Goal: Information Seeking & Learning: Learn about a topic

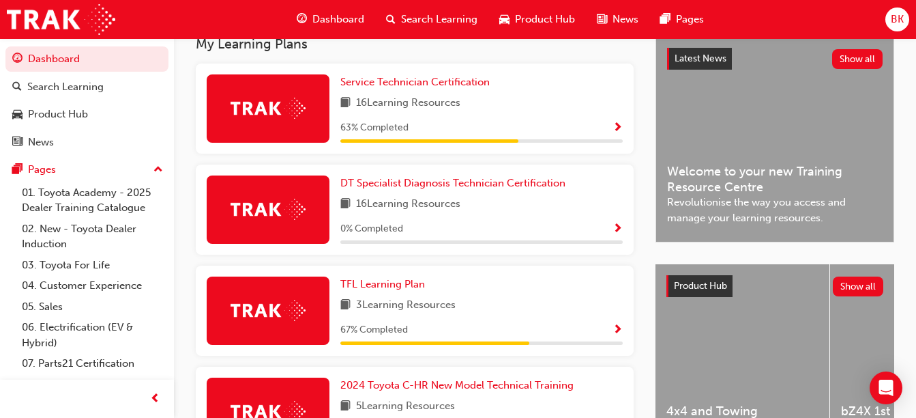
scroll to position [312, 0]
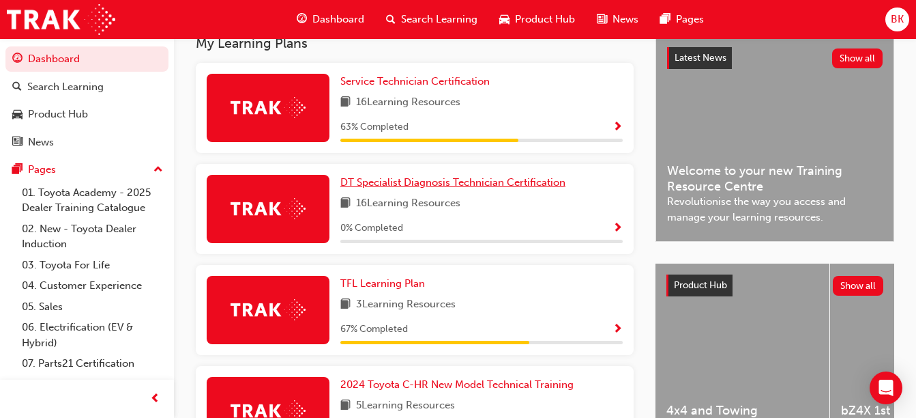
click at [523, 185] on span "DT Specialist Diagnosis Technician Certification" at bounding box center [452, 182] width 225 height 12
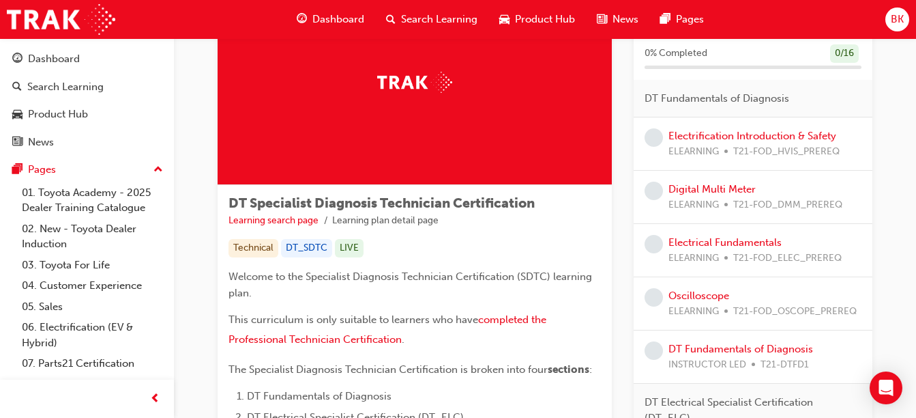
scroll to position [112, 0]
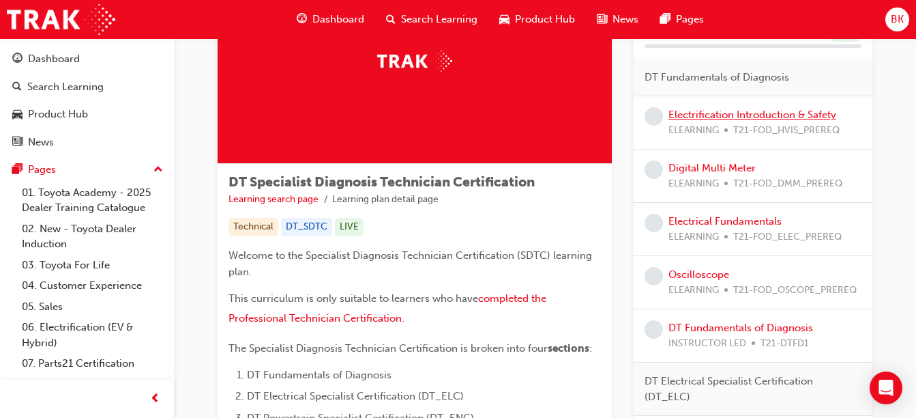
click at [776, 112] on link "Electrification Introduction & Safety" at bounding box center [753, 114] width 168 height 12
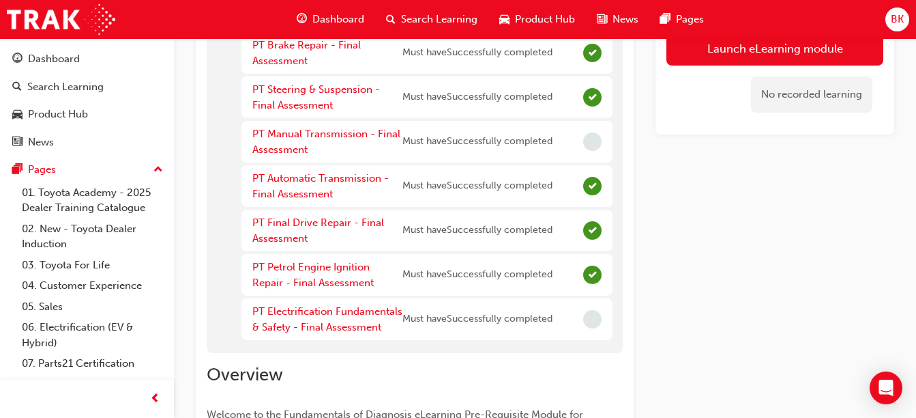
scroll to position [413, 0]
click at [360, 312] on link "PT Electrification Fundamentals & Safety - Final Assessment" at bounding box center [327, 318] width 150 height 28
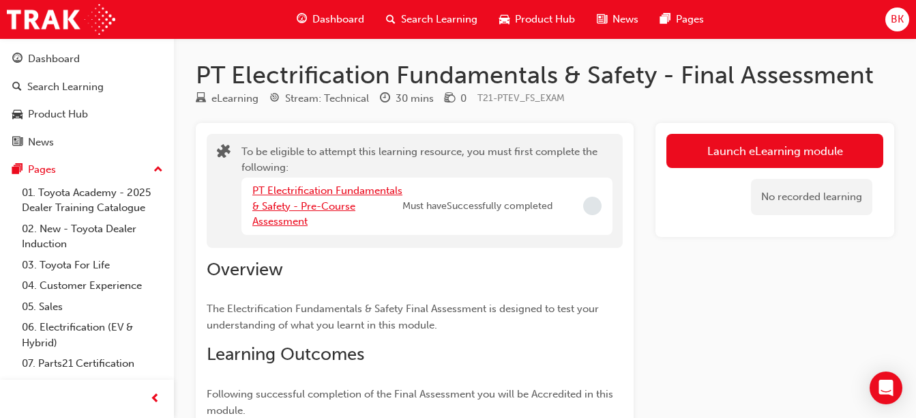
click at [340, 190] on link "PT Electrification Fundamentals & Safety - Pre-Course Assessment" at bounding box center [327, 205] width 150 height 43
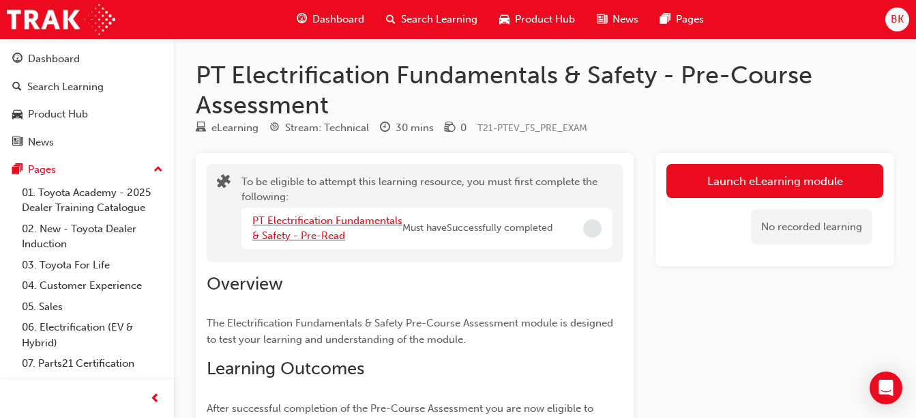
click at [352, 219] on link "PT Electrification Fundamentals & Safety - Pre-Read" at bounding box center [327, 228] width 150 height 28
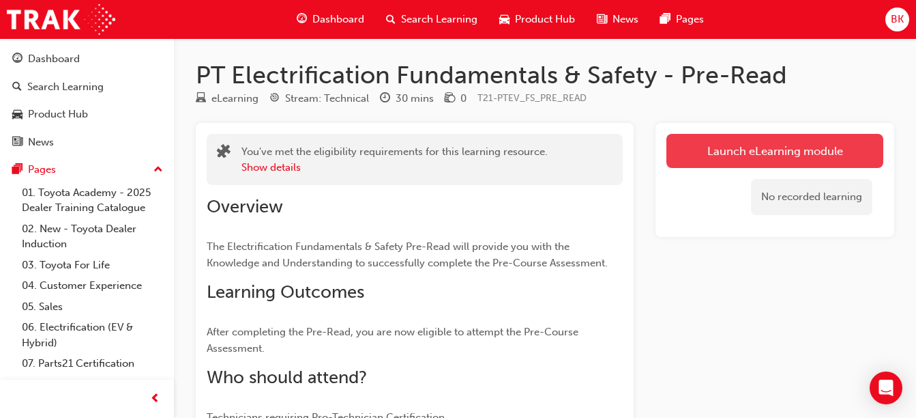
click at [710, 164] on link "Launch eLearning module" at bounding box center [775, 151] width 217 height 34
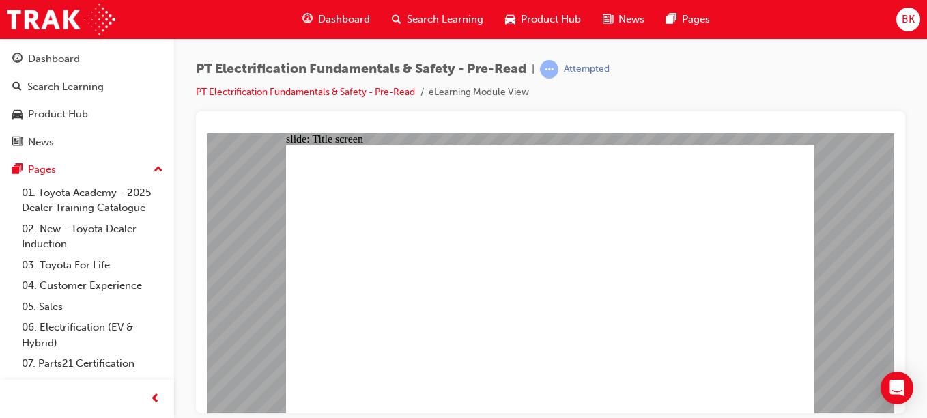
click at [824, 334] on div "slide: PDF BACK I have read this document BACK I have read this document" at bounding box center [550, 272] width 687 height 280
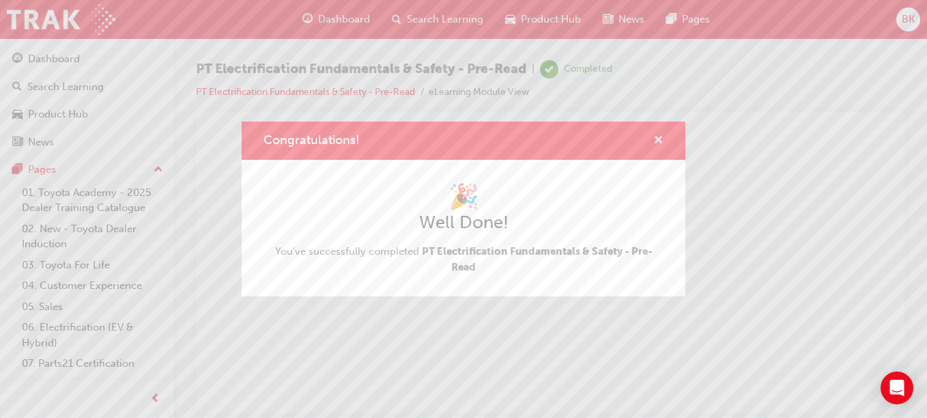
click at [654, 137] on span "cross-icon" at bounding box center [658, 141] width 10 height 12
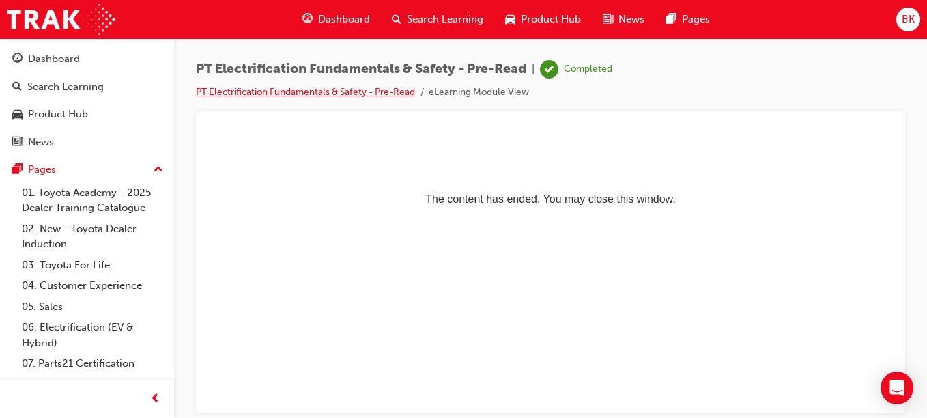
click at [376, 87] on link "PT Electrification Fundamentals & Safety - Pre-Read" at bounding box center [305, 92] width 219 height 12
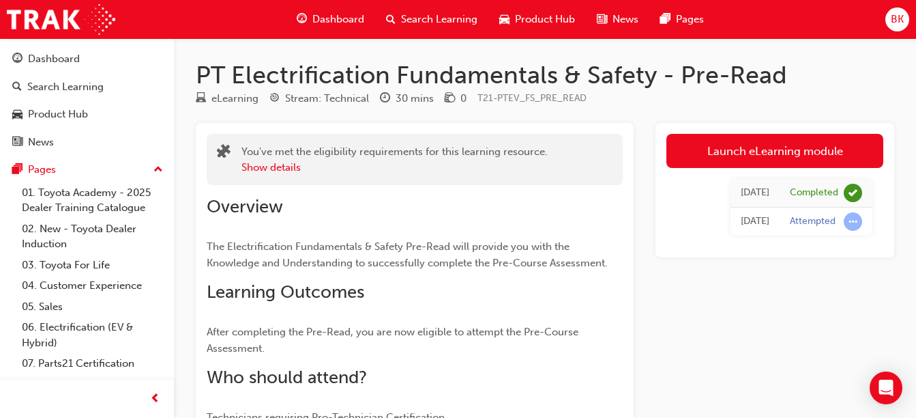
click at [813, 217] on div "Attempted" at bounding box center [813, 221] width 46 height 13
click at [656, 262] on div "Launch eLearning module Today Completed Today Attempted" at bounding box center [775, 333] width 239 height 420
click at [288, 170] on button "Show details" at bounding box center [271, 168] width 59 height 16
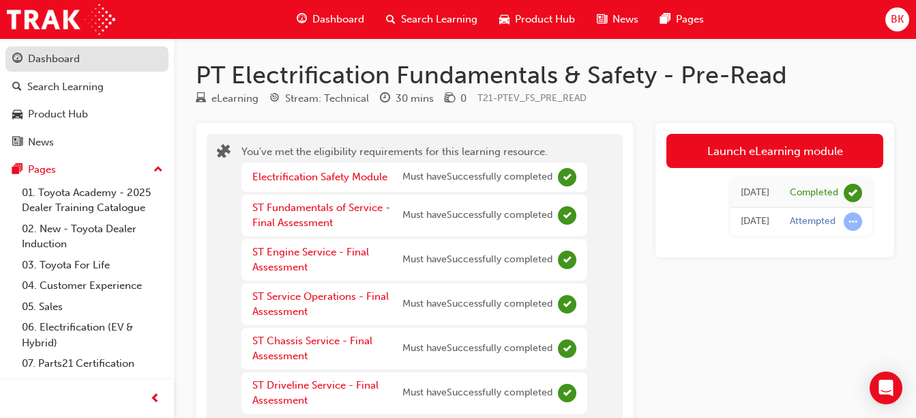
click at [96, 58] on div "Dashboard" at bounding box center [86, 58] width 149 height 17
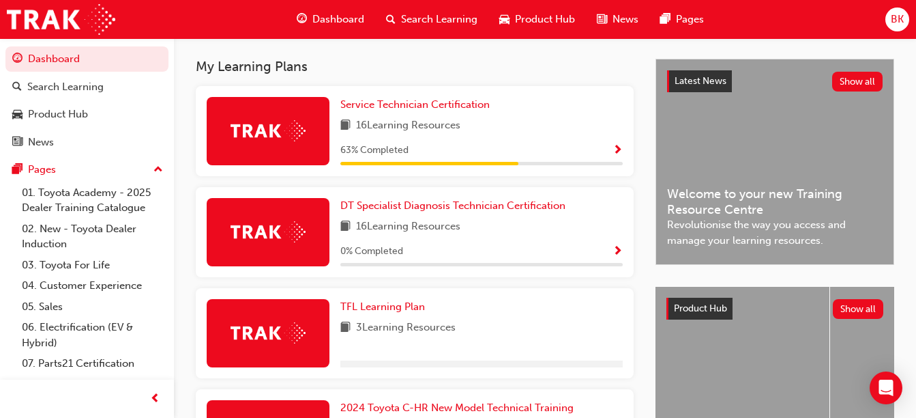
scroll to position [297, 0]
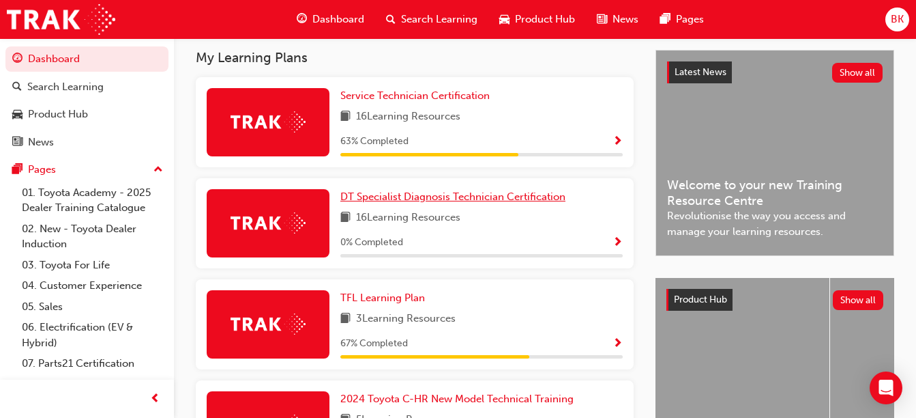
click at [471, 203] on span "DT Specialist Diagnosis Technician Certification" at bounding box center [452, 196] width 225 height 12
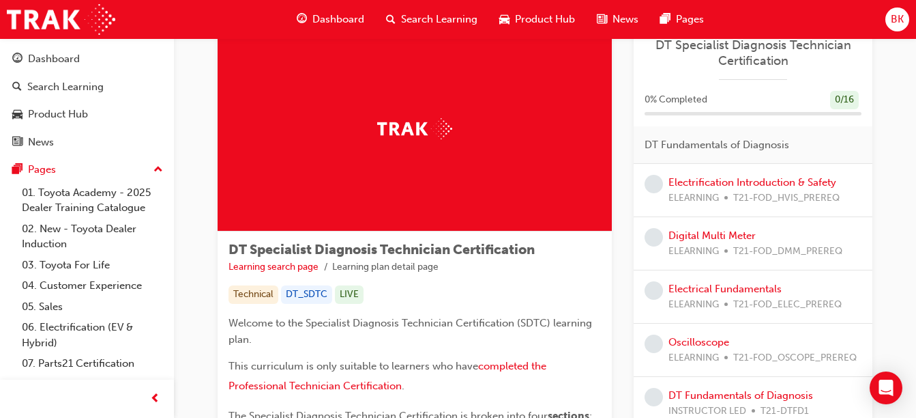
scroll to position [46, 0]
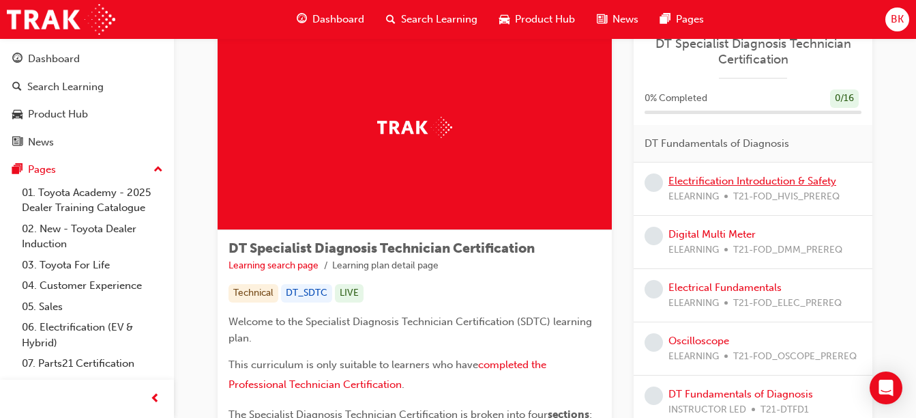
click at [798, 180] on link "Electrification Introduction & Safety" at bounding box center [753, 181] width 168 height 12
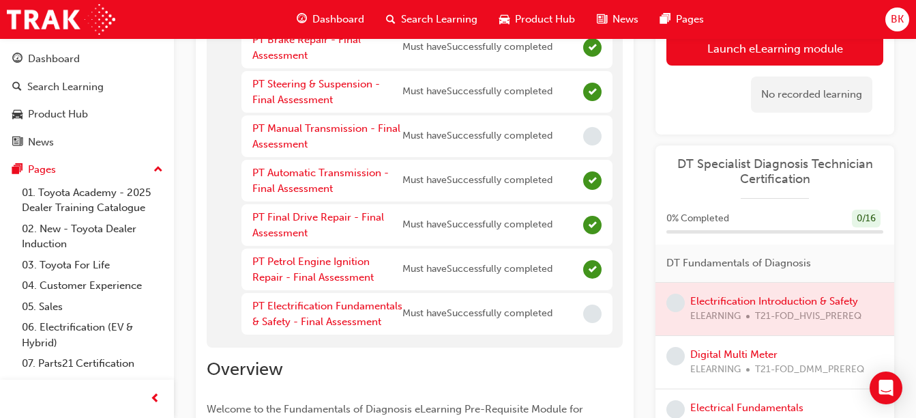
scroll to position [418, 0]
click at [351, 315] on link "PT Electrification Fundamentals & Safety - Final Assessment" at bounding box center [327, 313] width 150 height 28
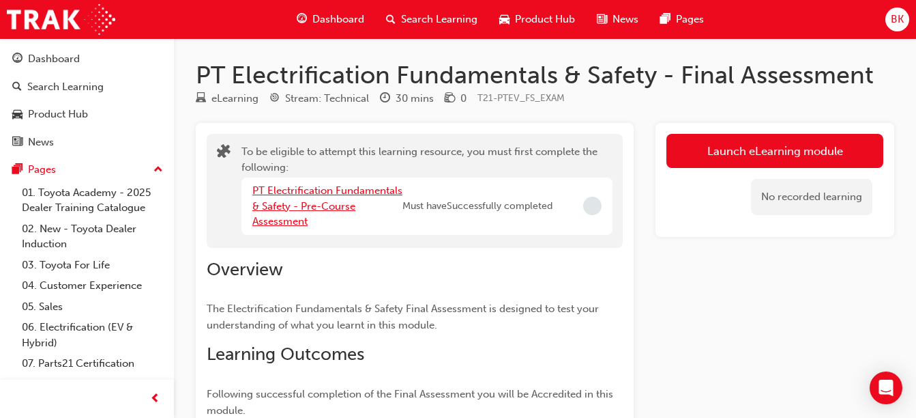
click at [334, 186] on link "PT Electrification Fundamentals & Safety - Pre-Course Assessment" at bounding box center [327, 205] width 150 height 43
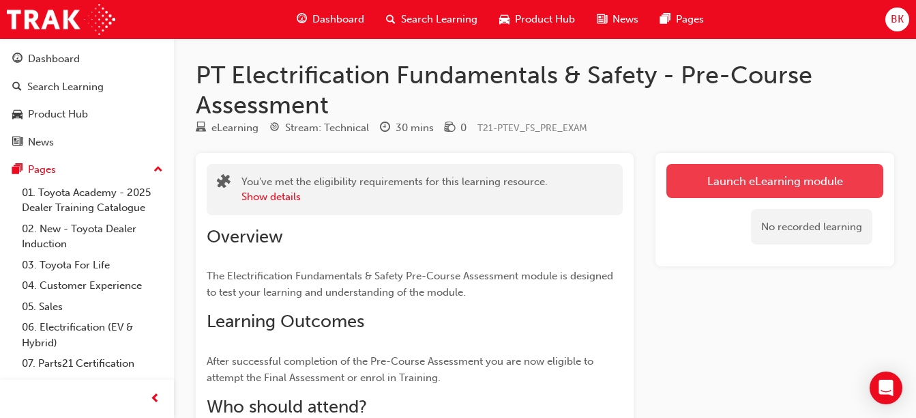
click at [691, 193] on link "Launch eLearning module" at bounding box center [775, 181] width 217 height 34
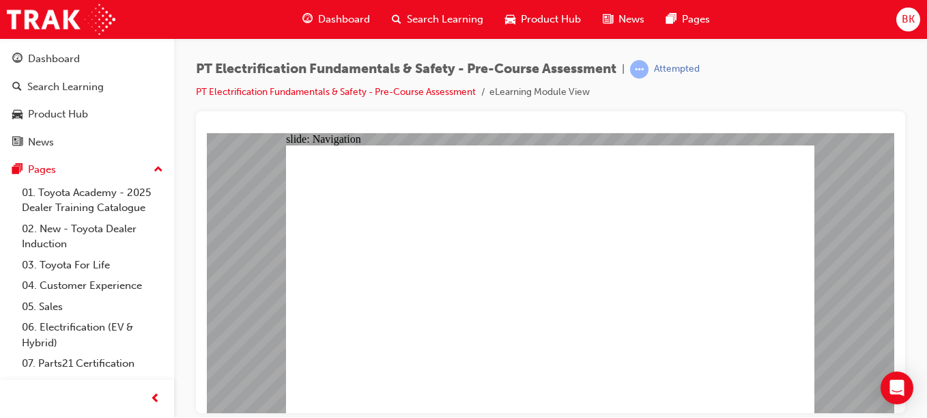
checkbox input "true"
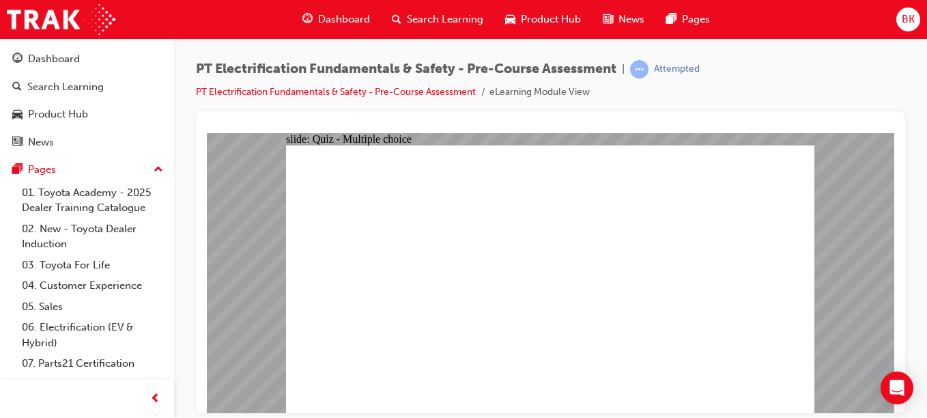
checkbox input "true"
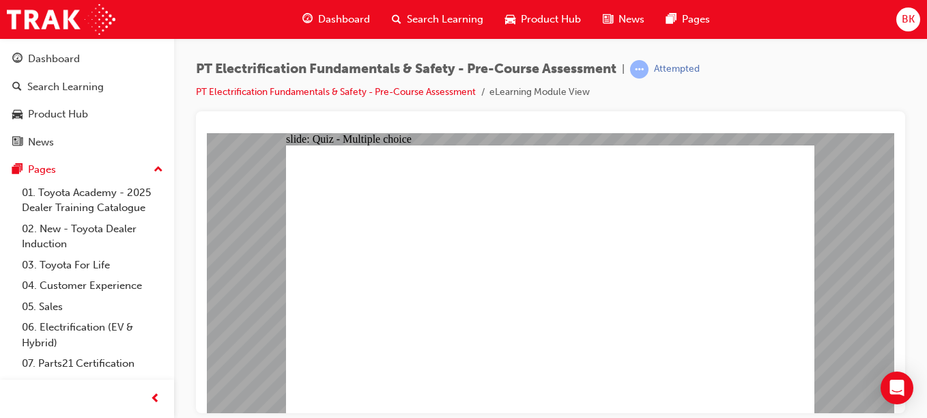
radio input "true"
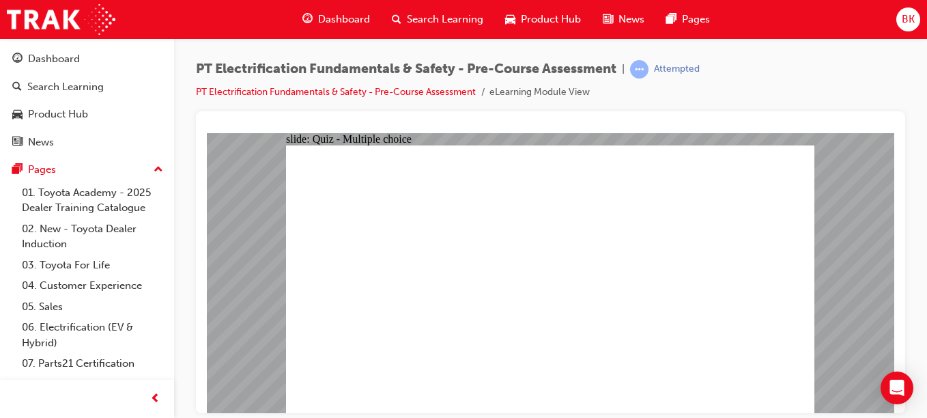
radio input "true"
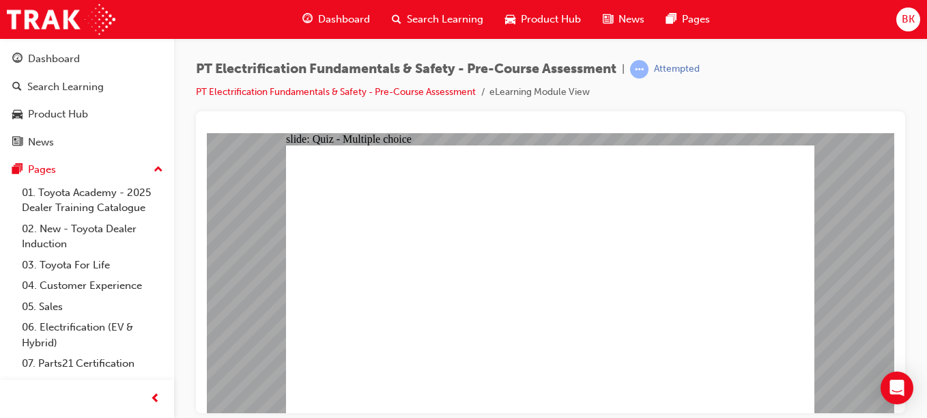
radio input "true"
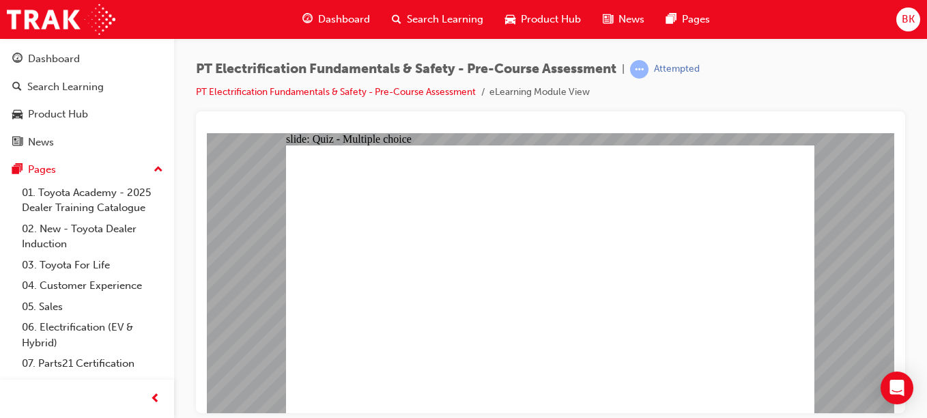
radio input "true"
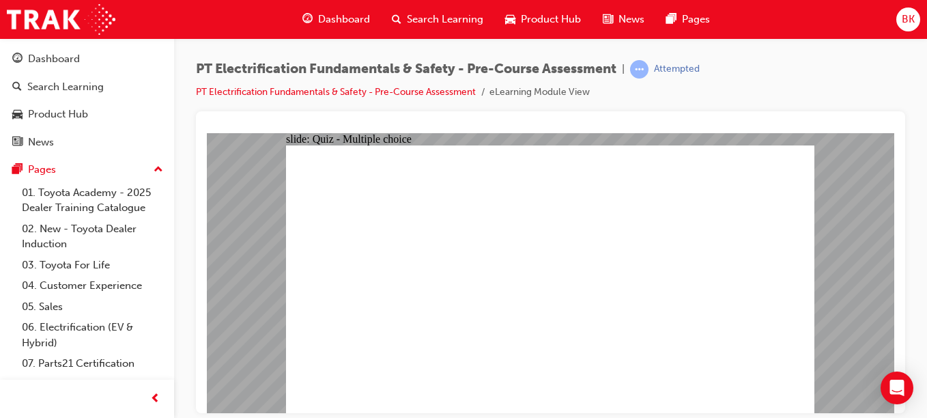
radio input "true"
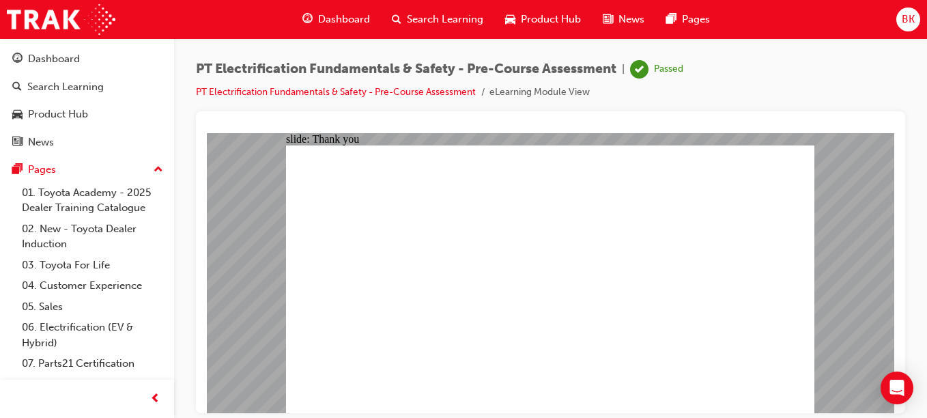
click at [423, 92] on link "PT Electrification Fundamentals & Safety - Pre-Course Assessment" at bounding box center [336, 92] width 280 height 12
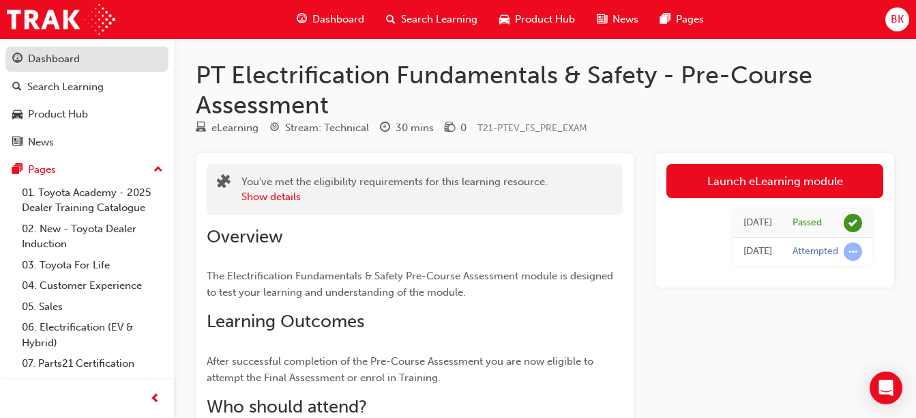
click at [78, 58] on div "Dashboard" at bounding box center [54, 59] width 52 height 16
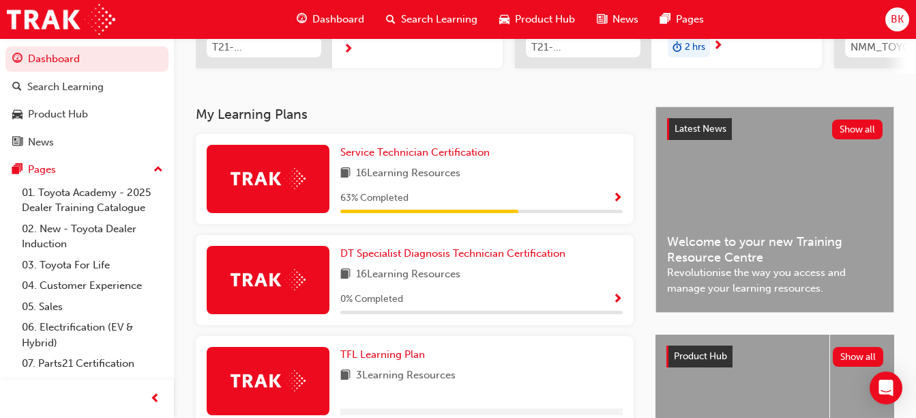
scroll to position [242, 0]
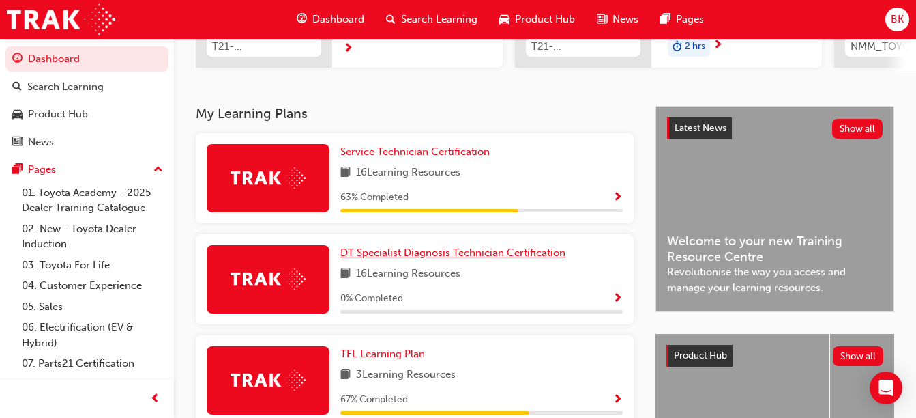
click at [491, 257] on span "DT Specialist Diagnosis Technician Certification" at bounding box center [452, 252] width 225 height 12
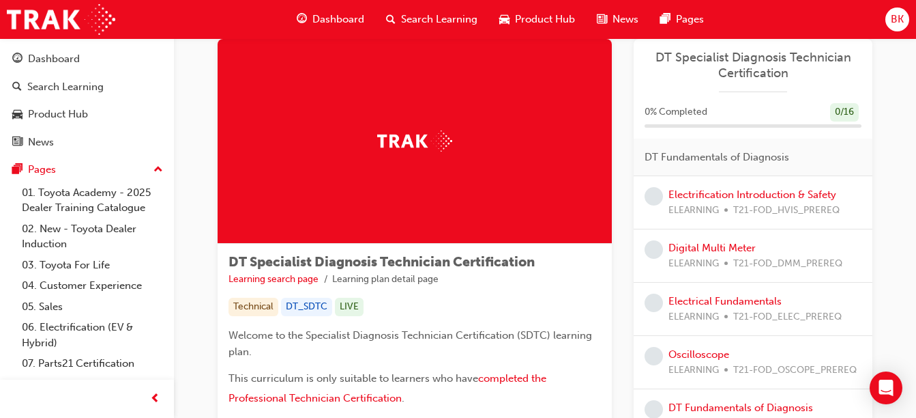
scroll to position [38, 0]
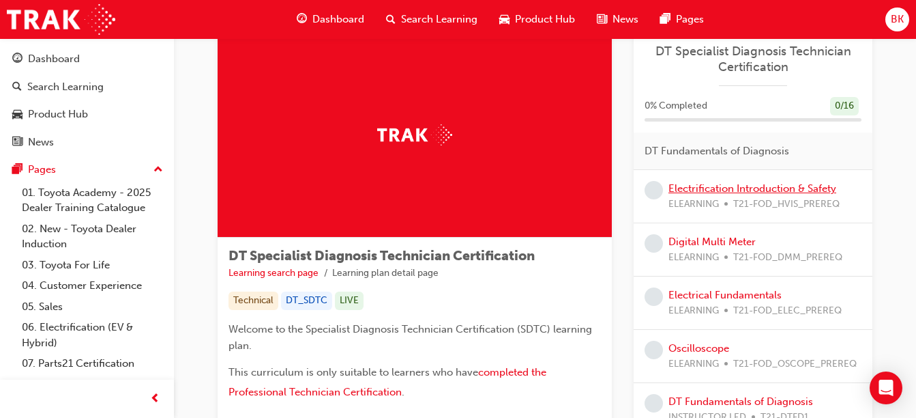
click at [756, 191] on link "Electrification Introduction & Safety" at bounding box center [753, 188] width 168 height 12
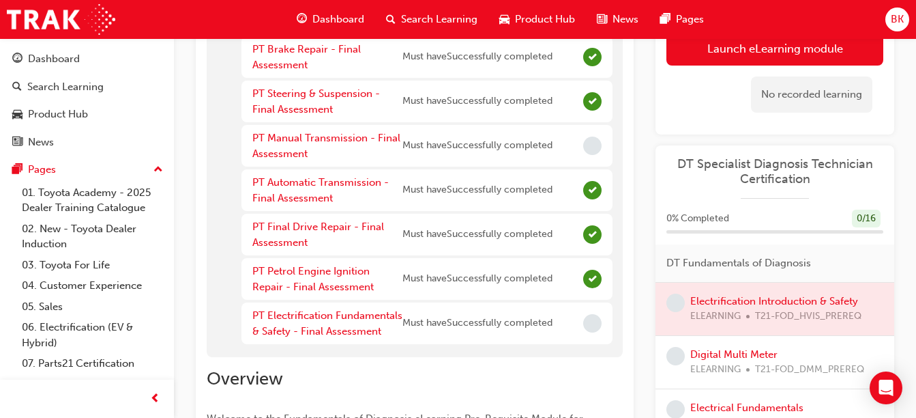
scroll to position [408, 0]
click at [327, 315] on link "PT Electrification Fundamentals & Safety - Final Assessment" at bounding box center [327, 322] width 150 height 28
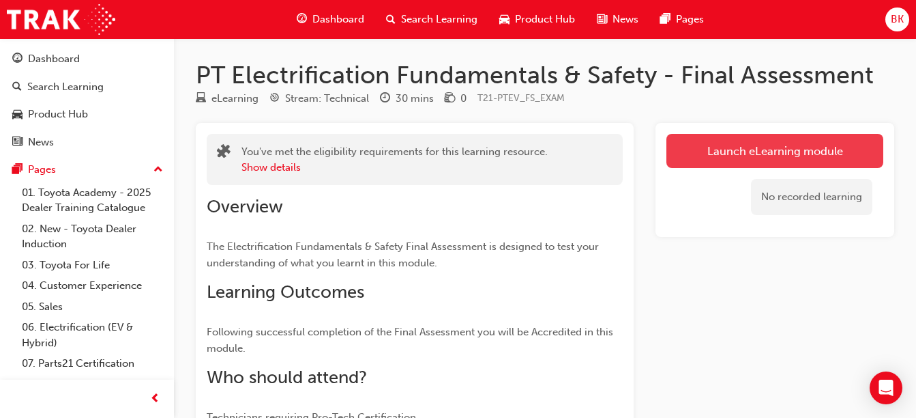
click at [702, 150] on link "Launch eLearning module" at bounding box center [775, 151] width 217 height 34
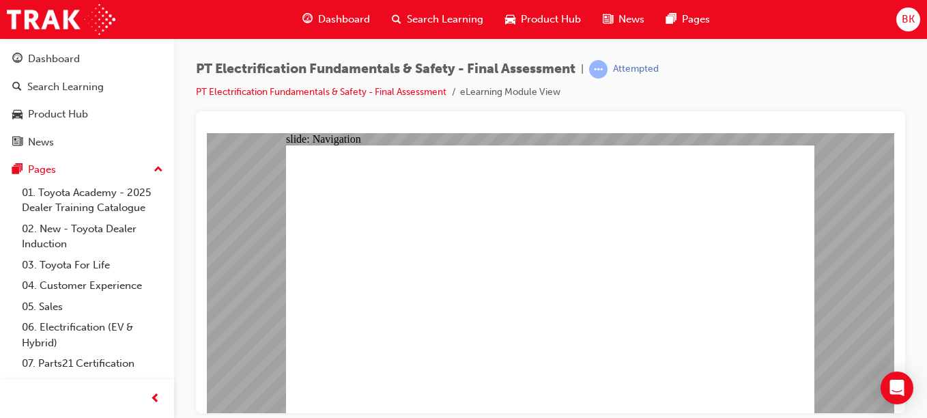
checkbox input "true"
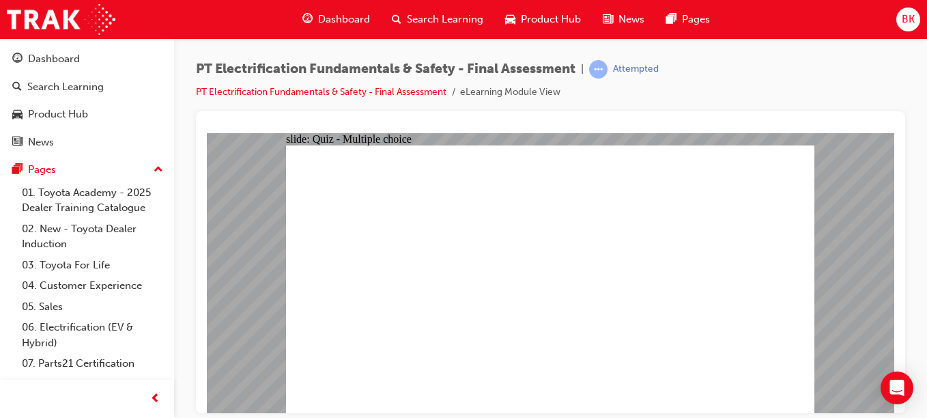
radio input "false"
radio input "true"
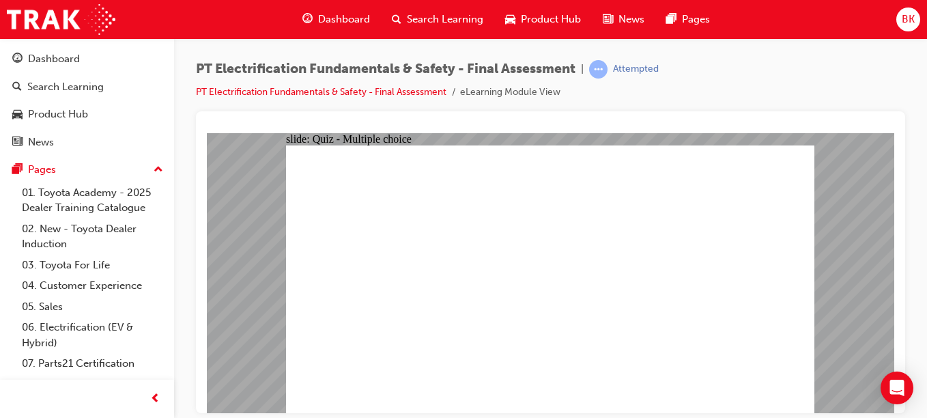
radio input "true"
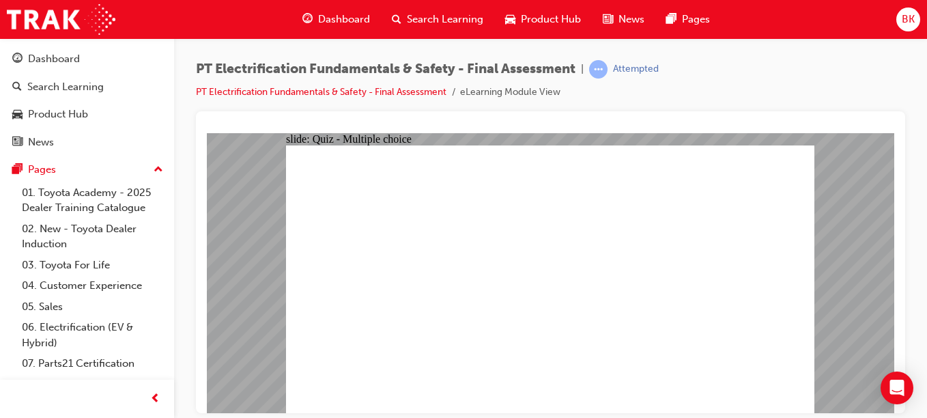
radio input "true"
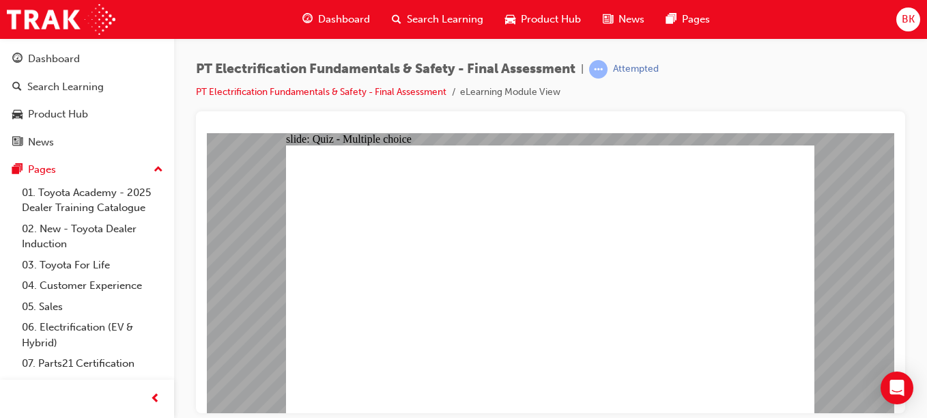
checkbox input "true"
checkbox input "false"
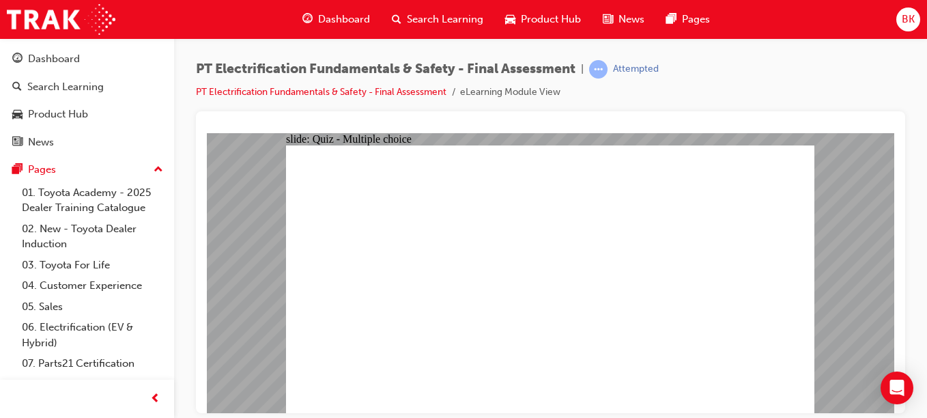
checkbox input "true"
radio input "true"
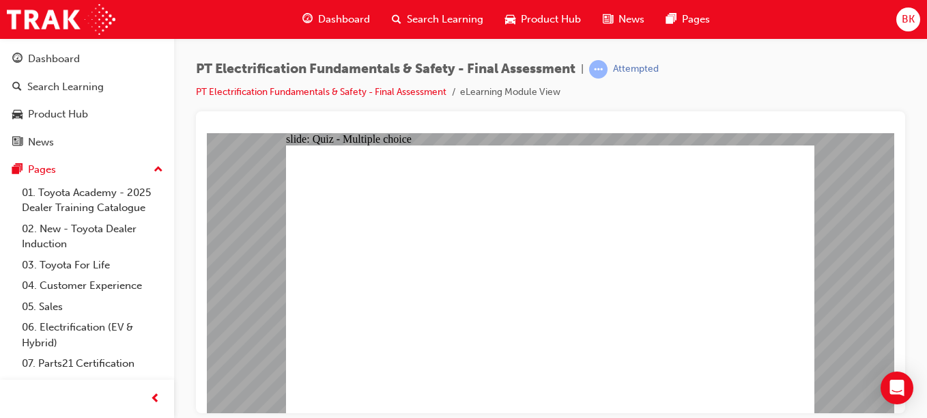
radio input "true"
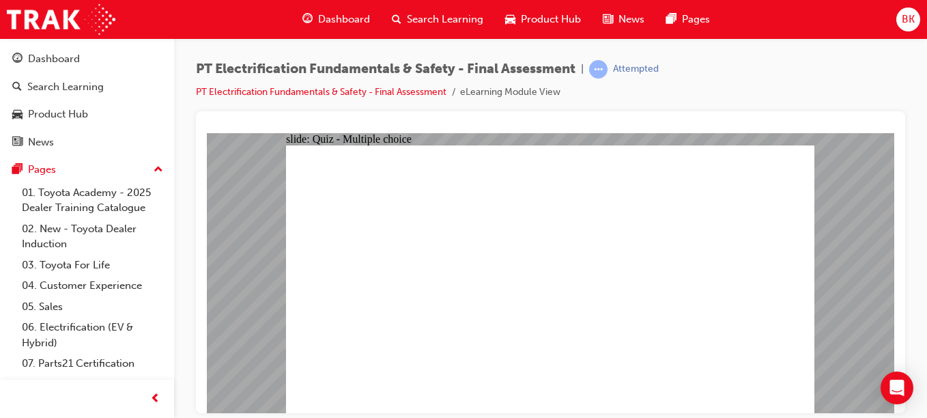
checkbox input "true"
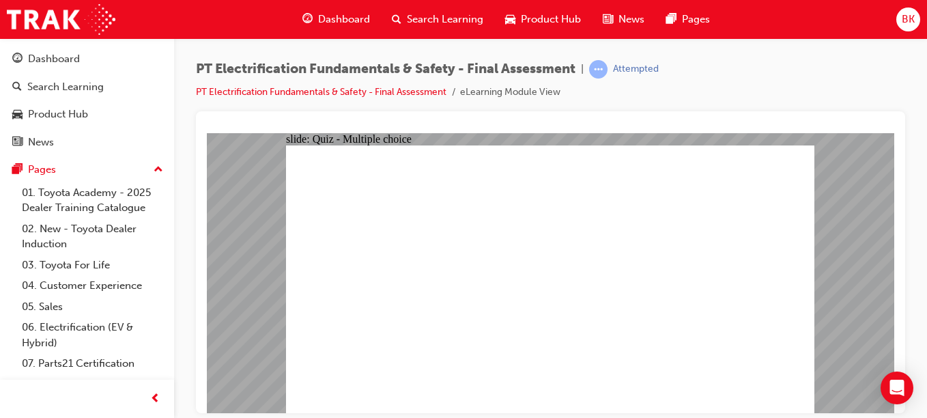
checkbox input "true"
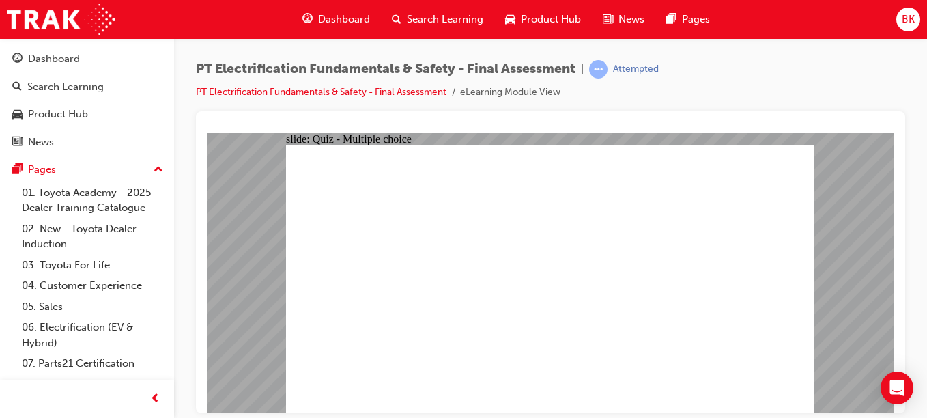
radio input "true"
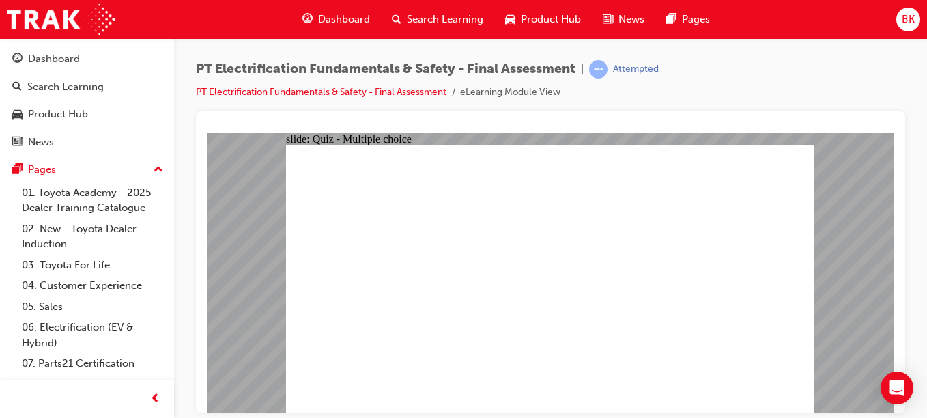
radio input "true"
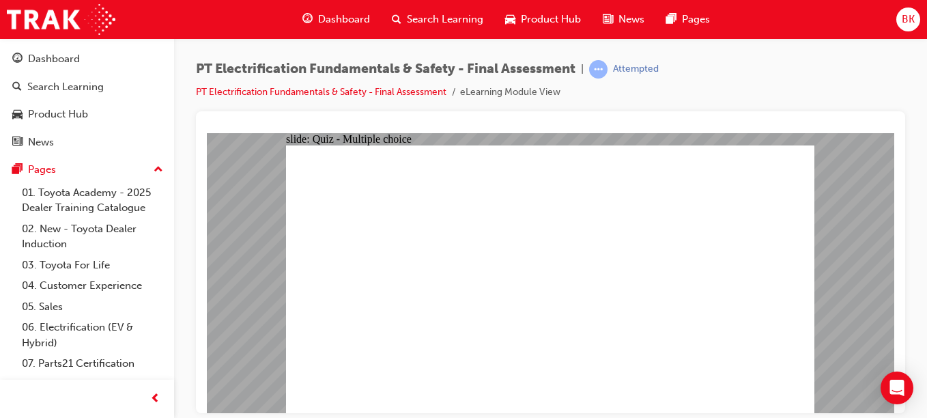
radio input "true"
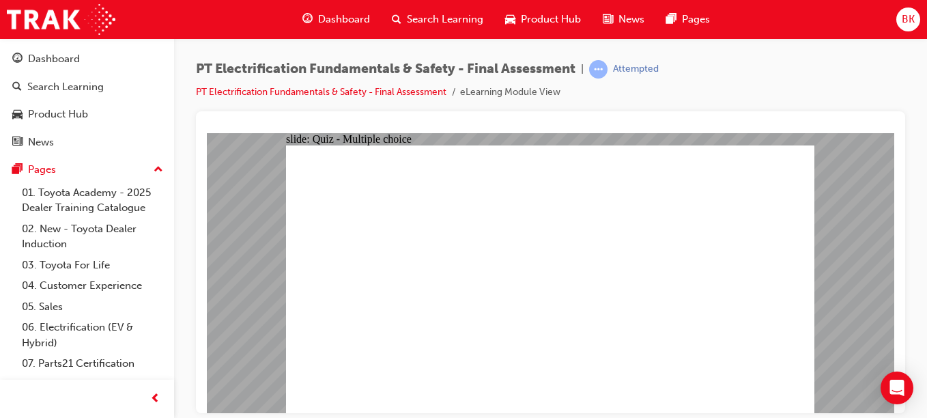
radio input "true"
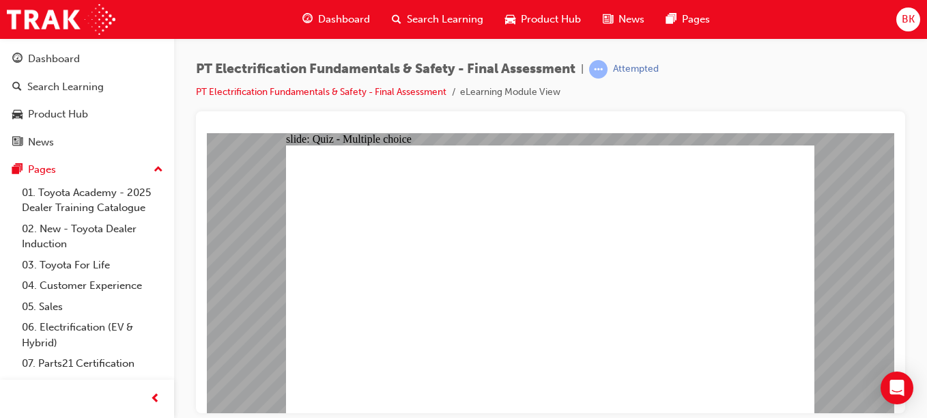
radio input "true"
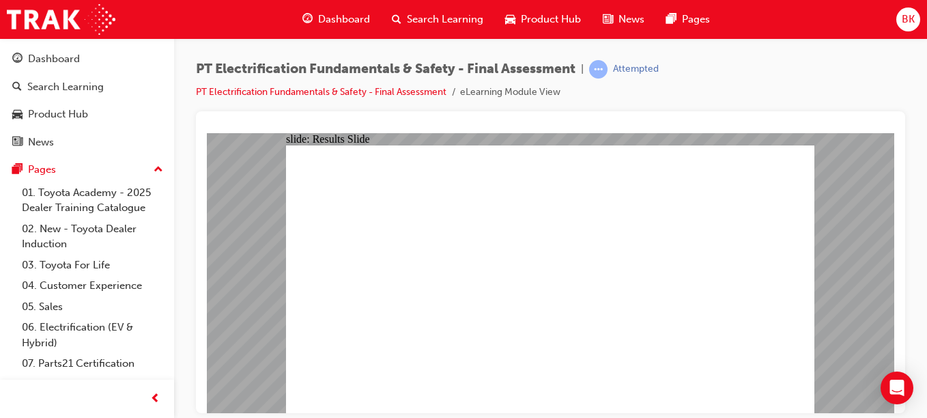
click at [375, 90] on link "PT Electrification Fundamentals & Safety - Final Assessment" at bounding box center [321, 92] width 250 height 12
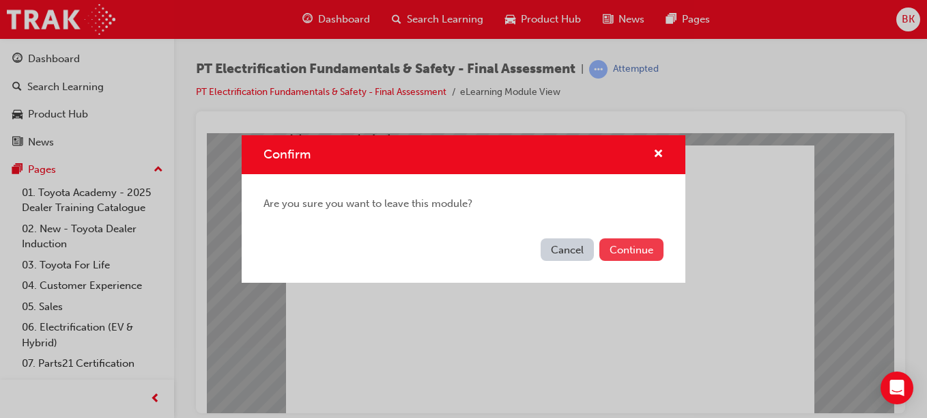
click at [627, 246] on button "Continue" at bounding box center [631, 249] width 64 height 23
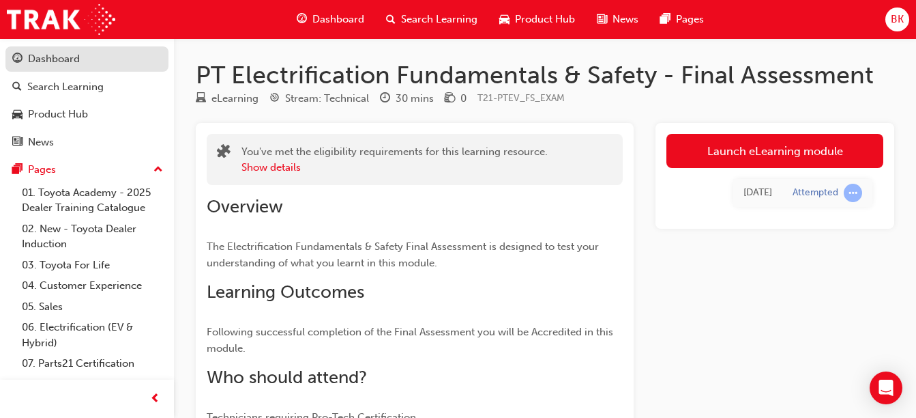
click at [109, 68] on link "Dashboard" at bounding box center [86, 58] width 163 height 25
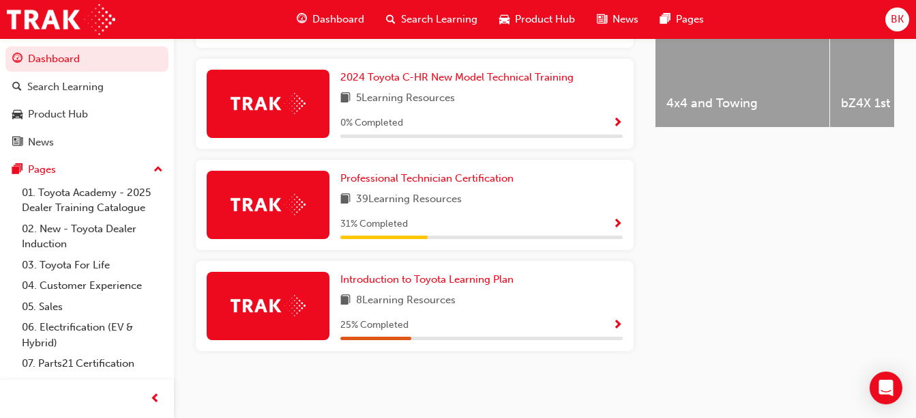
scroll to position [620, 0]
click at [465, 285] on span "Introduction to Toyota Learning Plan" at bounding box center [426, 279] width 173 height 12
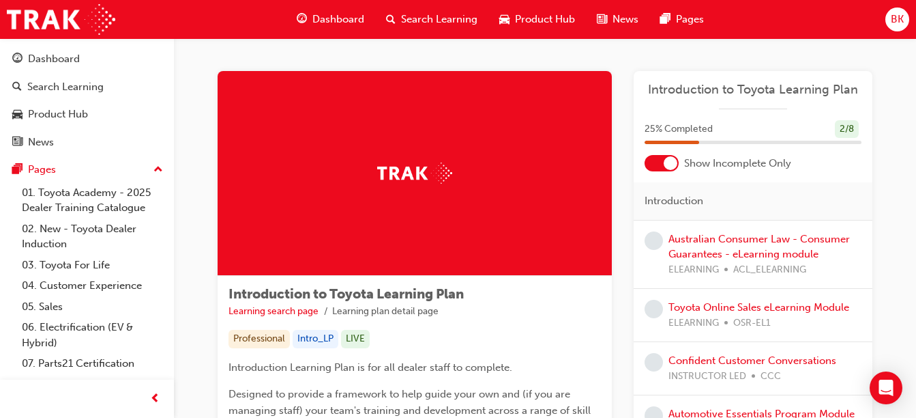
click at [338, 26] on span "Dashboard" at bounding box center [338, 20] width 52 height 16
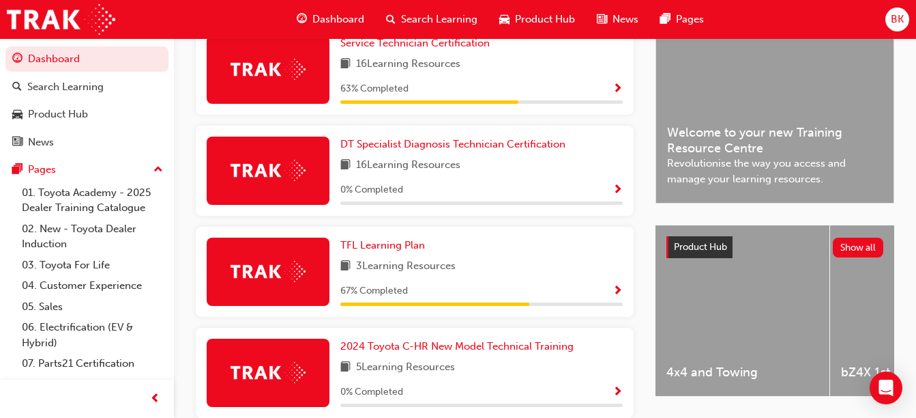
scroll to position [347, 0]
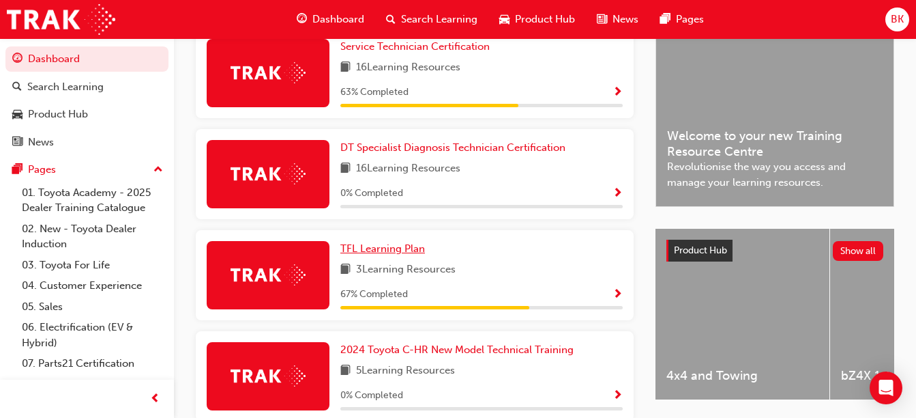
click at [398, 254] on span "TFL Learning Plan" at bounding box center [382, 248] width 85 height 12
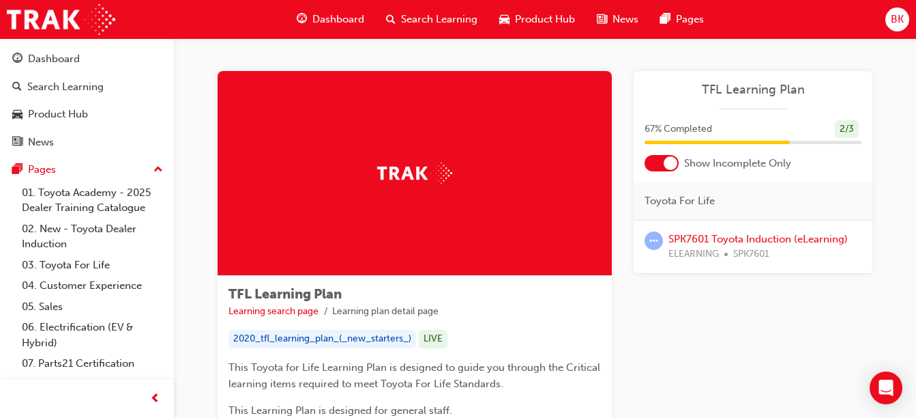
click at [337, 22] on span "Dashboard" at bounding box center [338, 20] width 52 height 16
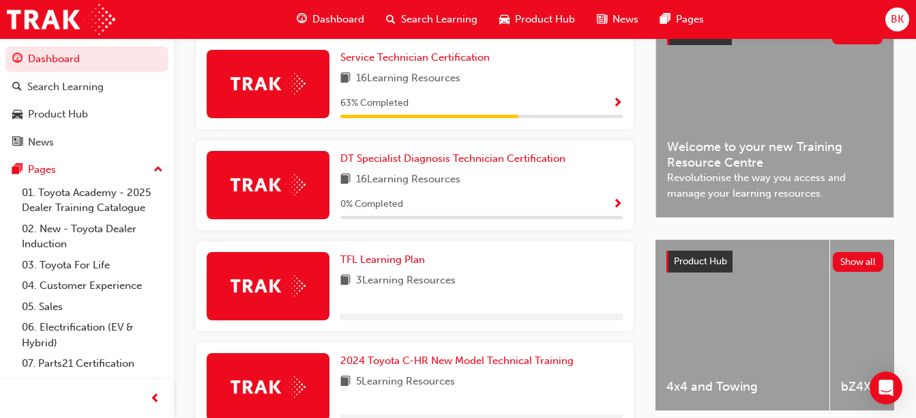
scroll to position [336, 0]
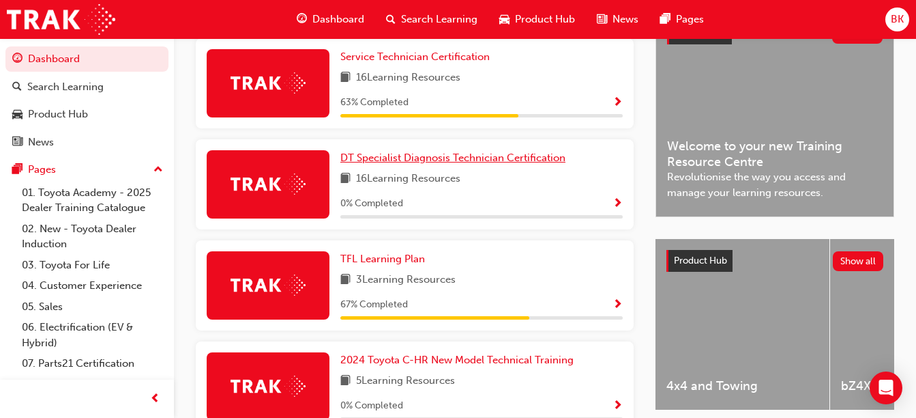
click at [479, 156] on link "DT Specialist Diagnosis Technician Certification" at bounding box center [455, 158] width 231 height 16
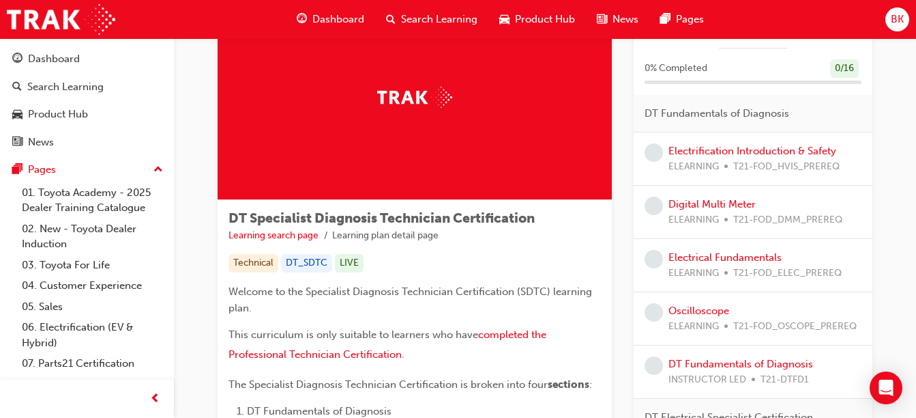
scroll to position [113, 0]
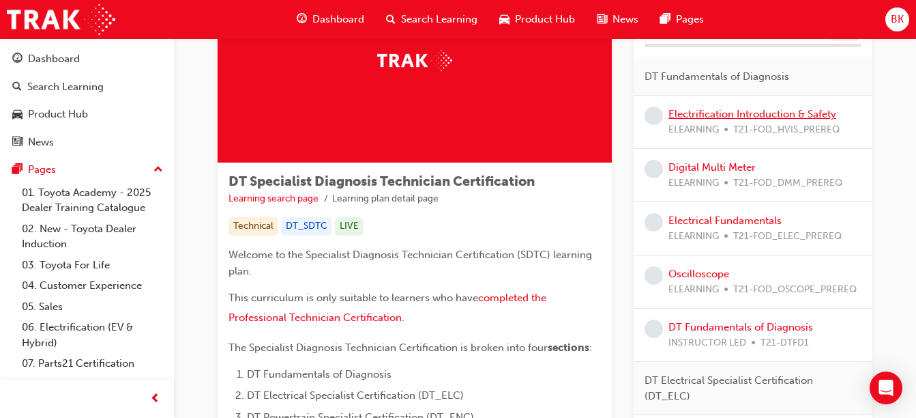
click at [804, 113] on link "Electrification Introduction & Safety" at bounding box center [753, 114] width 168 height 12
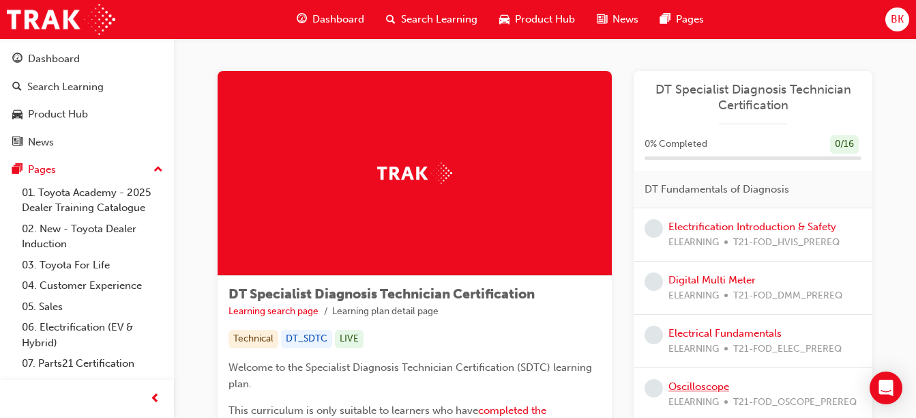
click at [699, 389] on link "Oscilloscope" at bounding box center [699, 386] width 61 height 12
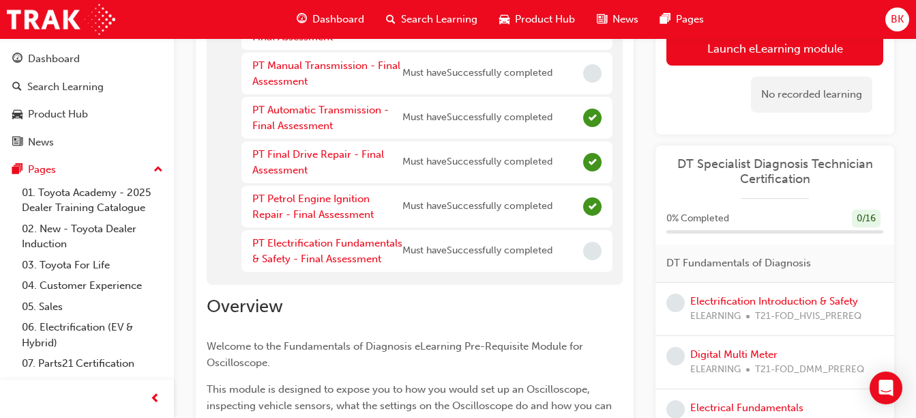
scroll to position [480, 0]
click at [351, 247] on link "PT Electrification Fundamentals & Safety - Final Assessment" at bounding box center [327, 250] width 150 height 28
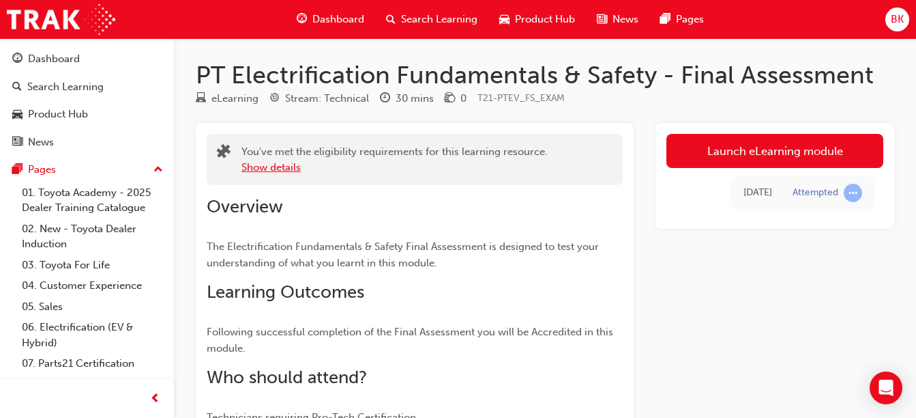
click at [276, 164] on button "Show details" at bounding box center [271, 168] width 59 height 16
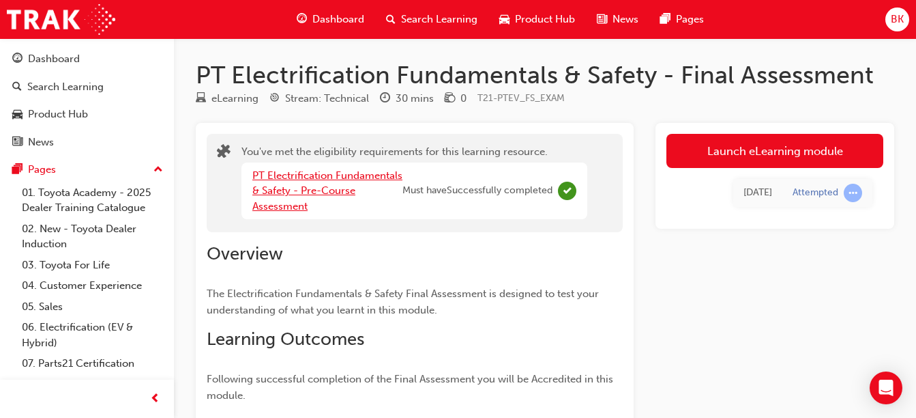
click at [318, 186] on link "PT Electrification Fundamentals & Safety - Pre-Course Assessment" at bounding box center [327, 190] width 150 height 43
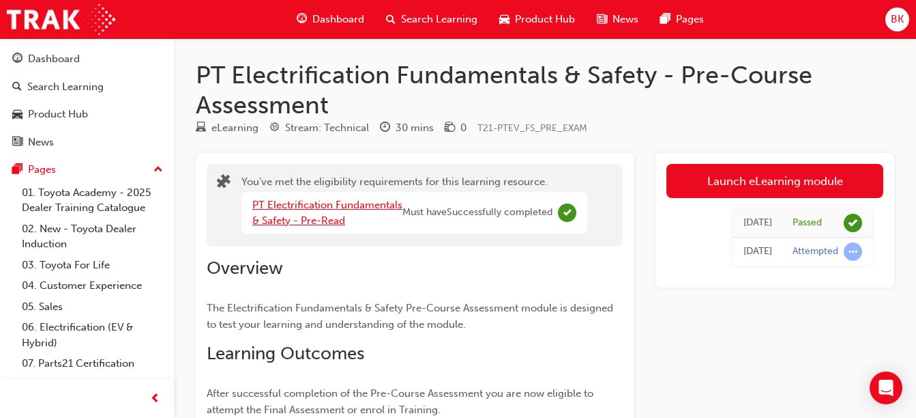
click at [308, 217] on link "PT Electrification Fundamentals & Safety - Pre-Read" at bounding box center [327, 213] width 150 height 28
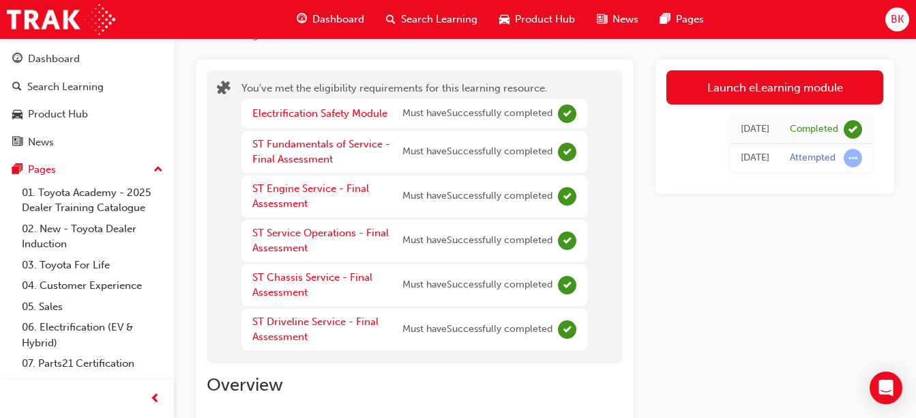
scroll to position [64, 0]
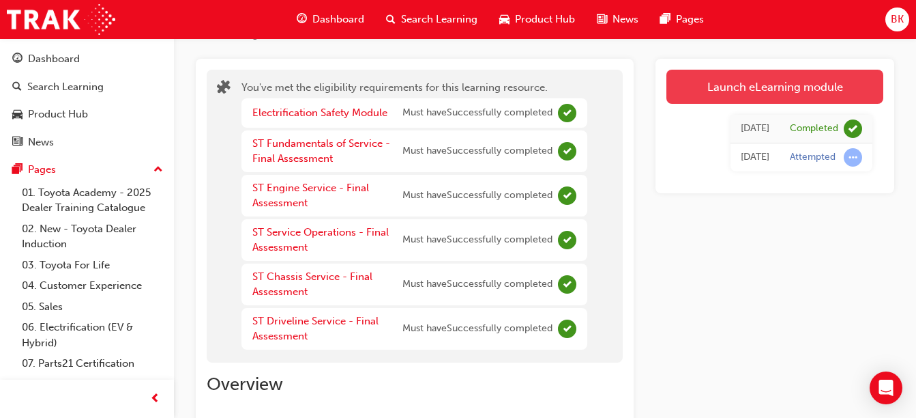
click at [738, 89] on link "Launch eLearning module" at bounding box center [775, 87] width 217 height 34
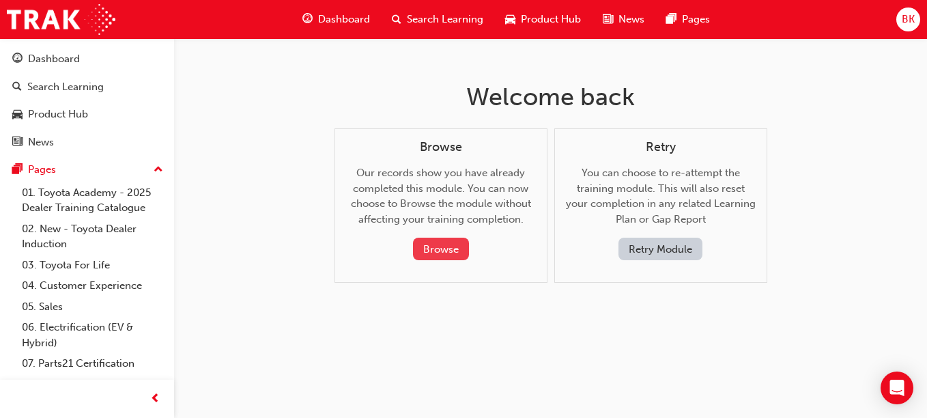
click at [447, 253] on button "Browse" at bounding box center [441, 248] width 56 height 23
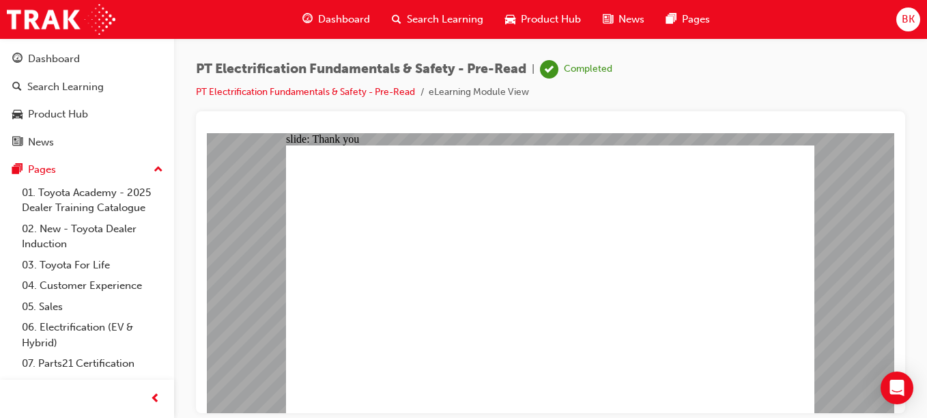
click at [354, 23] on span "Dashboard" at bounding box center [344, 20] width 52 height 16
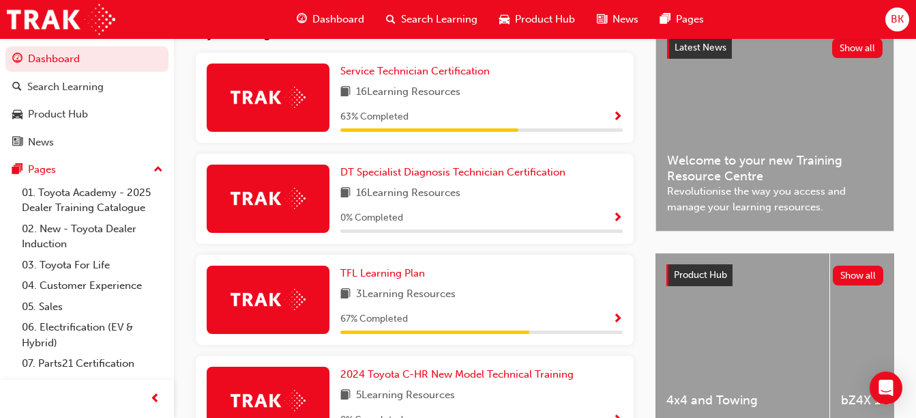
scroll to position [320, 0]
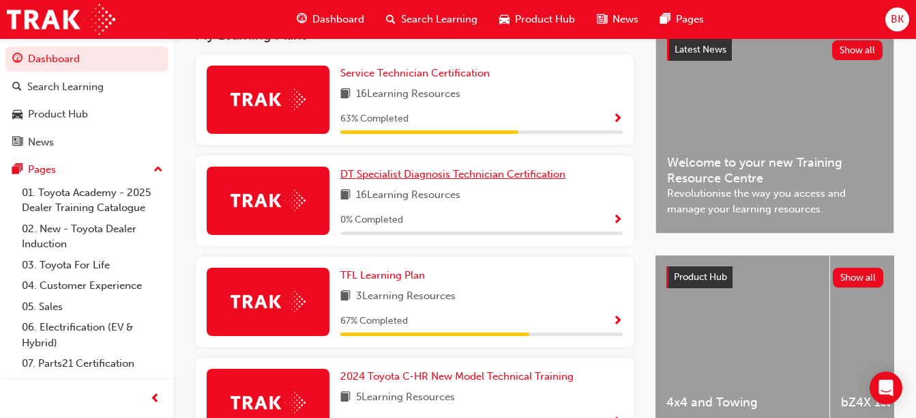
click at [510, 175] on span "DT Specialist Diagnosis Technician Certification" at bounding box center [452, 174] width 225 height 12
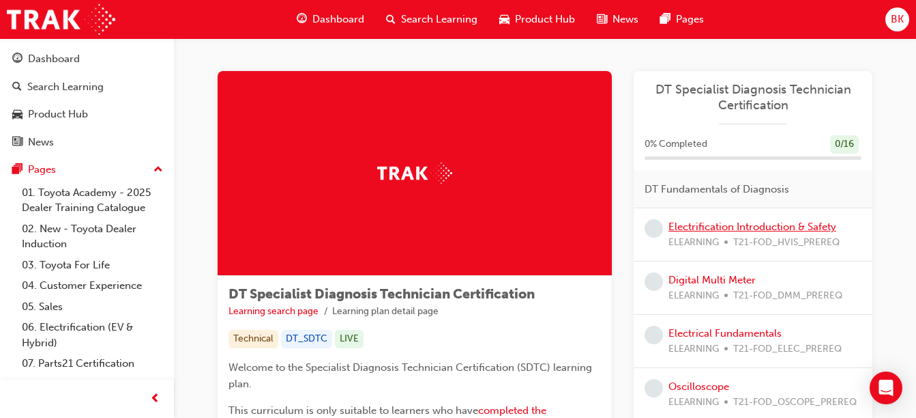
click at [738, 226] on link "Electrification Introduction & Safety" at bounding box center [753, 226] width 168 height 12
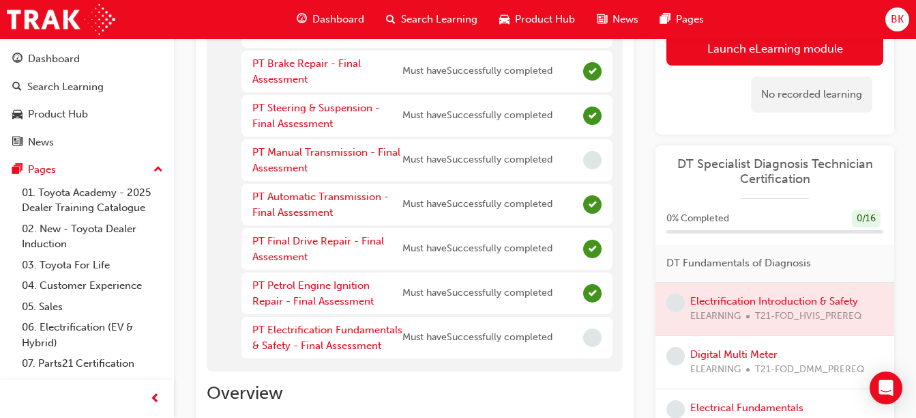
scroll to position [389, 0]
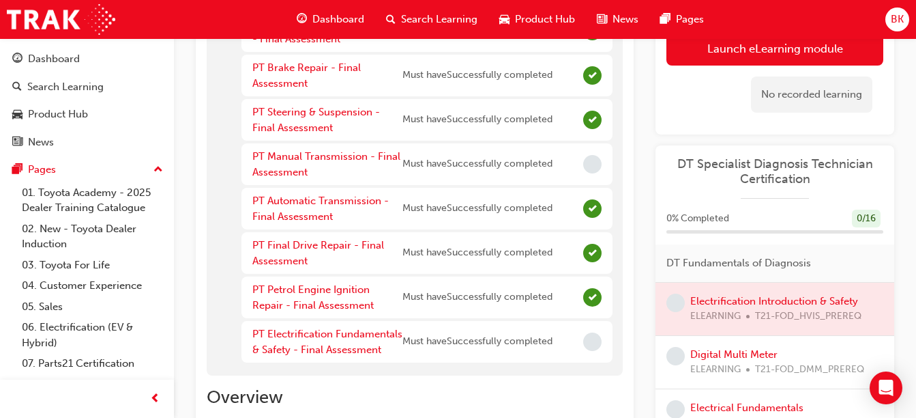
click at [332, 340] on div "PT Electrification Fundamentals & Safety - Final Assessment" at bounding box center [327, 341] width 150 height 31
click at [379, 334] on link "PT Electrification Fundamentals & Safety - Final Assessment" at bounding box center [327, 341] width 150 height 28
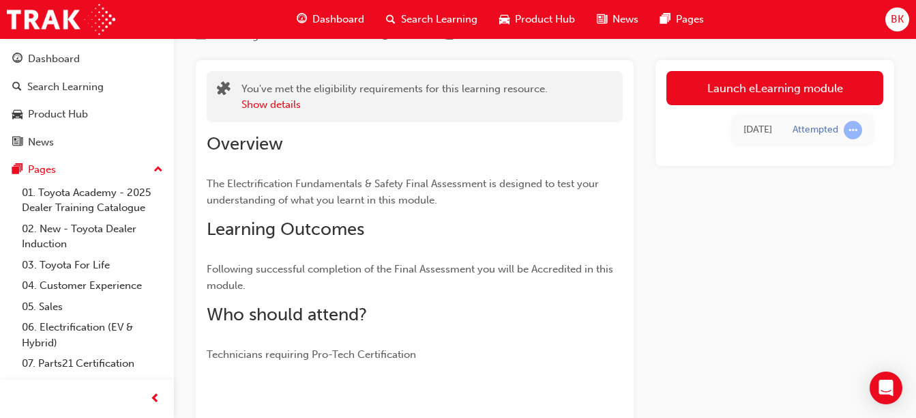
scroll to position [62, 0]
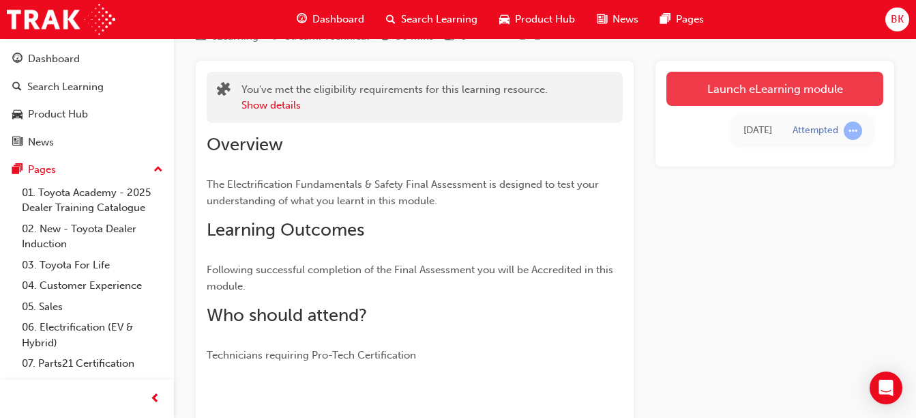
click at [740, 89] on link "Launch eLearning module" at bounding box center [775, 89] width 217 height 34
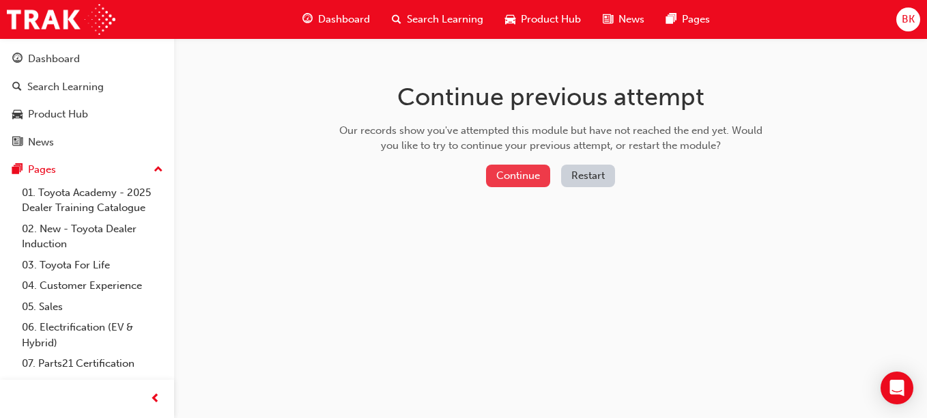
click at [521, 171] on button "Continue" at bounding box center [518, 175] width 64 height 23
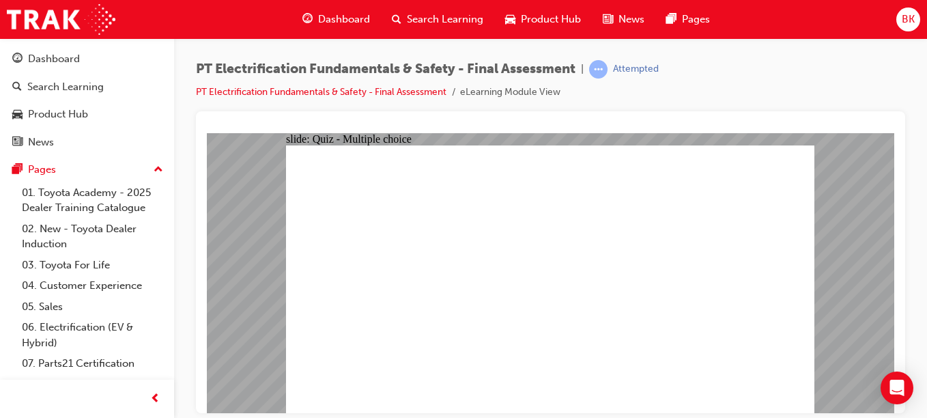
checkbox input "true"
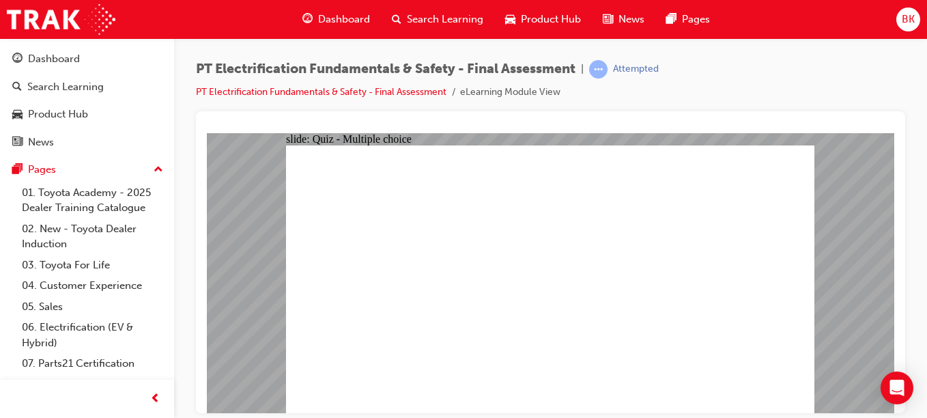
radio input "false"
radio input "true"
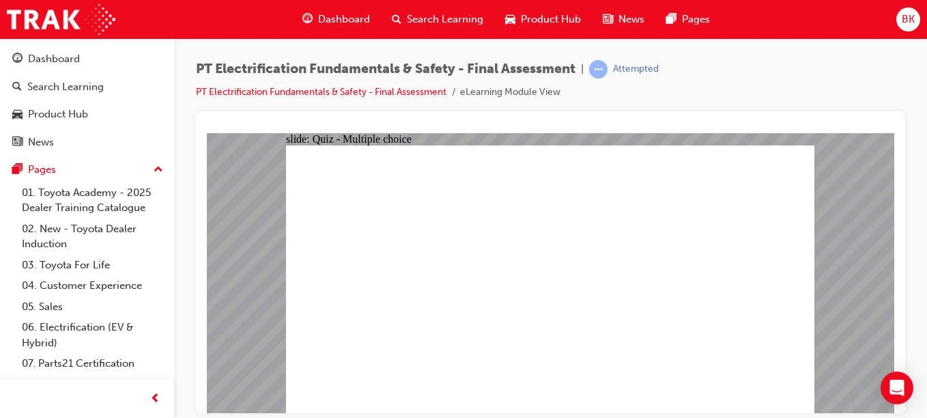
radio input "true"
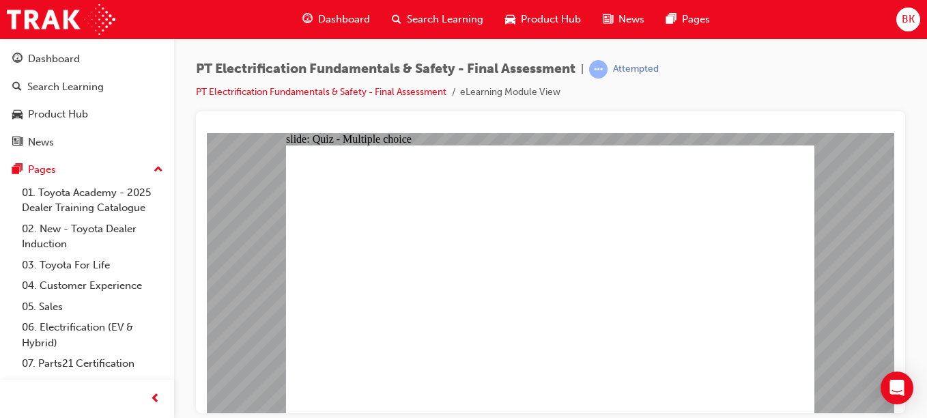
radio input "false"
radio input "true"
checkbox input "true"
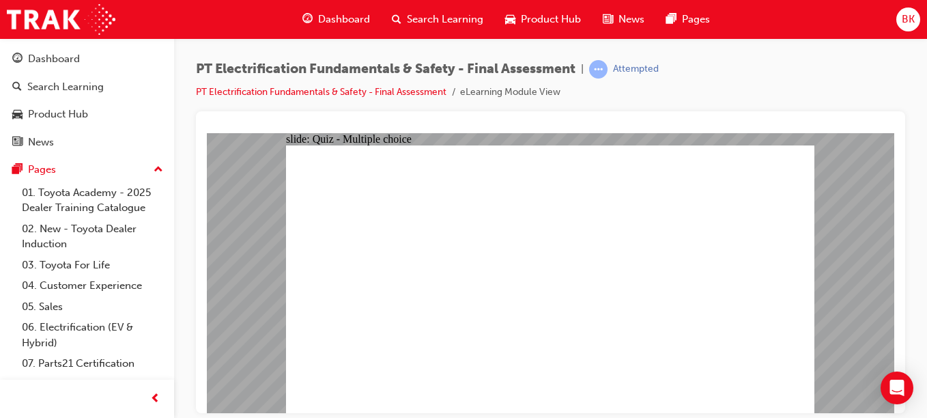
checkbox input "true"
radio input "true"
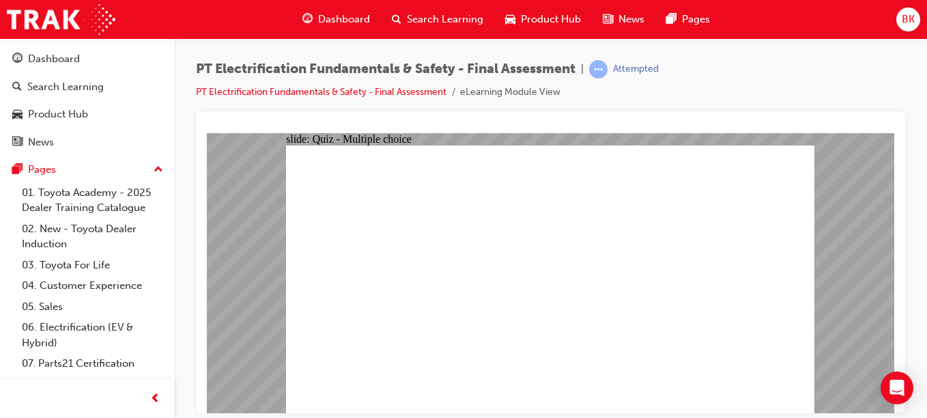
radio input "true"
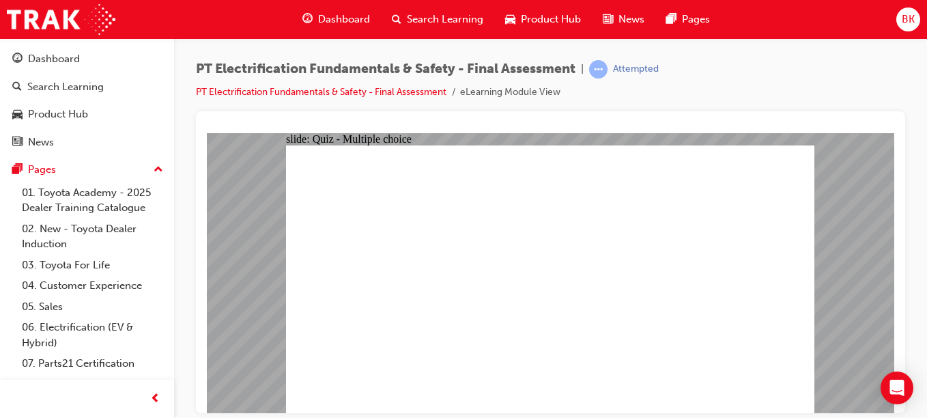
checkbox input "true"
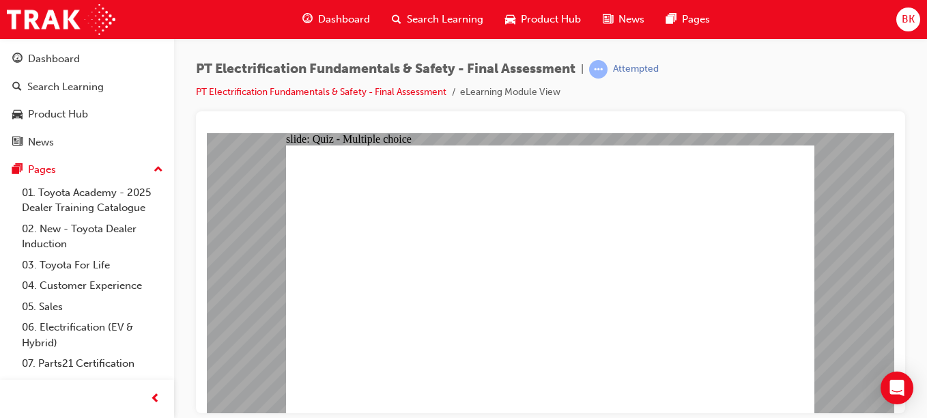
checkbox input "true"
drag, startPoint x: 443, startPoint y: 332, endPoint x: 445, endPoint y: 340, distance: 8.4
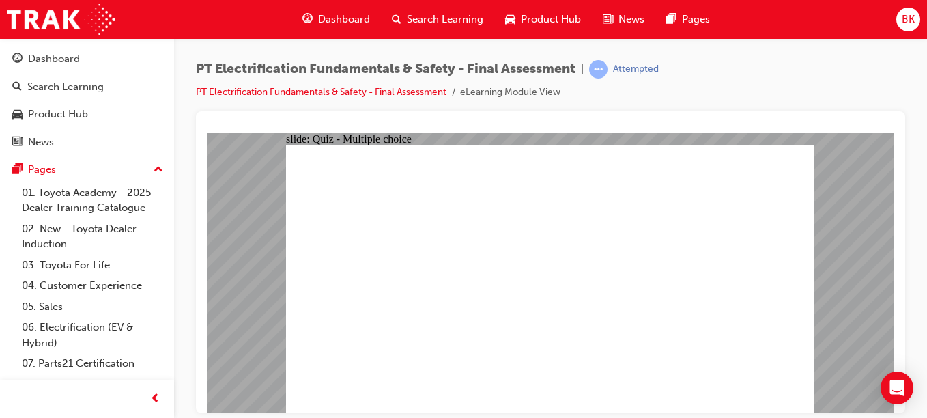
radio input "true"
drag, startPoint x: 465, startPoint y: 400, endPoint x: 497, endPoint y: 386, distance: 35.5
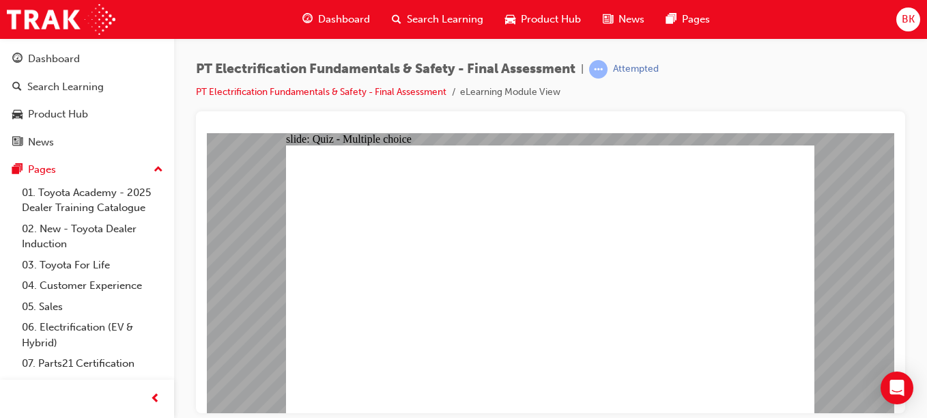
radio input "true"
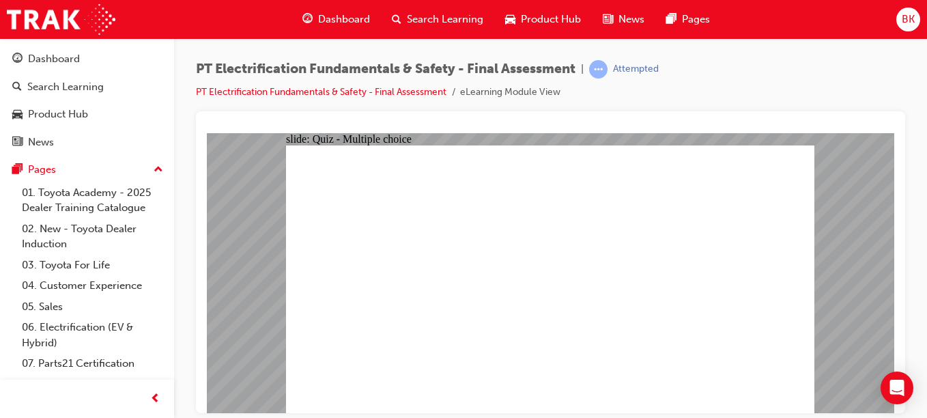
radio input "true"
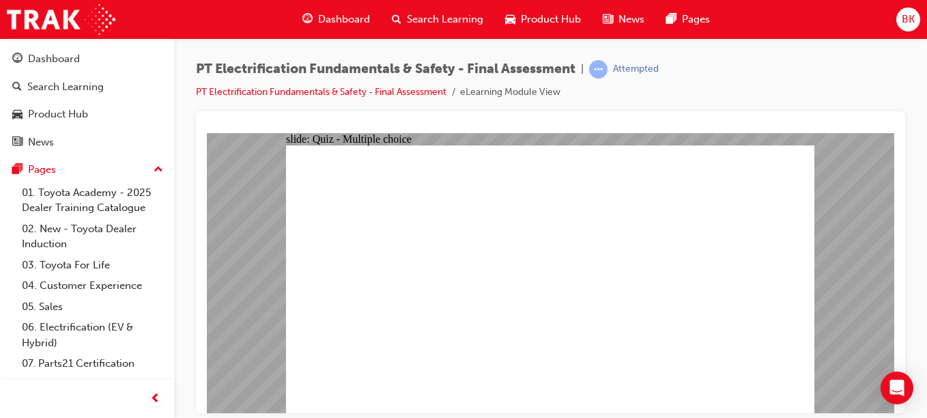
radio input "true"
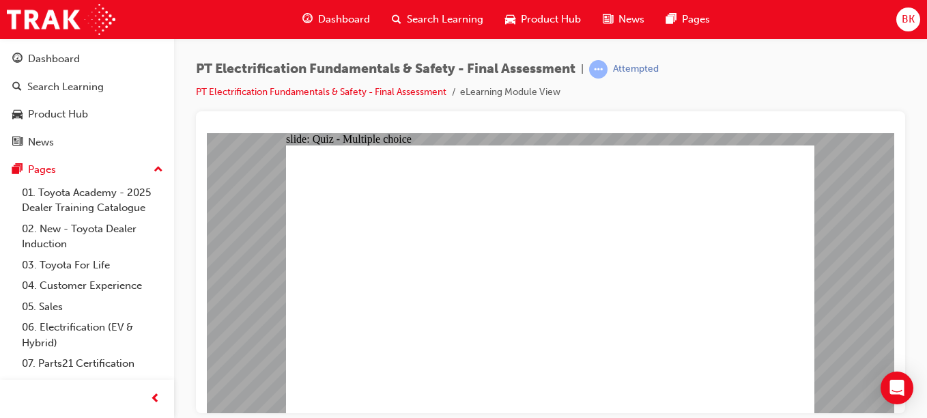
radio input "true"
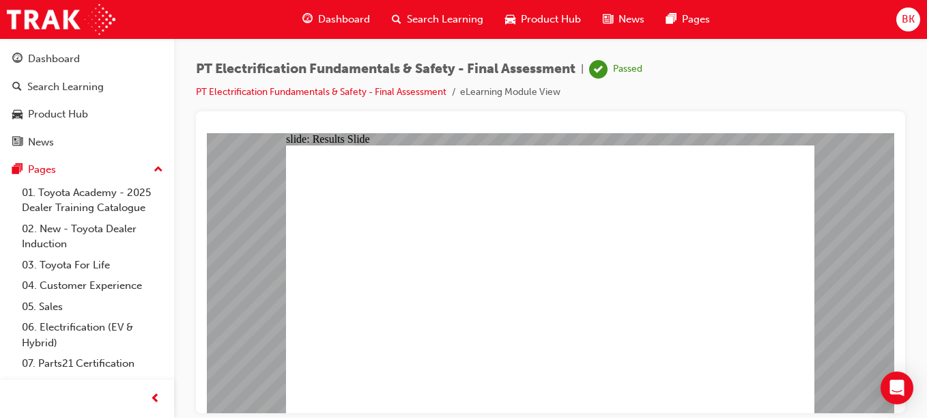
click at [362, 23] on span "Dashboard" at bounding box center [344, 20] width 52 height 16
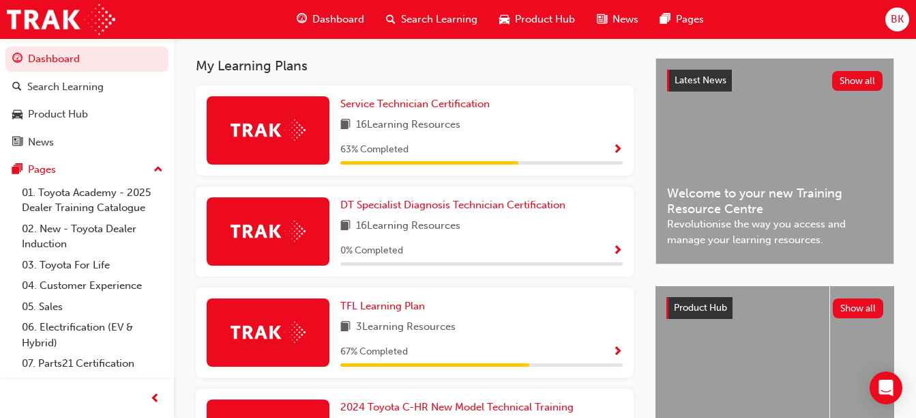
scroll to position [291, 0]
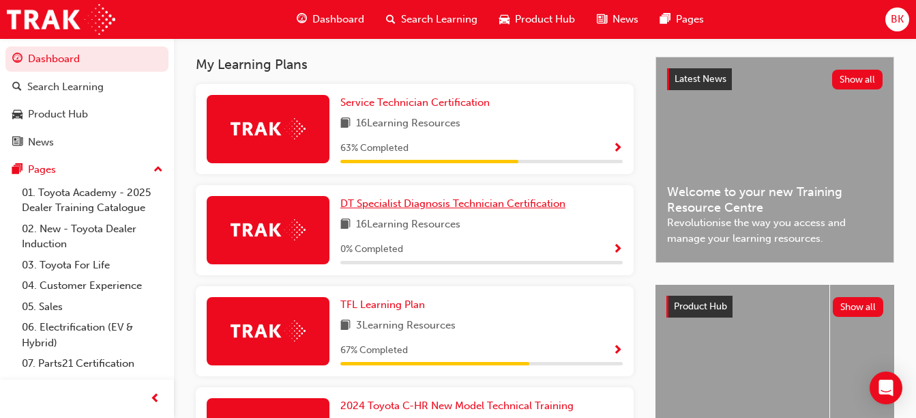
click at [482, 206] on span "DT Specialist Diagnosis Technician Certification" at bounding box center [452, 203] width 225 height 12
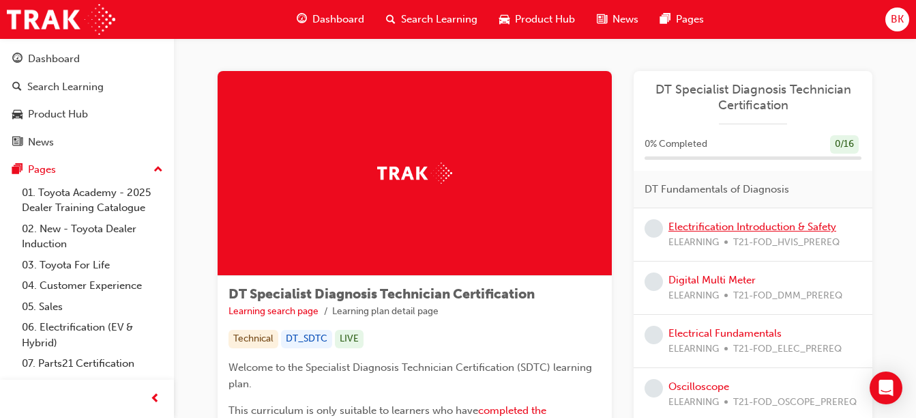
click at [742, 227] on link "Electrification Introduction & Safety" at bounding box center [753, 226] width 168 height 12
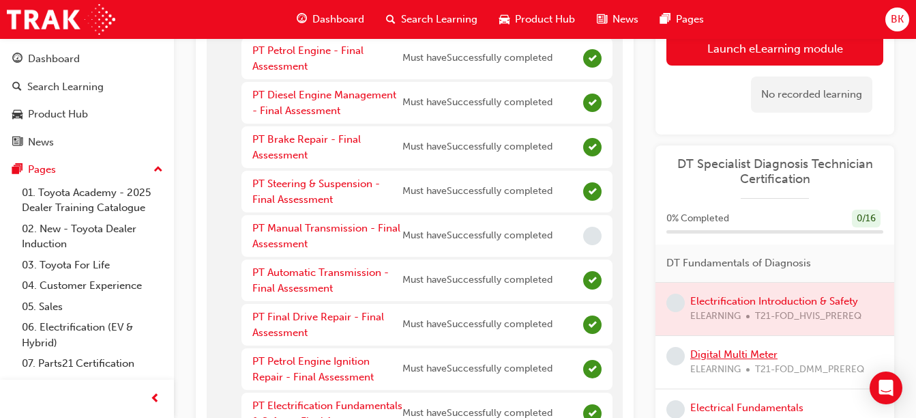
click at [711, 357] on link "Digital Multi Meter" at bounding box center [733, 354] width 87 height 12
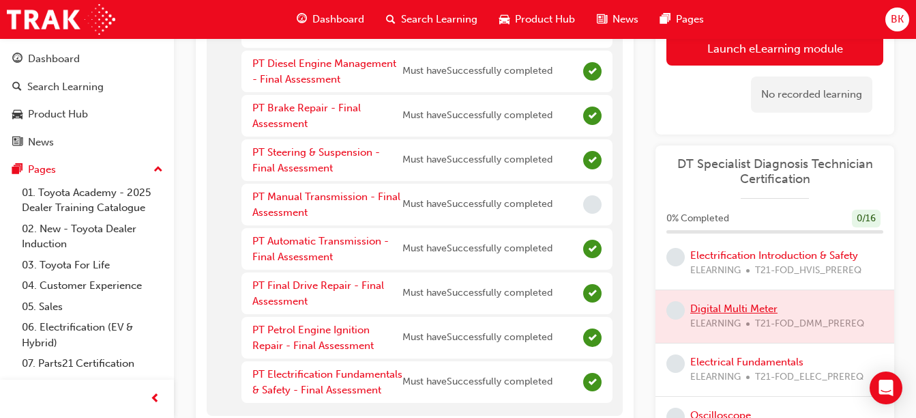
scroll to position [52, 0]
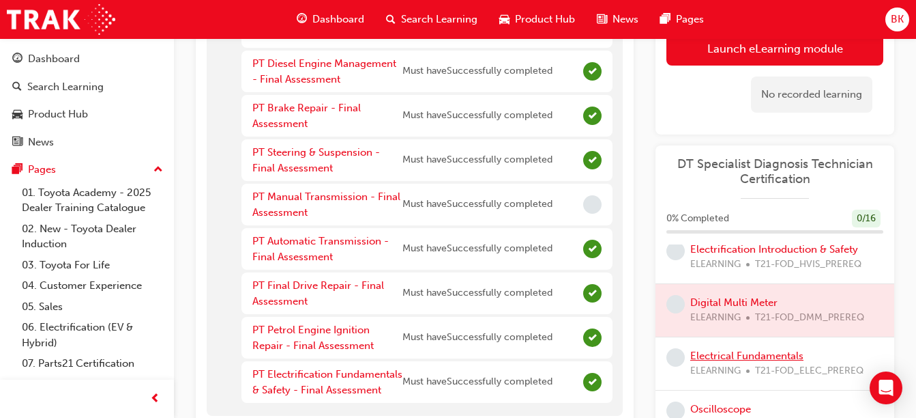
click at [753, 353] on link "Electrical Fundamentals" at bounding box center [746, 355] width 113 height 12
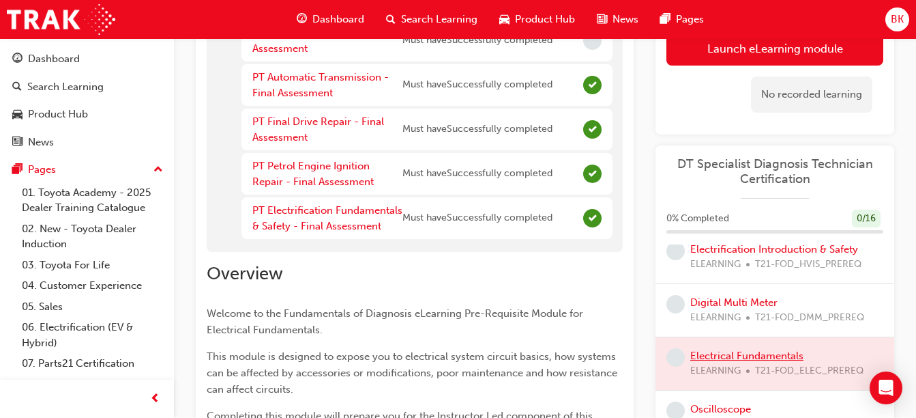
scroll to position [143, 0]
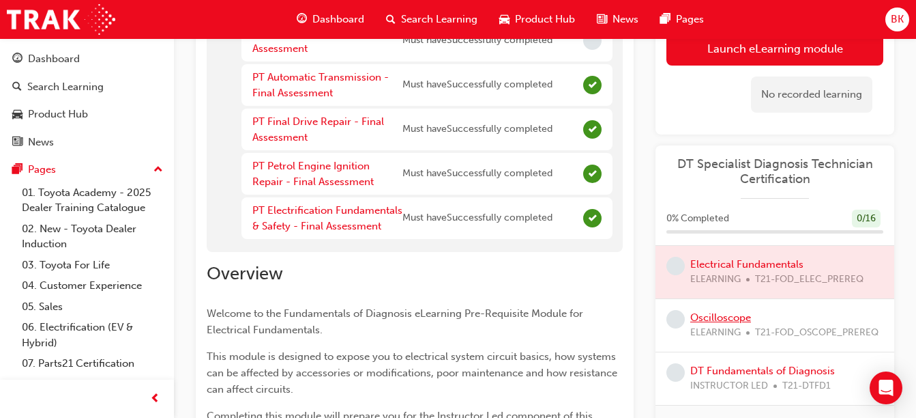
click at [741, 320] on link "Oscilloscope" at bounding box center [720, 317] width 61 height 12
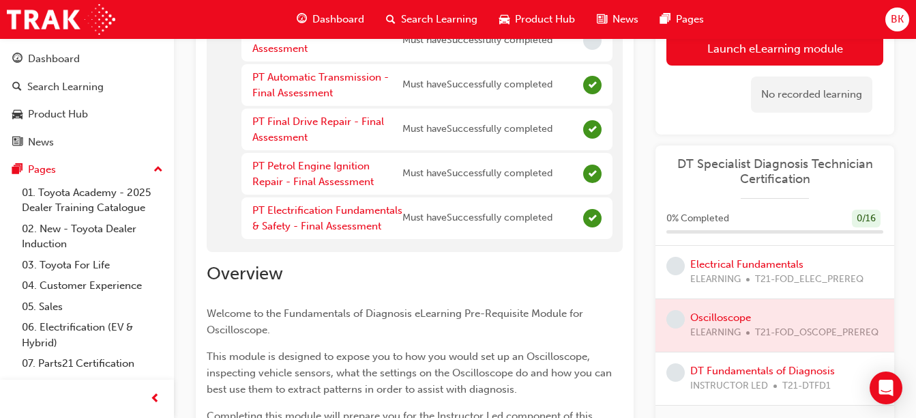
click at [728, 316] on div at bounding box center [775, 325] width 239 height 53
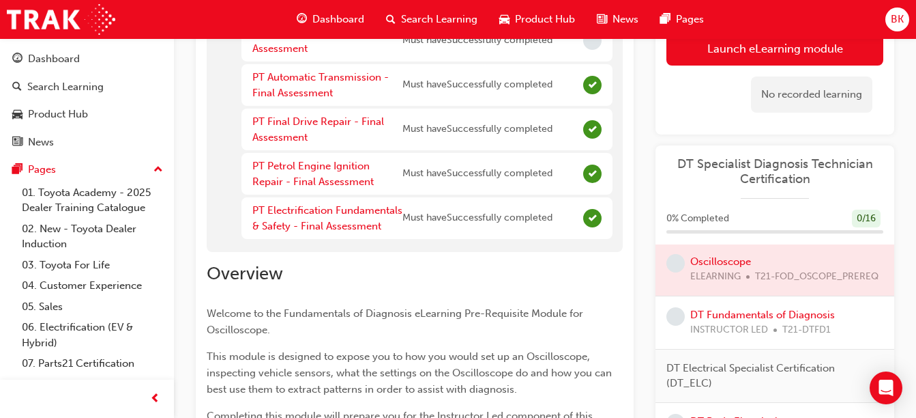
scroll to position [201, 0]
click at [787, 319] on link "DT Fundamentals of Diagnosis" at bounding box center [762, 313] width 145 height 12
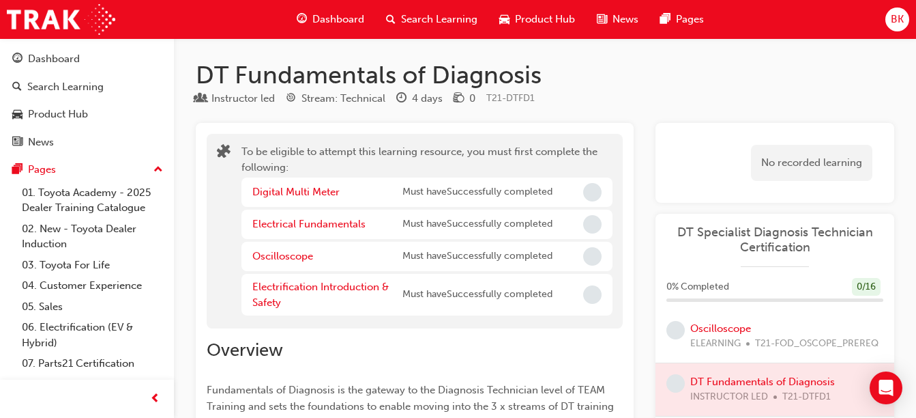
click at [319, 12] on span "Dashboard" at bounding box center [338, 20] width 52 height 16
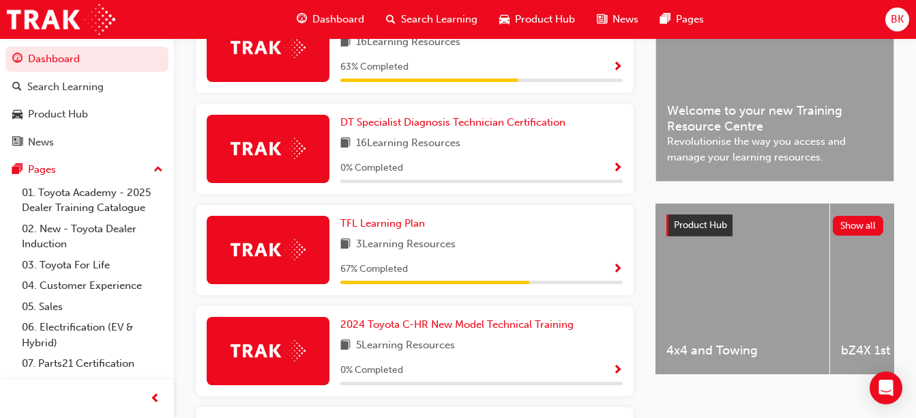
scroll to position [403, 0]
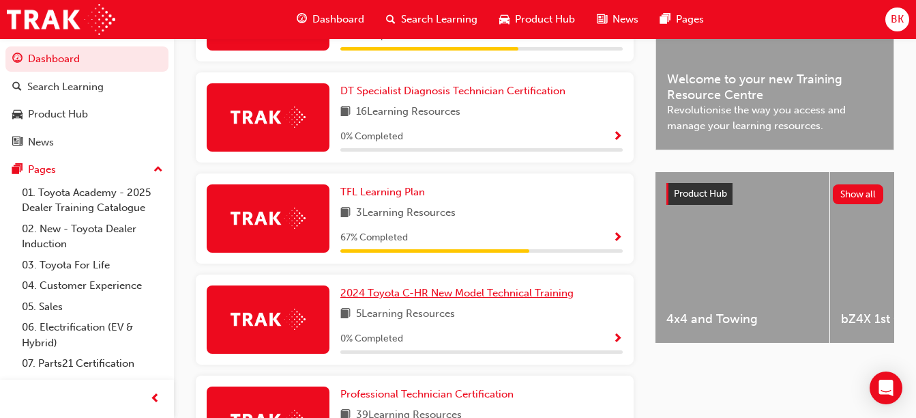
click at [448, 296] on span "2024 Toyota C-HR New Model Technical Training" at bounding box center [456, 293] width 233 height 12
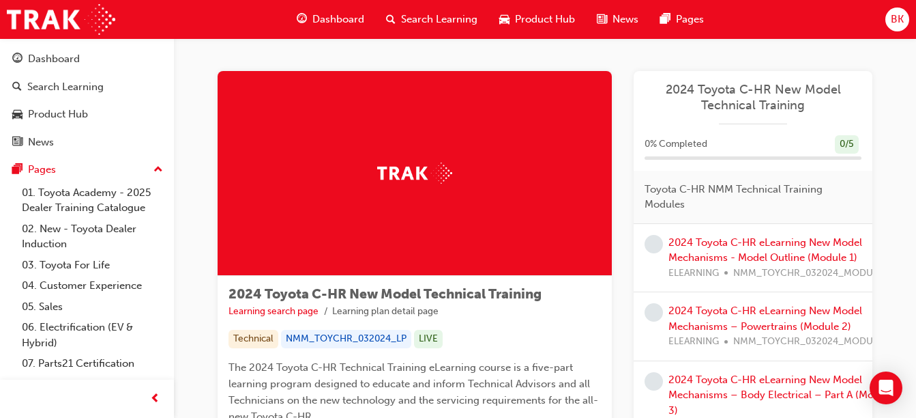
click at [345, 16] on span "Dashboard" at bounding box center [338, 20] width 52 height 16
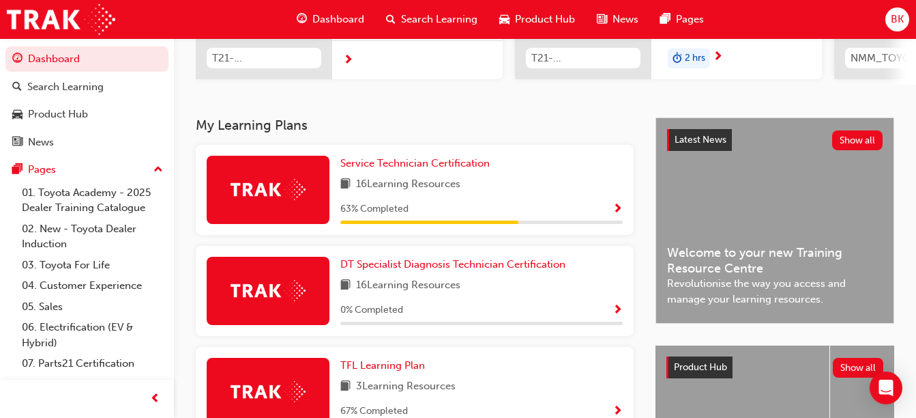
scroll to position [228, 0]
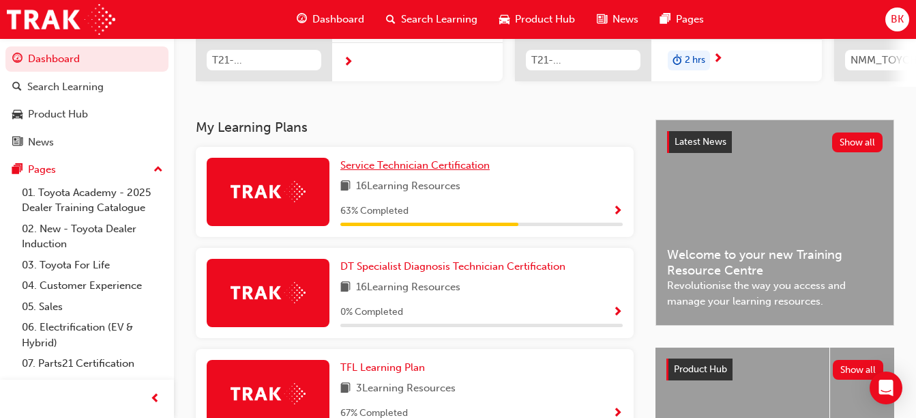
click at [446, 169] on span "Service Technician Certification" at bounding box center [414, 165] width 149 height 12
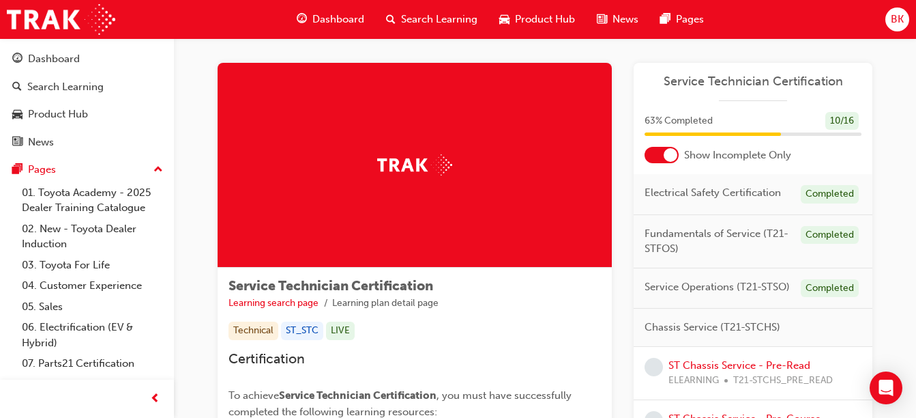
scroll to position [9, 0]
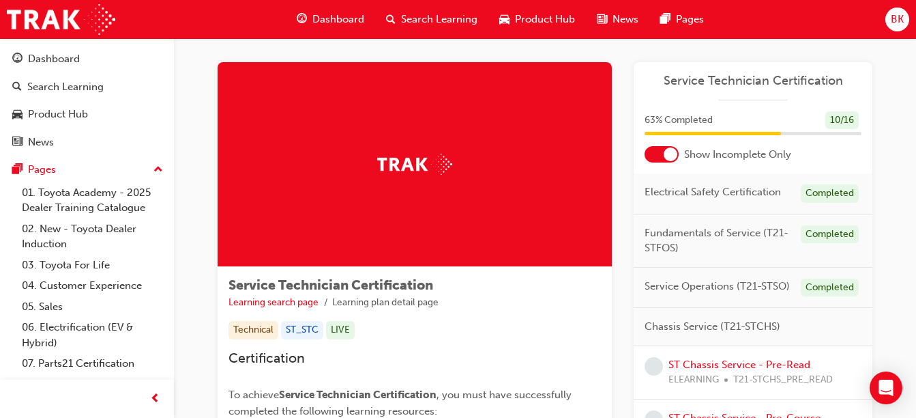
click at [328, 10] on div "Dashboard" at bounding box center [330, 19] width 89 height 28
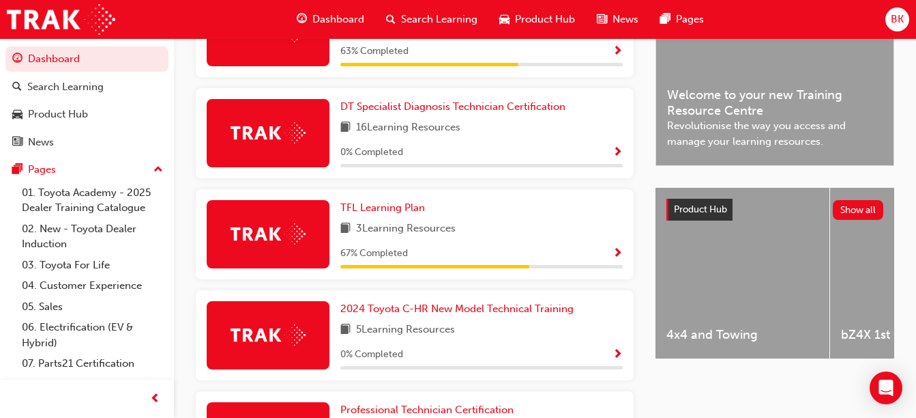
scroll to position [410, 0]
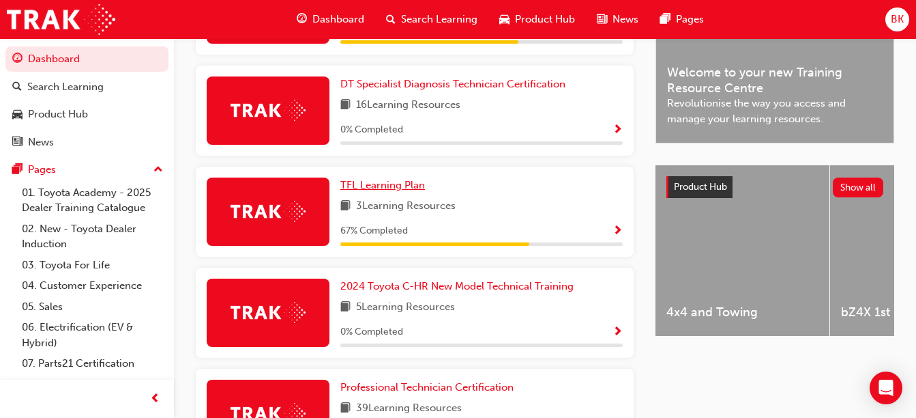
click at [381, 188] on span "TFL Learning Plan" at bounding box center [382, 185] width 85 height 12
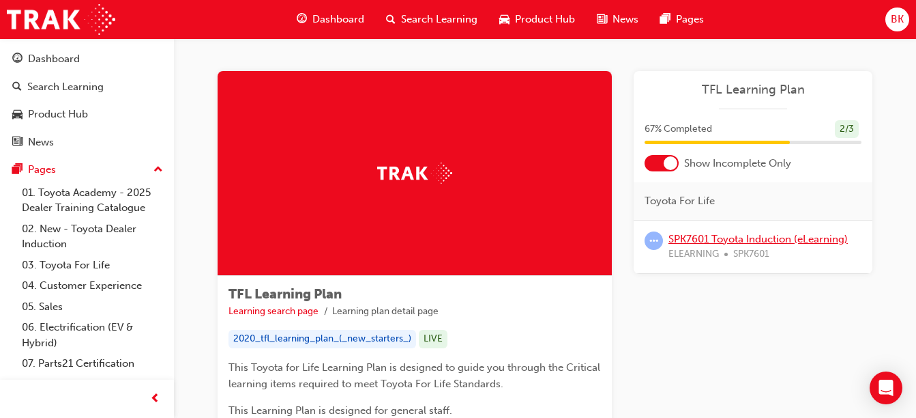
click at [743, 237] on link "SPK7601 Toyota Induction (eLearning)" at bounding box center [758, 239] width 179 height 12
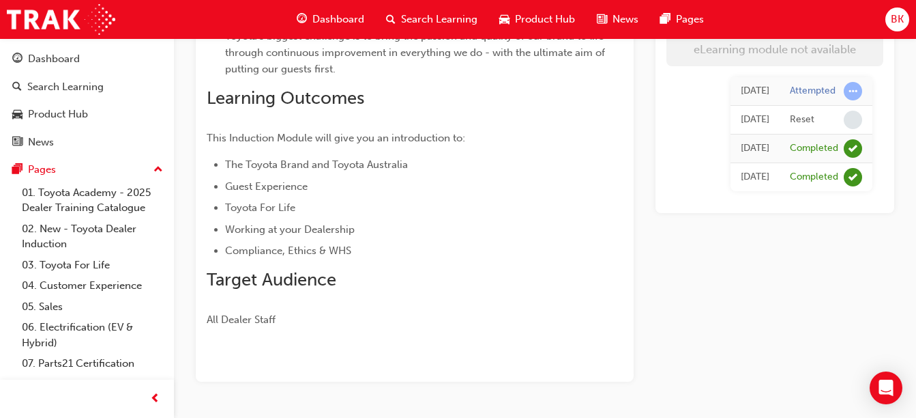
scroll to position [334, 0]
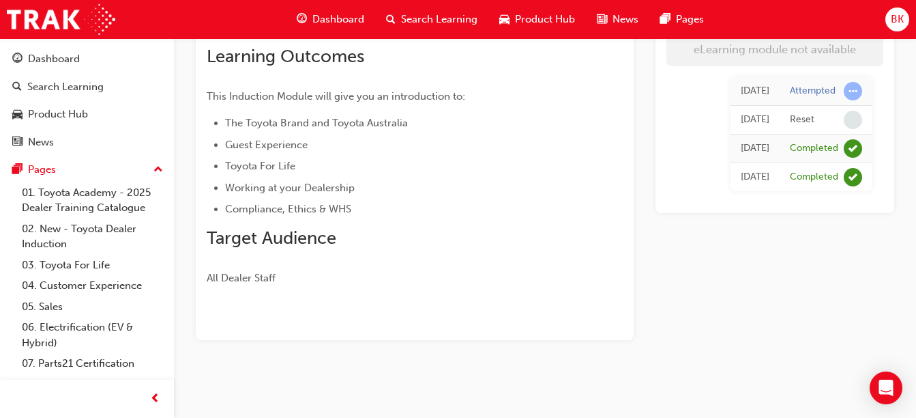
click at [316, 26] on span "Dashboard" at bounding box center [338, 20] width 52 height 16
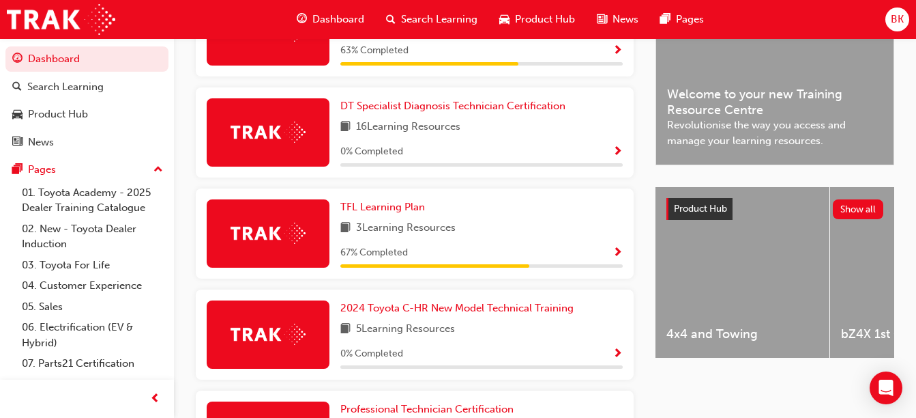
scroll to position [389, 0]
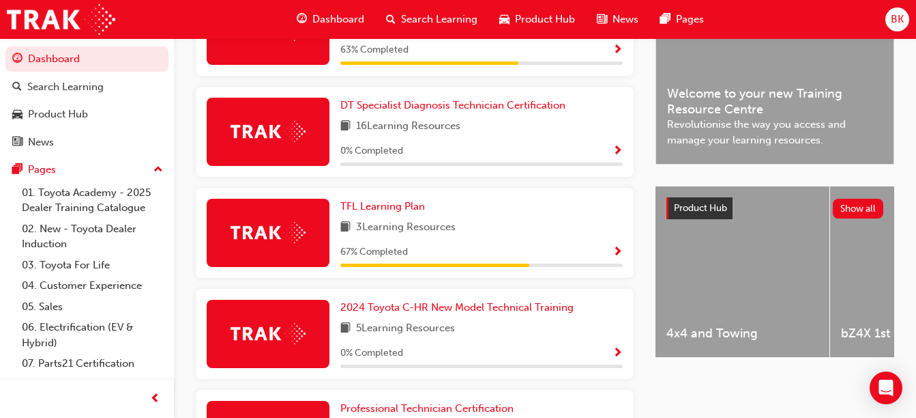
drag, startPoint x: 403, startPoint y: 213, endPoint x: 637, endPoint y: 279, distance: 243.2
click at [637, 279] on div "TFL Learning Plan 3 Learning Resources 67 % Completed" at bounding box center [414, 238] width 449 height 101
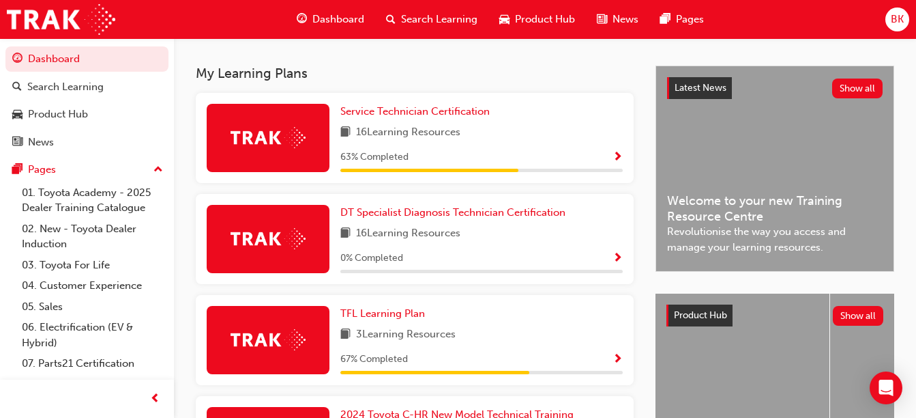
scroll to position [280, 0]
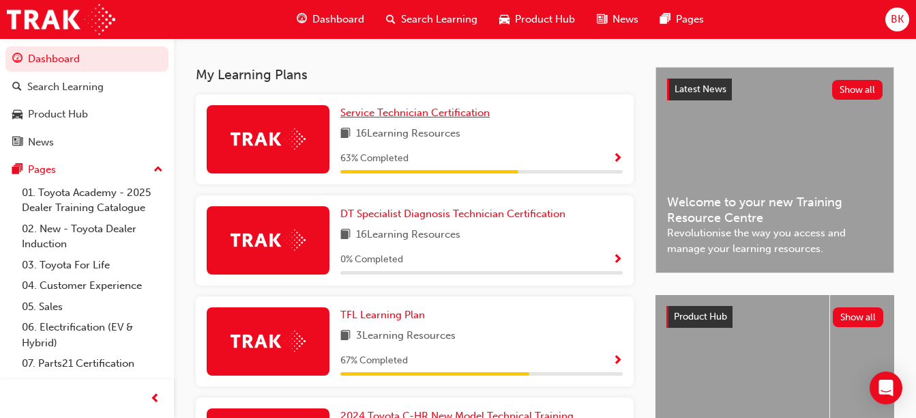
click at [455, 113] on span "Service Technician Certification" at bounding box center [414, 112] width 149 height 12
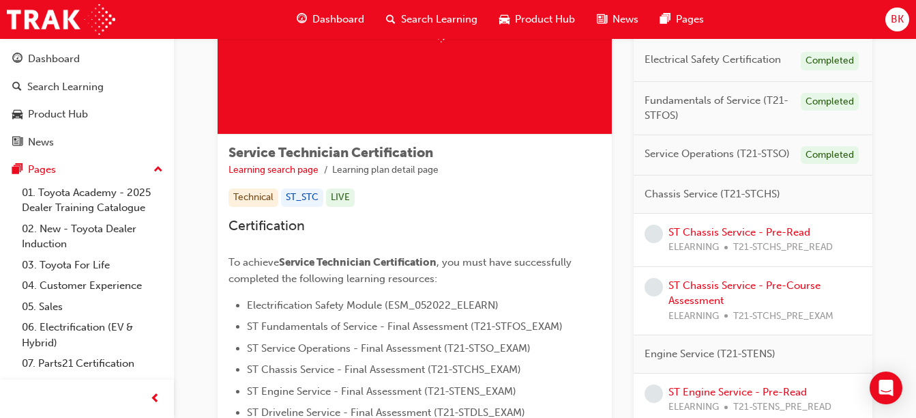
scroll to position [144, 0]
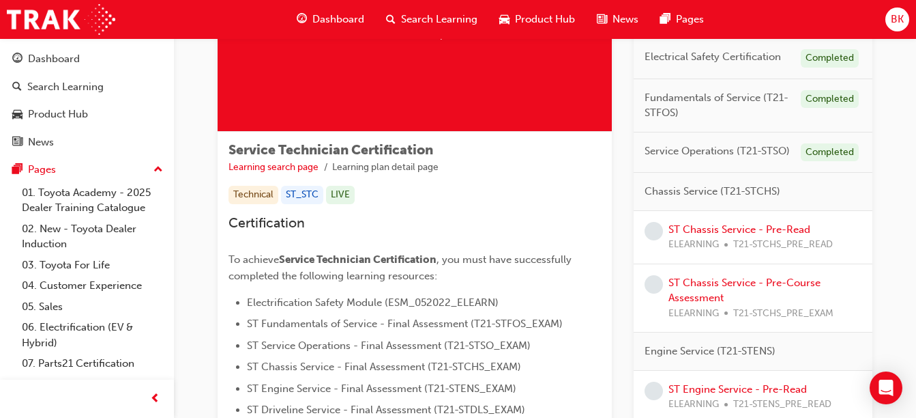
click at [355, 20] on span "Dashboard" at bounding box center [338, 20] width 52 height 16
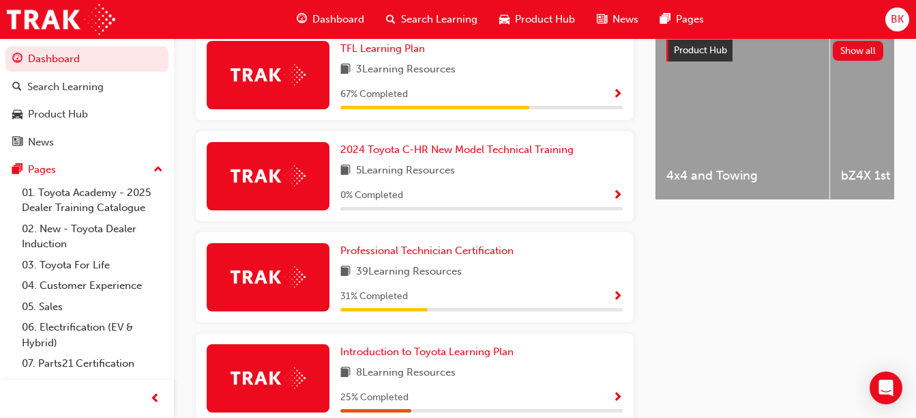
scroll to position [624, 0]
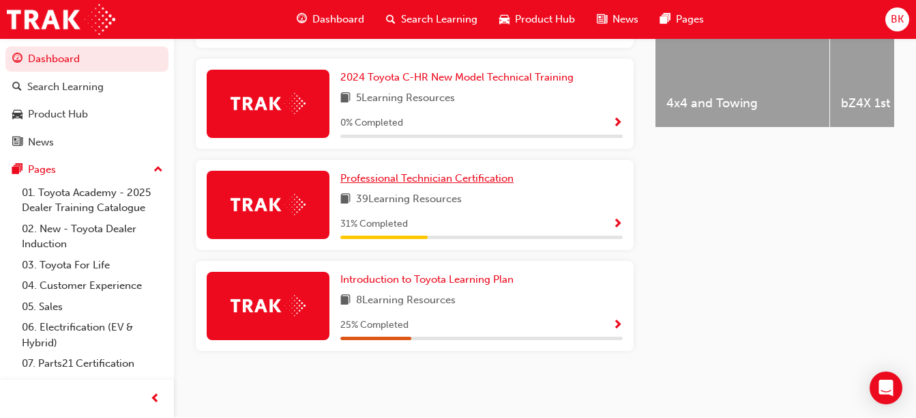
click at [486, 180] on span "Professional Technician Certification" at bounding box center [426, 178] width 173 height 12
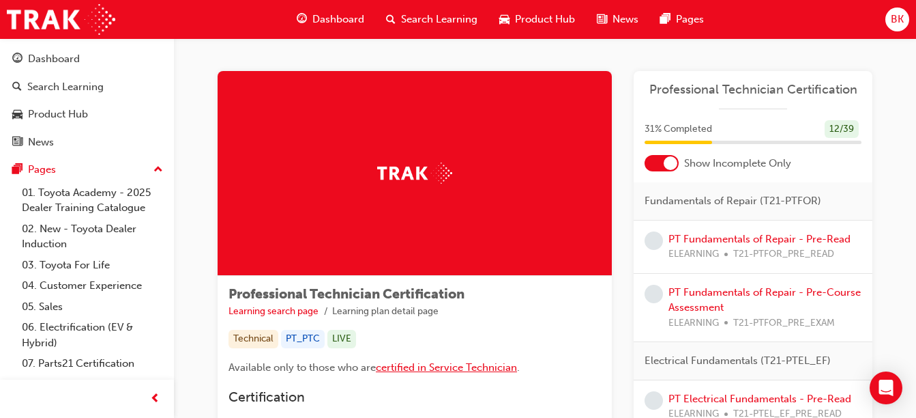
click at [401, 364] on span "certified in Service Technician" at bounding box center [446, 367] width 141 height 12
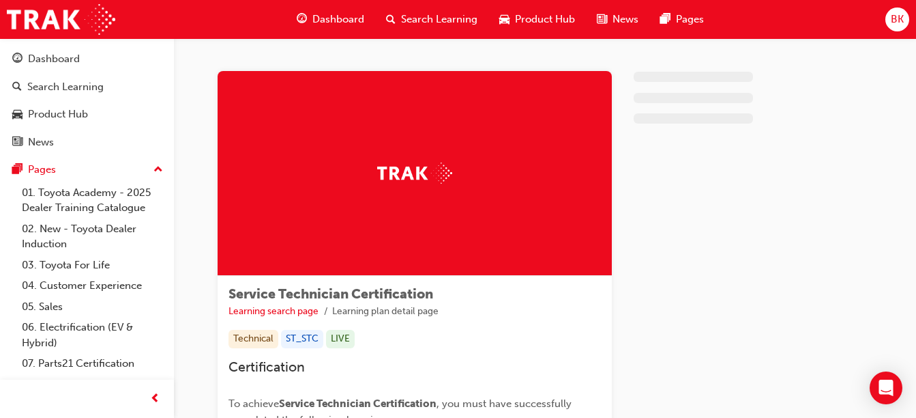
click at [330, 21] on span "Dashboard" at bounding box center [338, 20] width 52 height 16
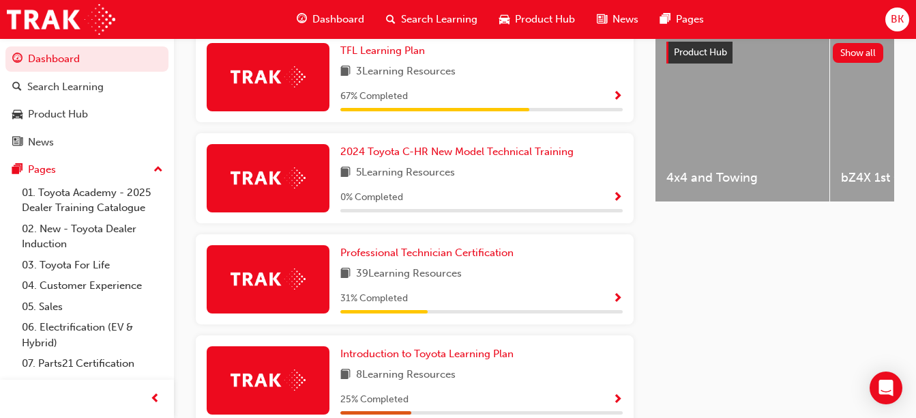
scroll to position [624, 0]
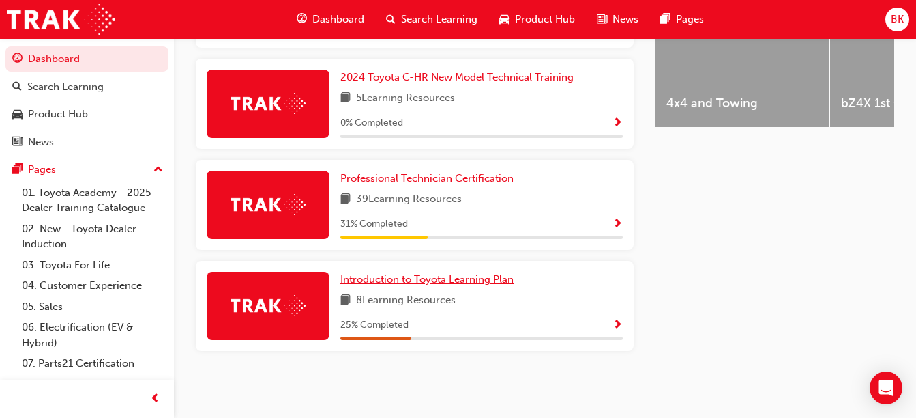
click at [427, 280] on span "Introduction to Toyota Learning Plan" at bounding box center [426, 279] width 173 height 12
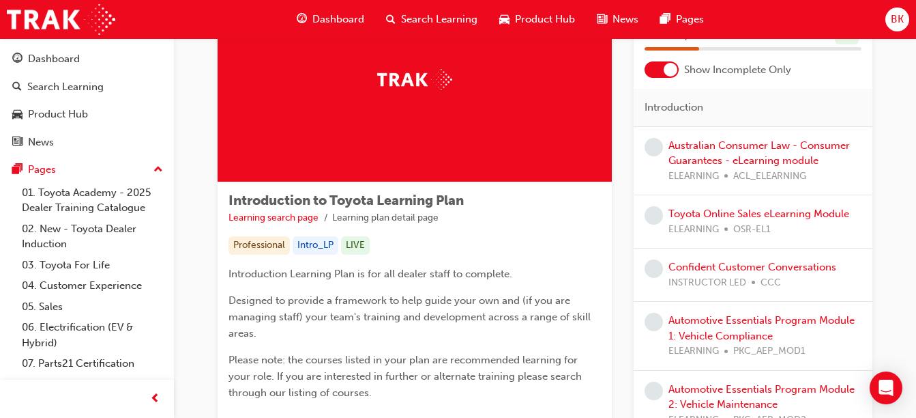
scroll to position [48, 0]
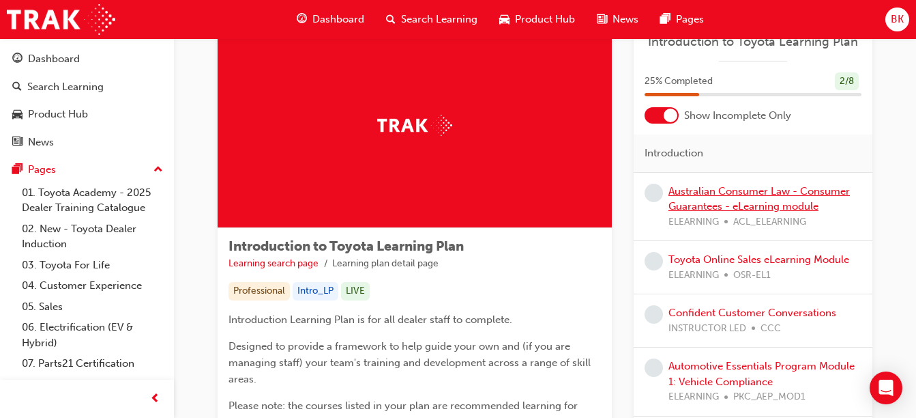
click at [755, 192] on link "Australian Consumer Law - Consumer Guarantees - eLearning module" at bounding box center [759, 199] width 181 height 28
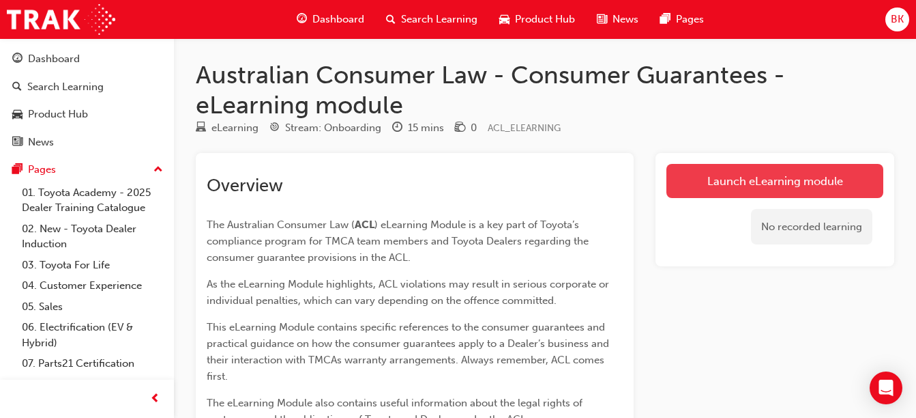
click at [706, 182] on link "Launch eLearning module" at bounding box center [775, 181] width 217 height 34
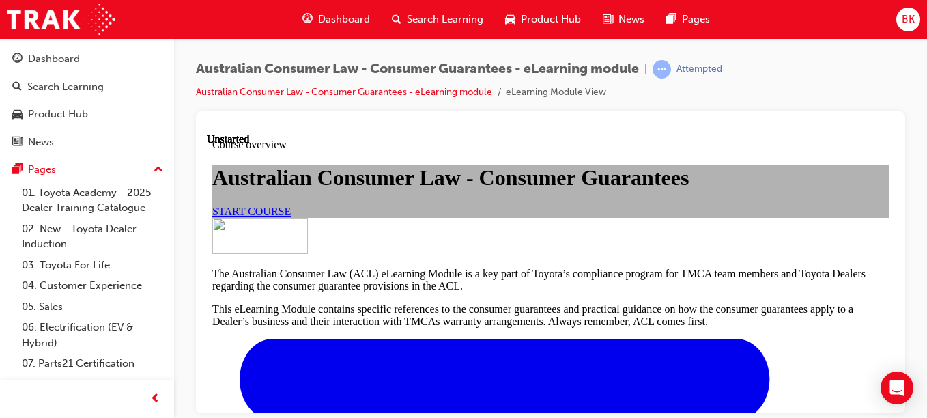
click at [291, 216] on span "START COURSE" at bounding box center [251, 211] width 78 height 12
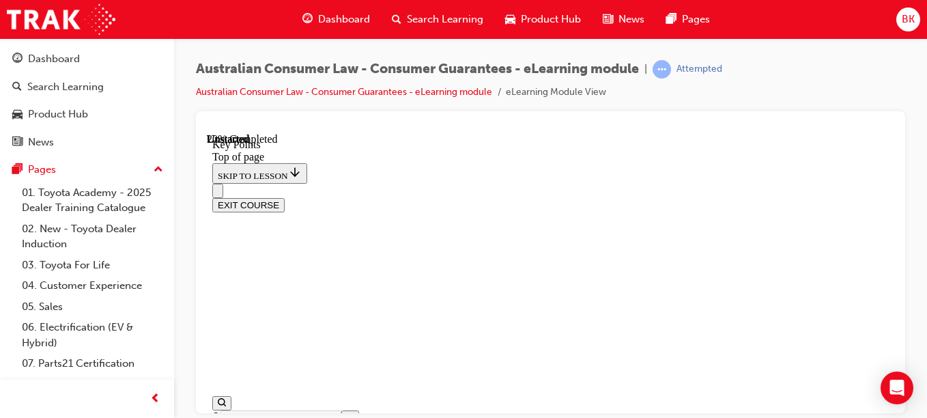
scroll to position [812, 0]
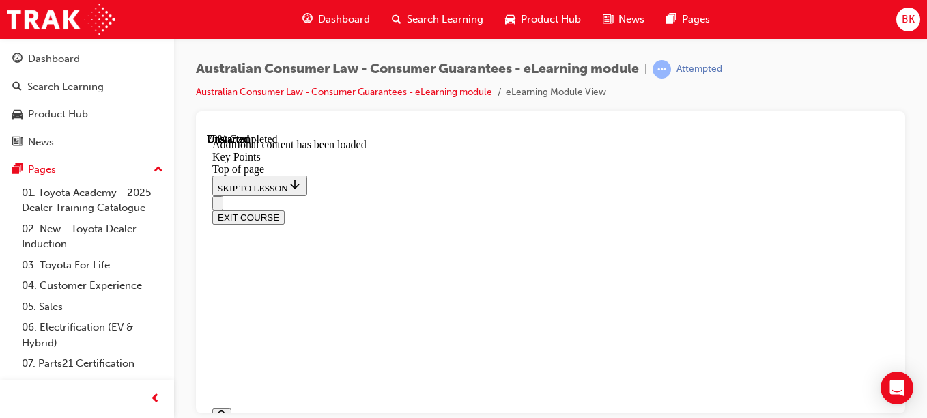
scroll to position [2212, 0]
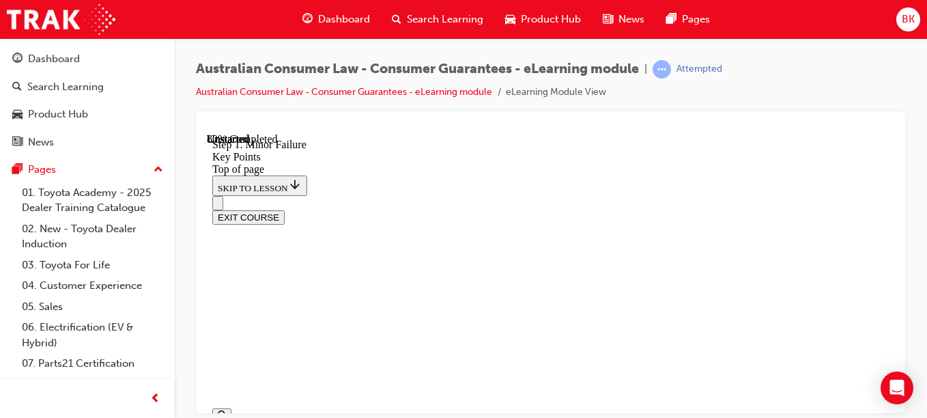
scroll to position [3044, 0]
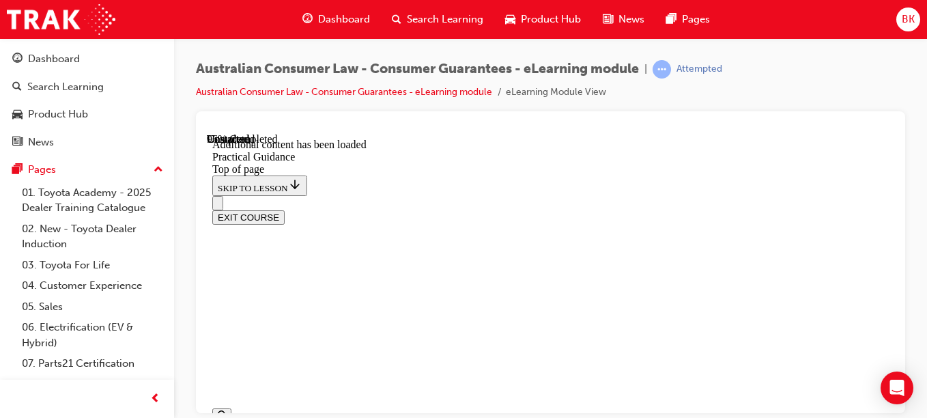
scroll to position [4374, 0]
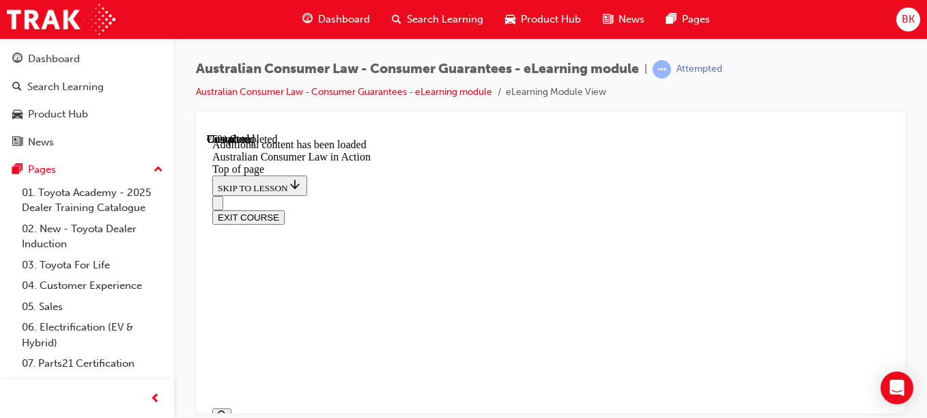
scroll to position [2662, 0]
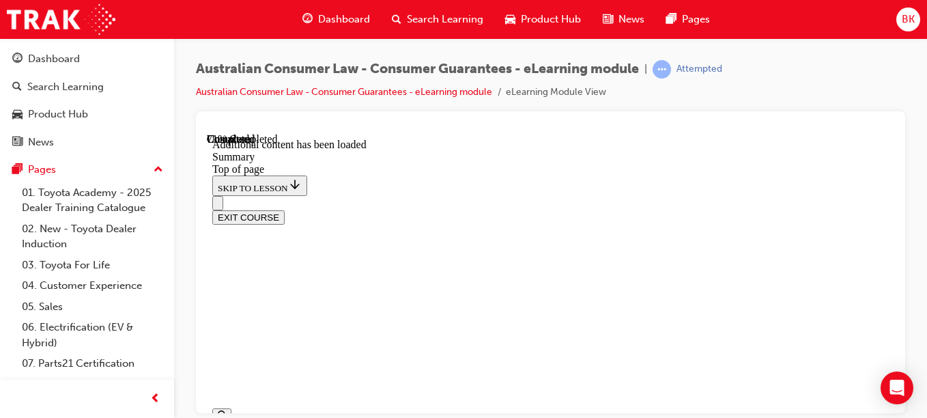
scroll to position [1925, 0]
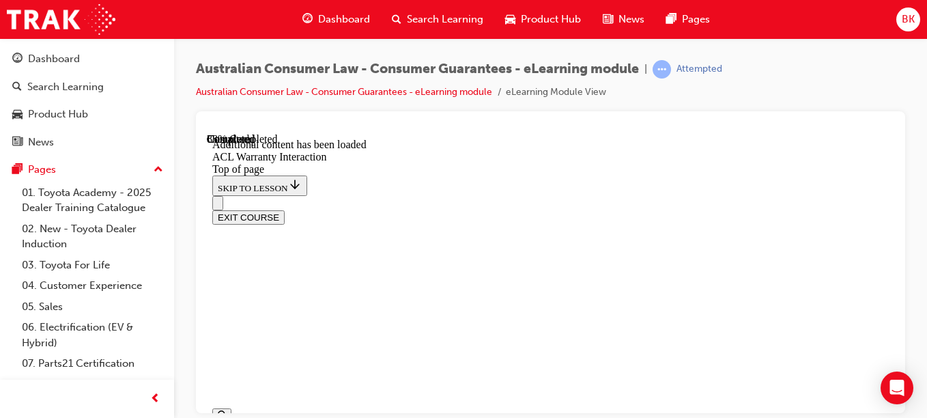
scroll to position [1896, 0]
click at [285, 209] on button "EXIT COURSE" at bounding box center [248, 216] width 72 height 14
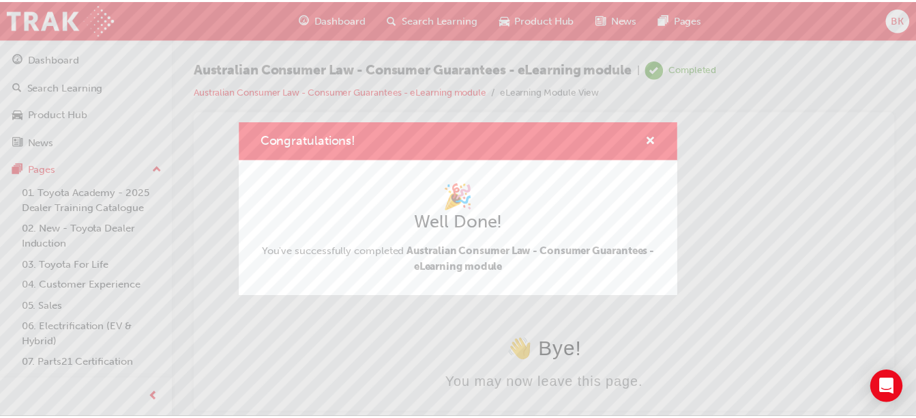
scroll to position [0, 0]
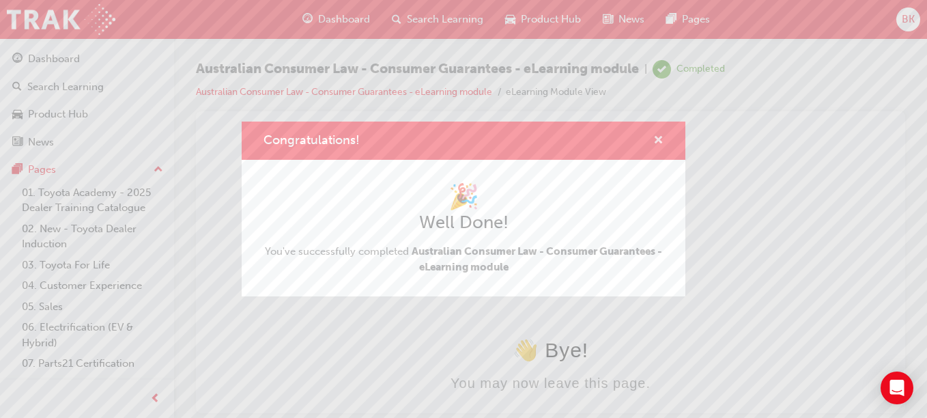
click at [660, 139] on span "cross-icon" at bounding box center [658, 141] width 10 height 12
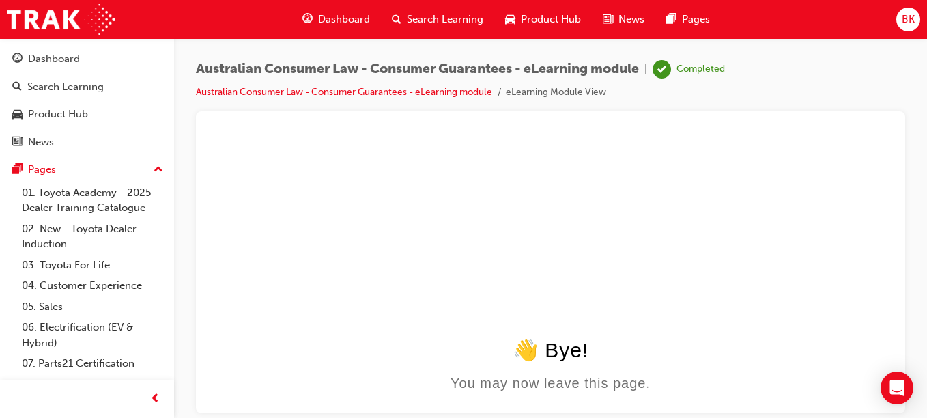
click at [420, 89] on link "Australian Consumer Law - Consumer Guarantees - eLearning module" at bounding box center [344, 92] width 296 height 12
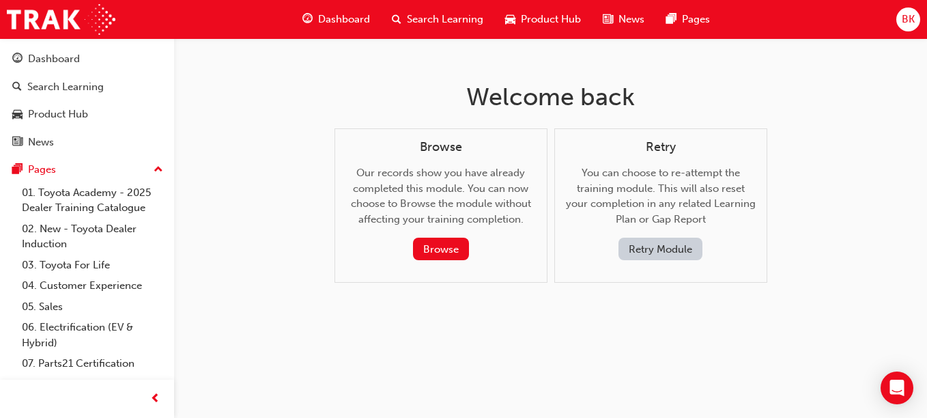
click at [325, 18] on span "Dashboard" at bounding box center [344, 20] width 52 height 16
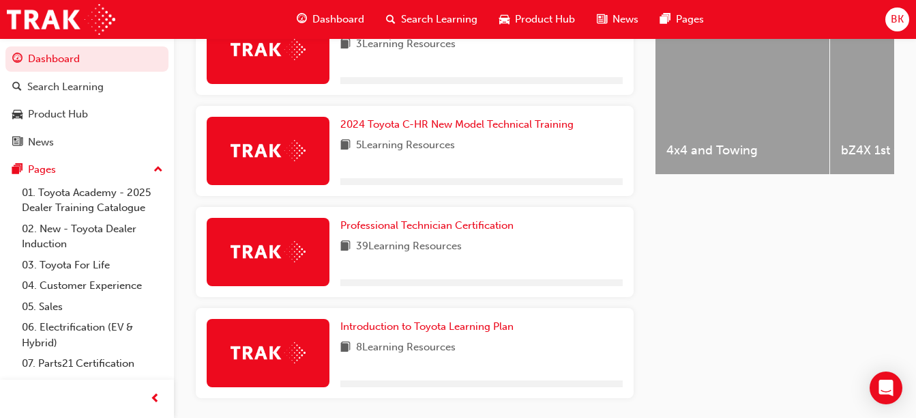
scroll to position [624, 0]
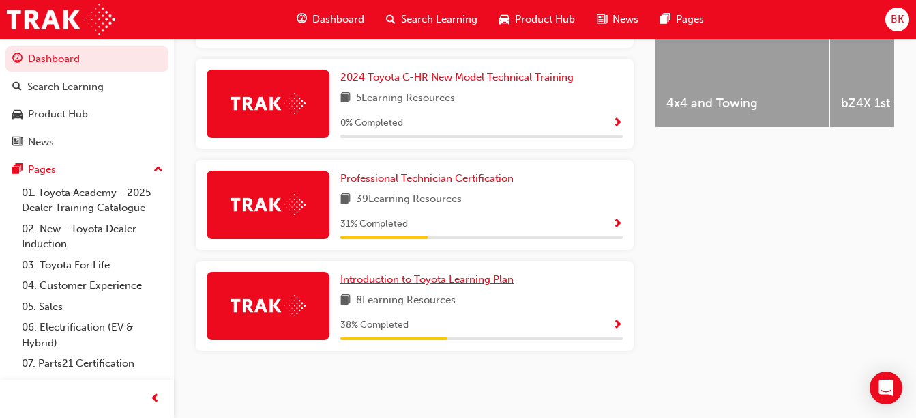
click at [495, 276] on span "Introduction to Toyota Learning Plan" at bounding box center [426, 279] width 173 height 12
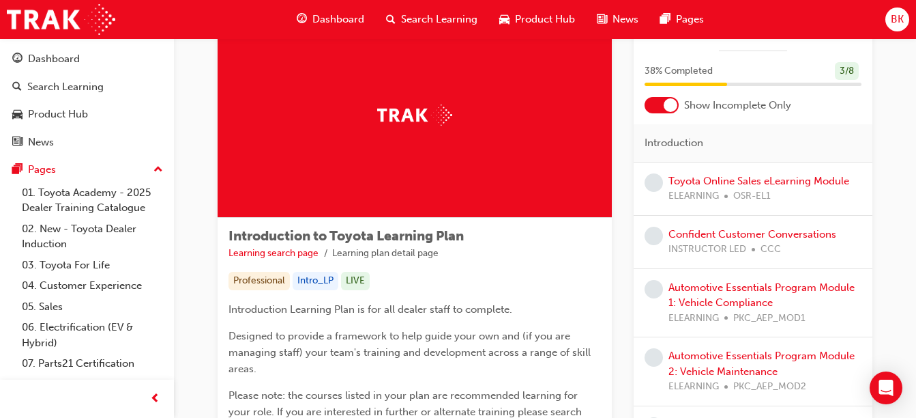
scroll to position [58, 0]
click at [778, 186] on link "Toyota Online Sales eLearning Module" at bounding box center [759, 181] width 181 height 12
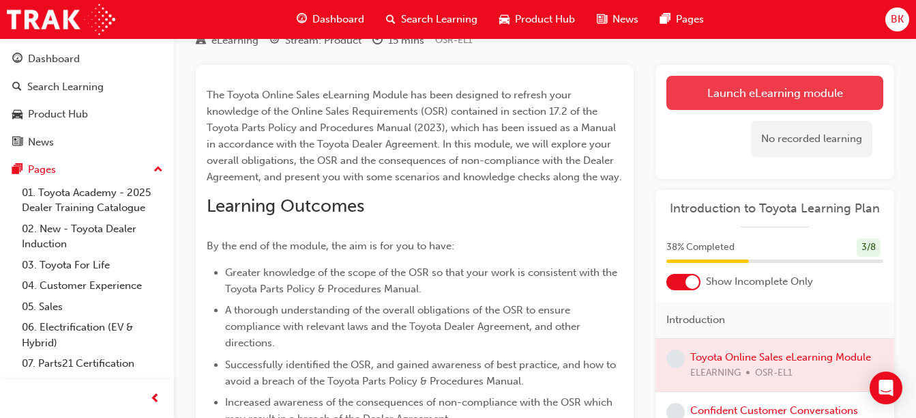
click at [733, 91] on link "Launch eLearning module" at bounding box center [775, 93] width 217 height 34
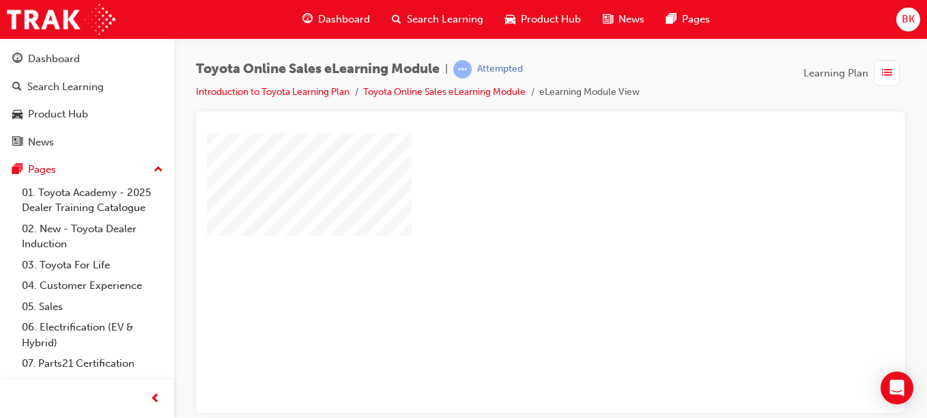
click at [511, 233] on div "play" at bounding box center [511, 233] width 0 height 0
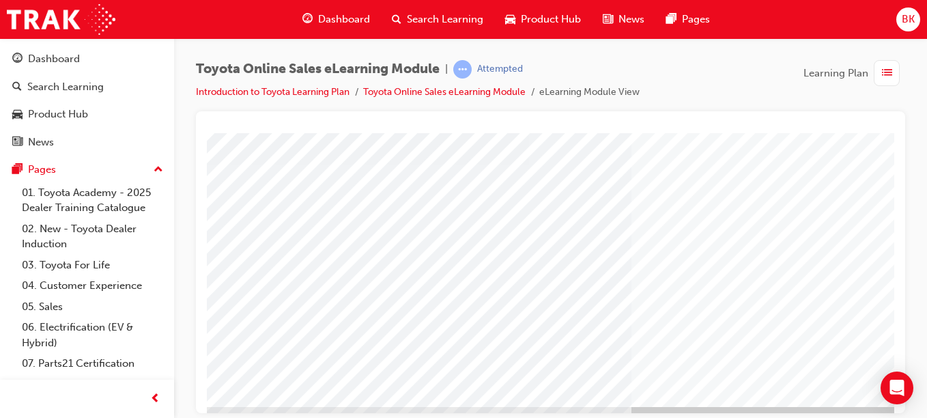
scroll to position [242, 0]
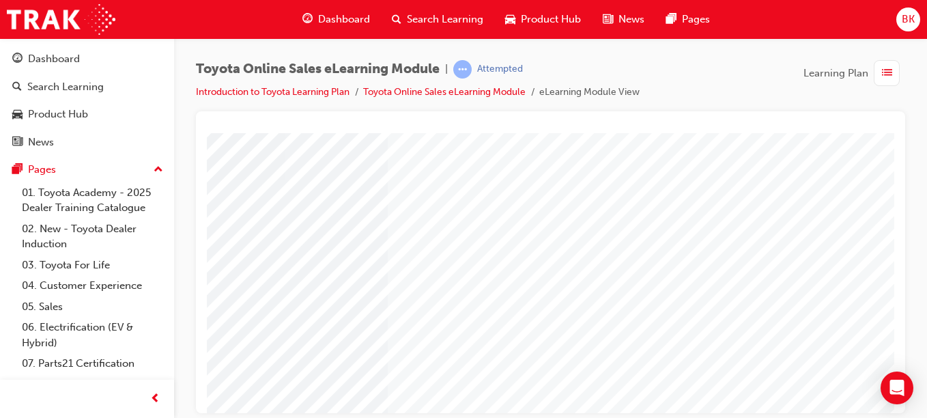
scroll to position [203, 244]
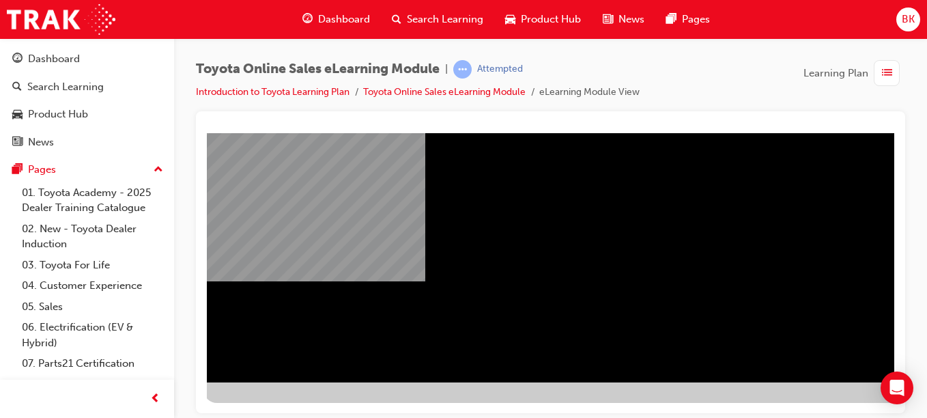
scroll to position [242, 251]
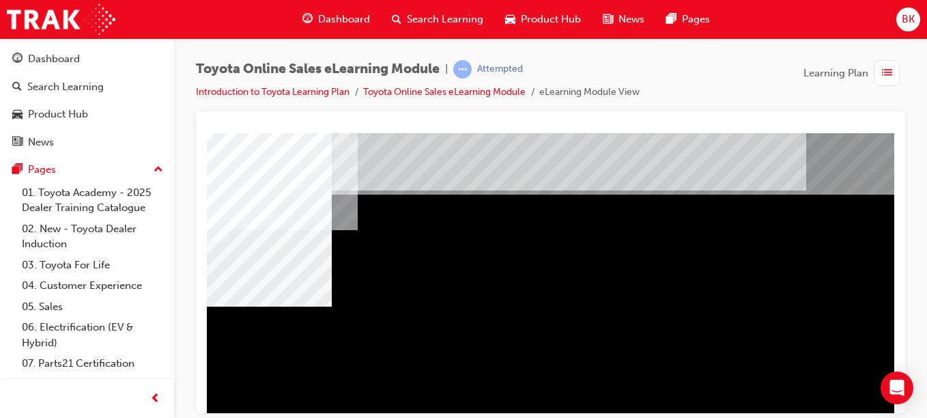
scroll to position [5, 54]
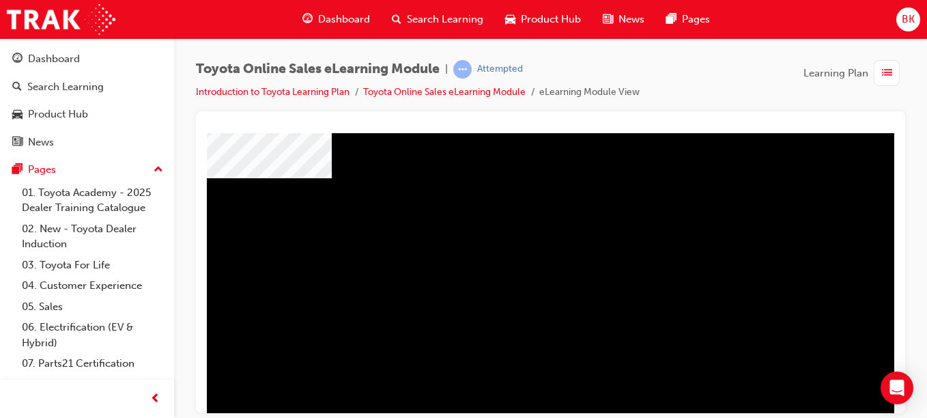
scroll to position [149, 54]
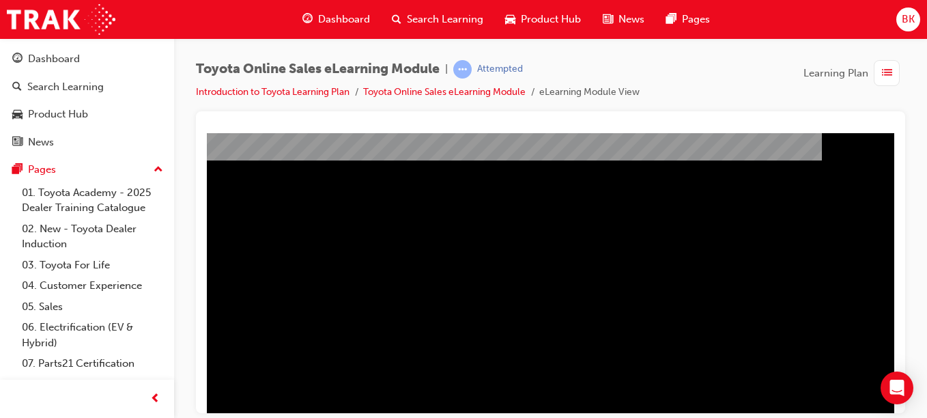
scroll to position [186, 222]
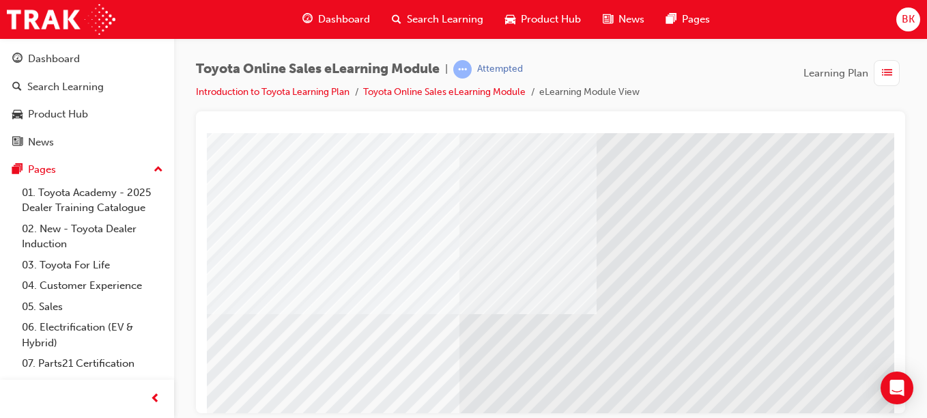
scroll to position [143, 0]
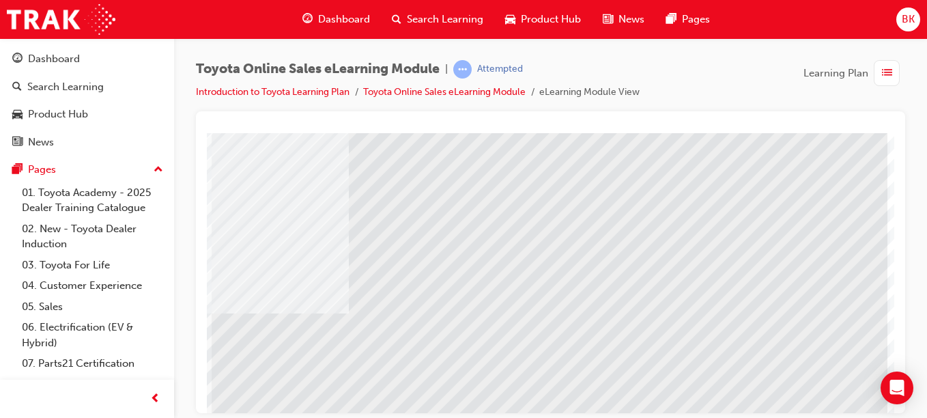
scroll to position [242, 251]
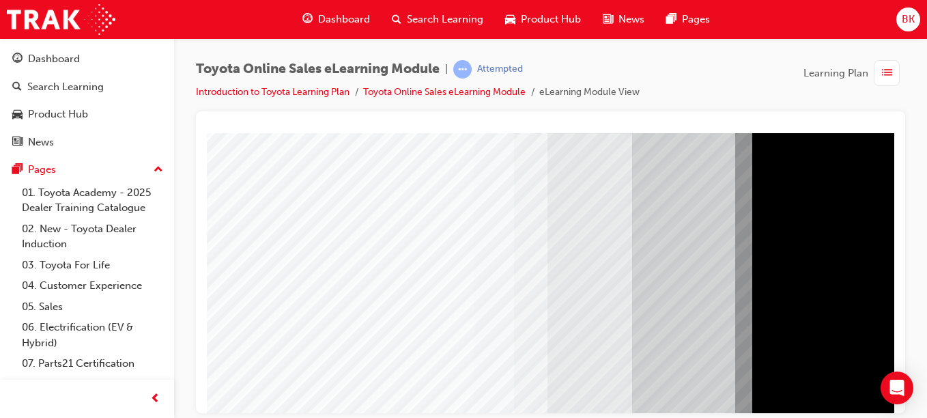
scroll to position [111, 0]
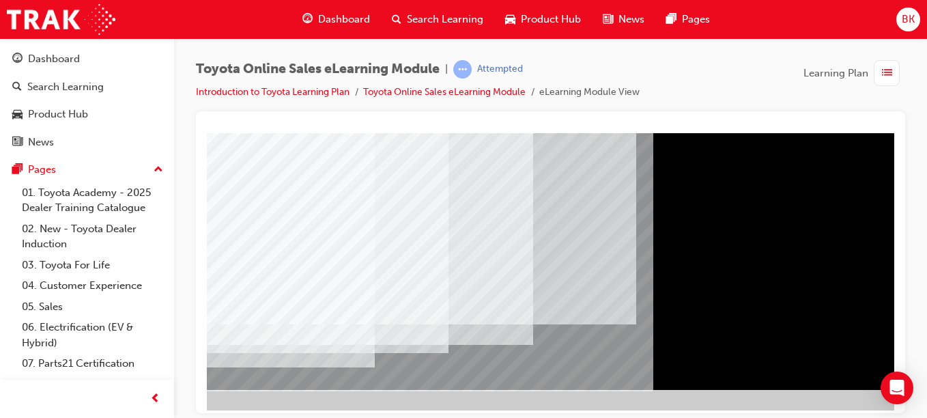
scroll to position [235, 251]
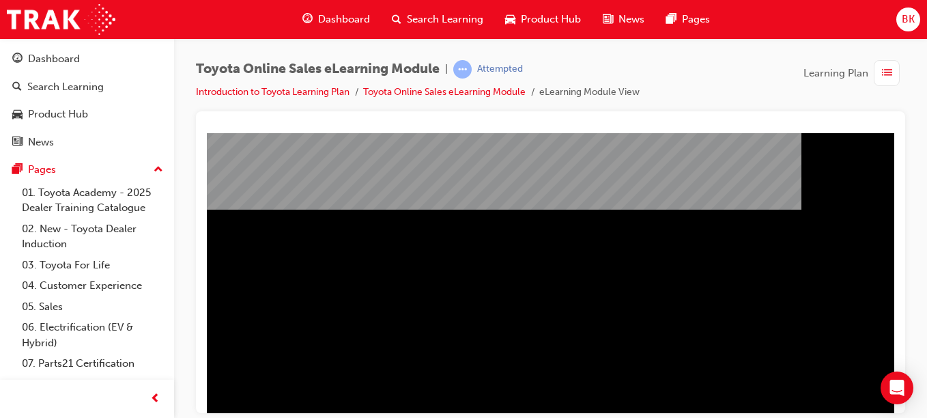
scroll to position [211, 251]
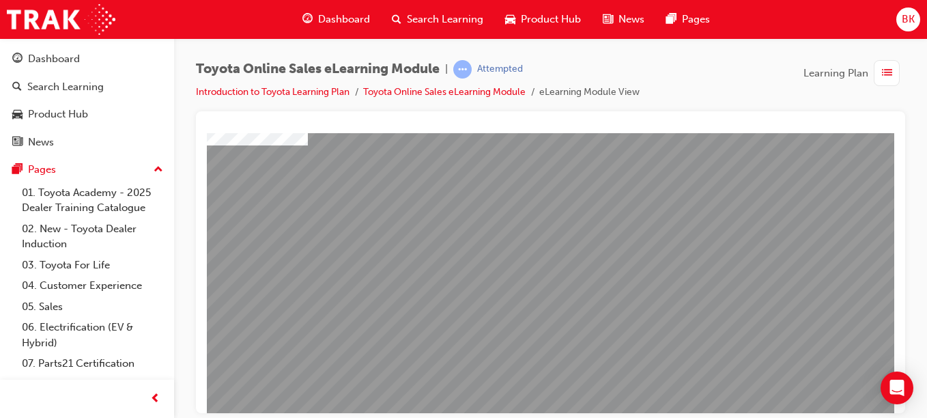
scroll to position [140, 0]
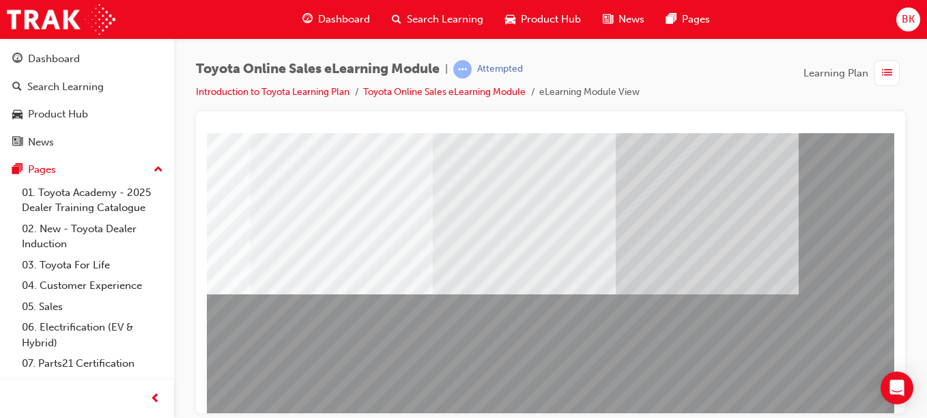
scroll to position [162, 144]
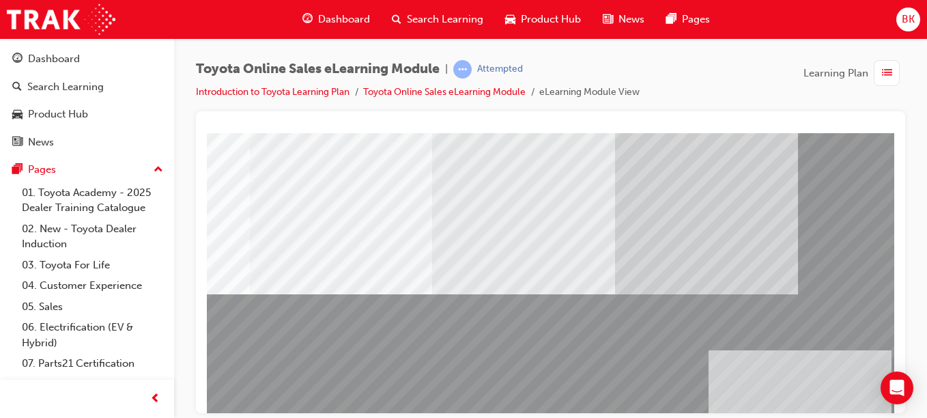
drag, startPoint x: 229, startPoint y: 368, endPoint x: 884, endPoint y: 368, distance: 655.0
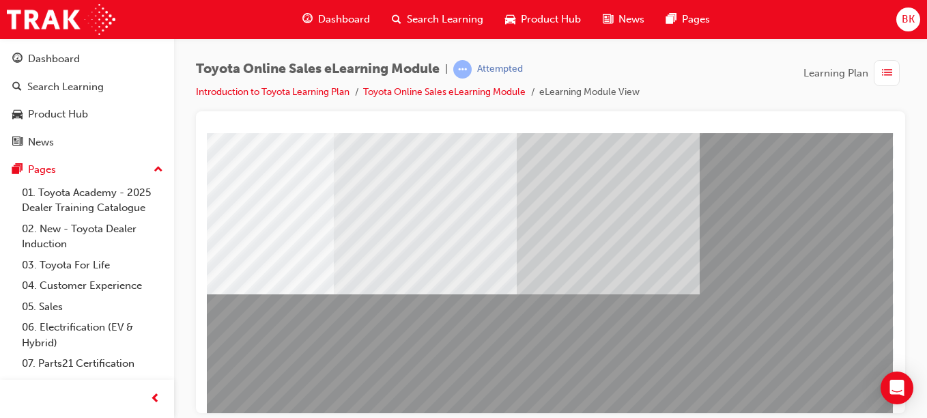
scroll to position [242, 251]
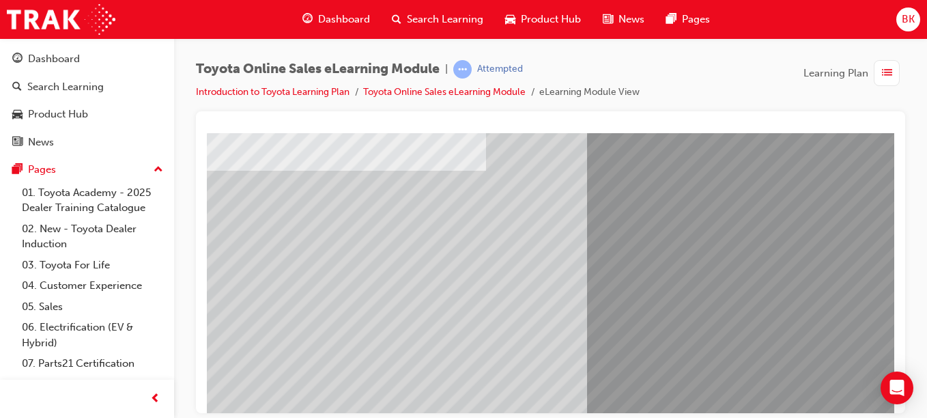
scroll to position [143, 11]
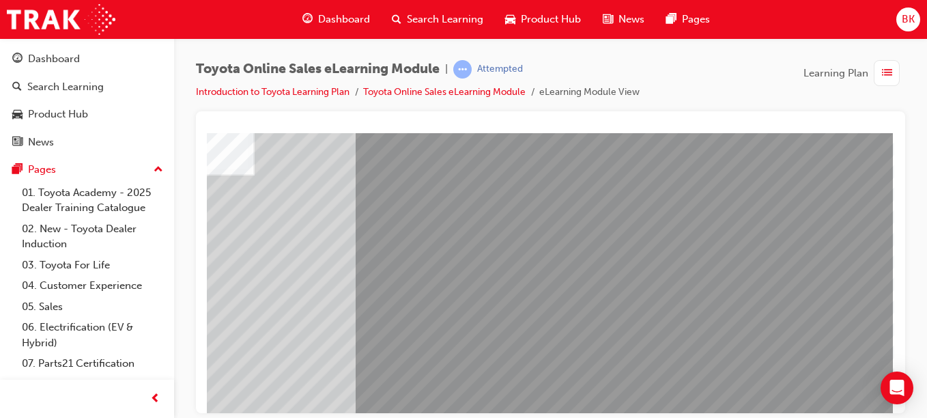
scroll to position [242, 251]
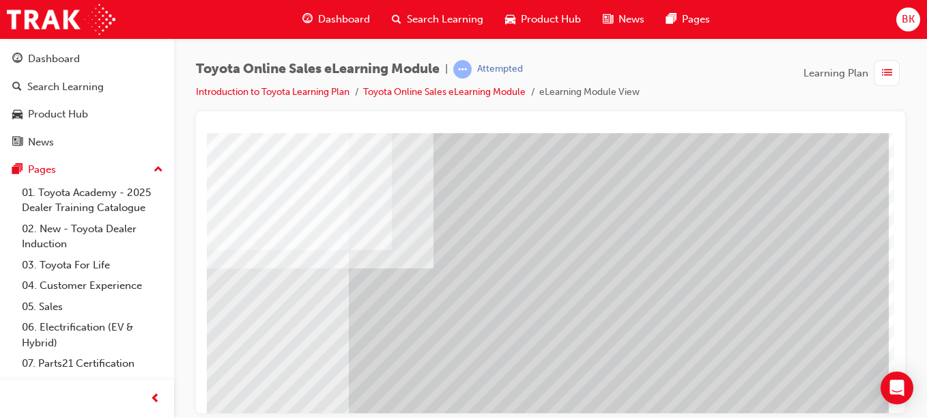
scroll to position [205, 247]
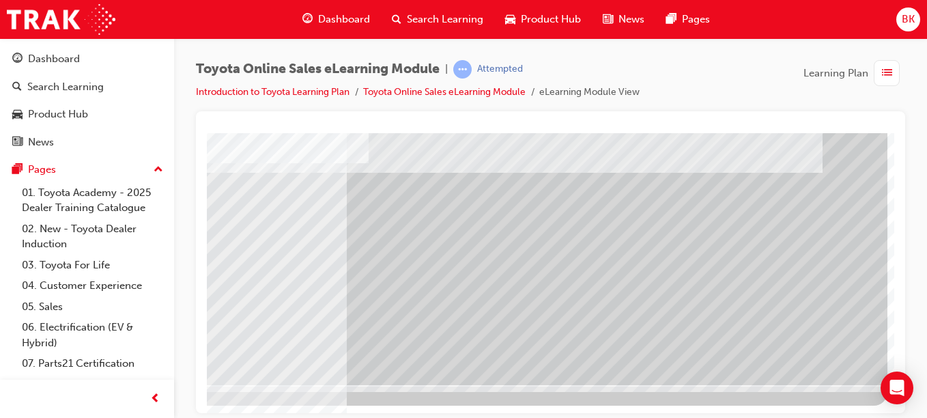
scroll to position [240, 251]
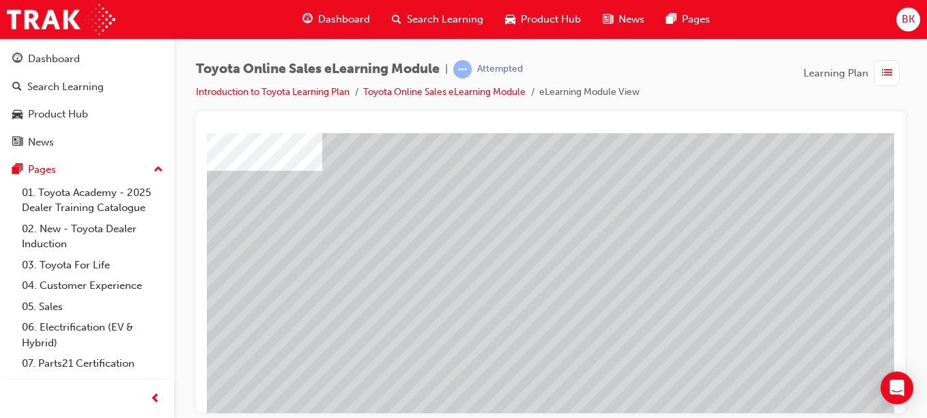
scroll to position [124, 13]
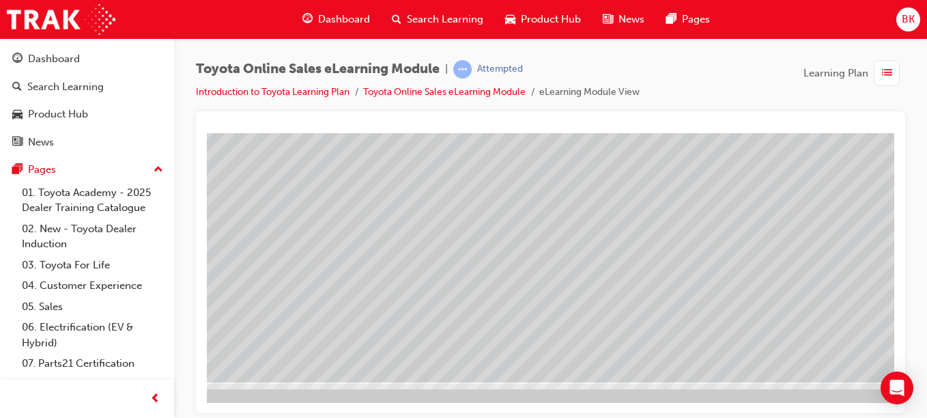
scroll to position [242, 226]
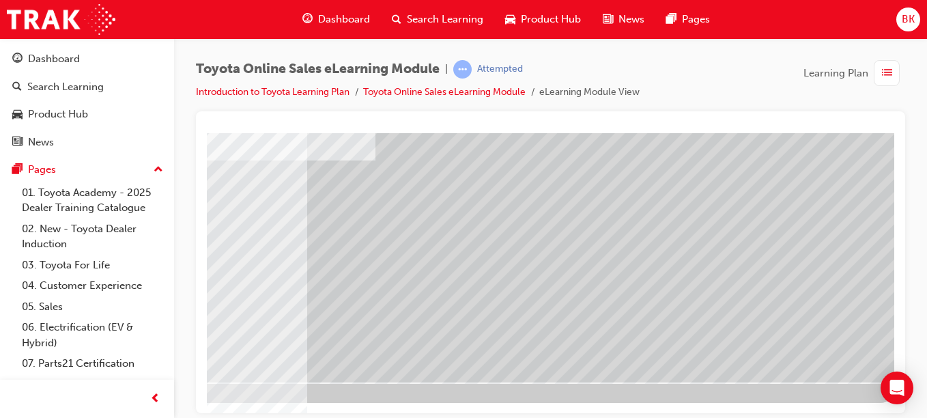
scroll to position [242, 251]
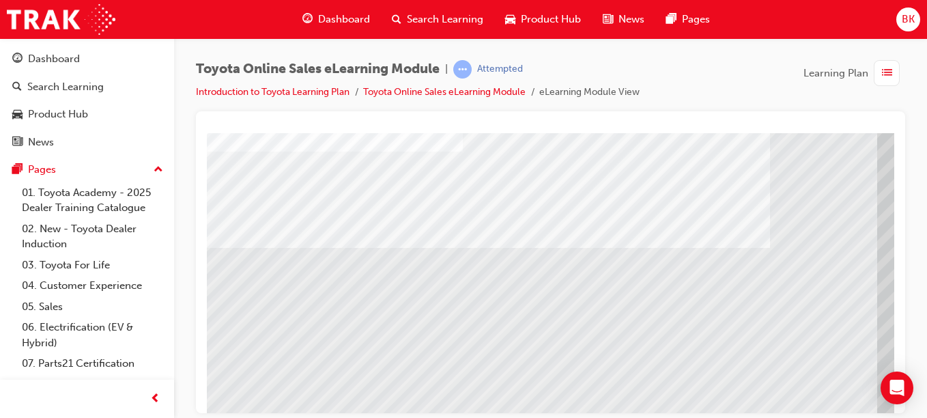
scroll to position [186, 16]
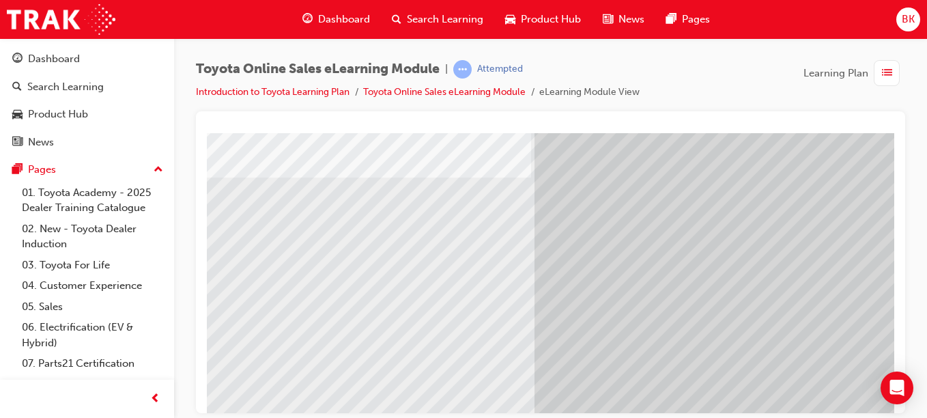
scroll to position [133, 0]
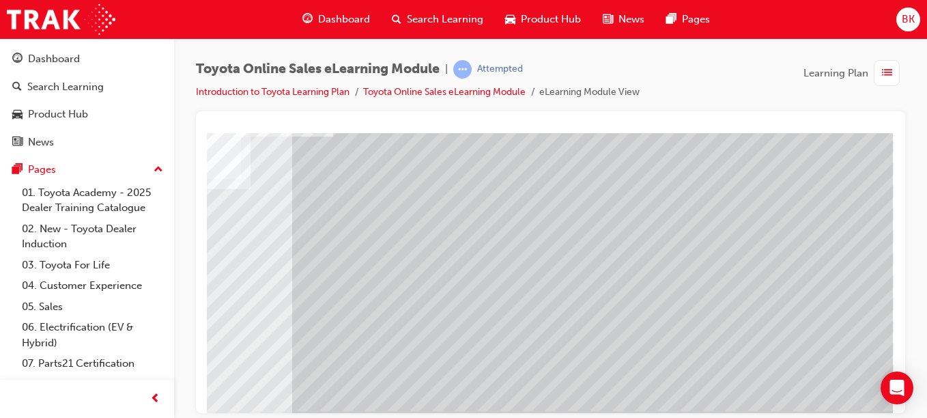
scroll to position [226, 251]
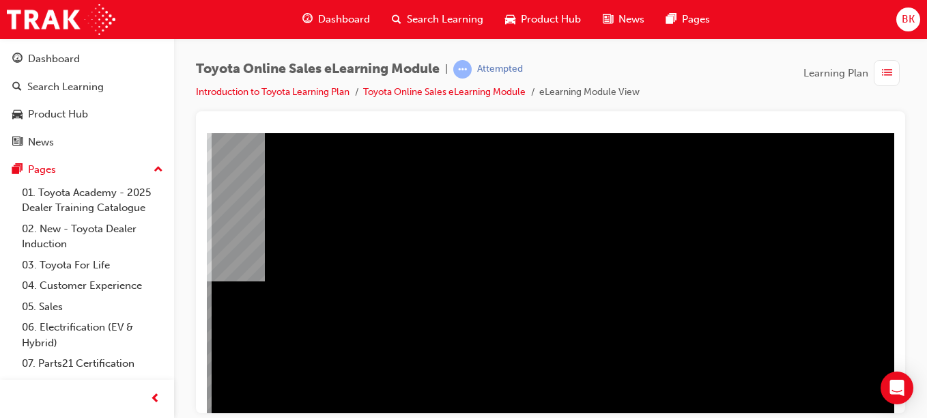
scroll to position [54, 251]
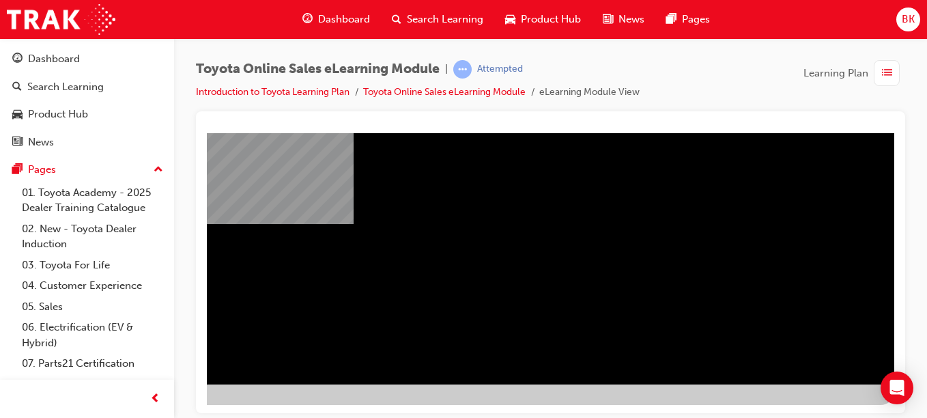
scroll to position [242, 251]
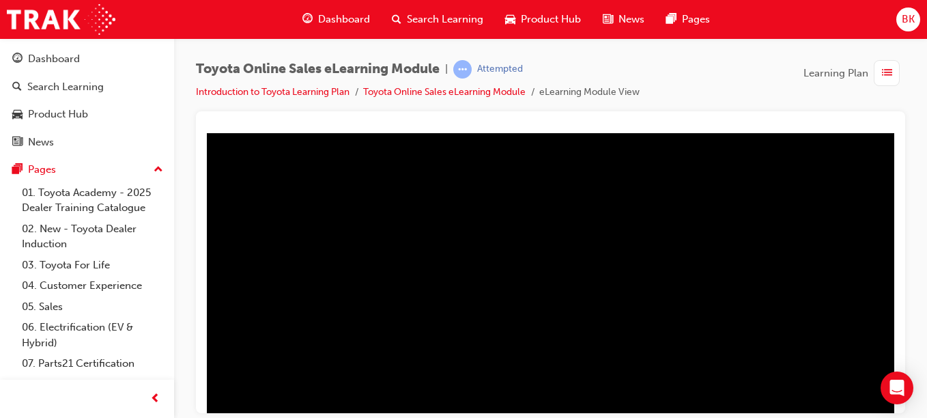
scroll to position [198, 251]
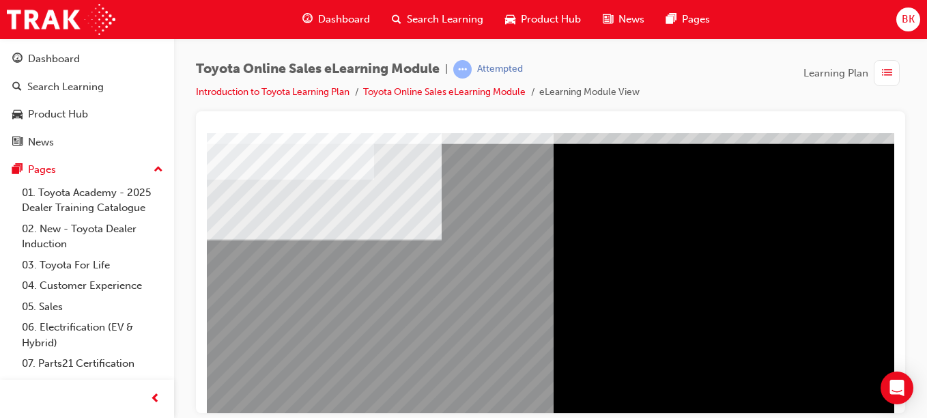
scroll to position [57, 38]
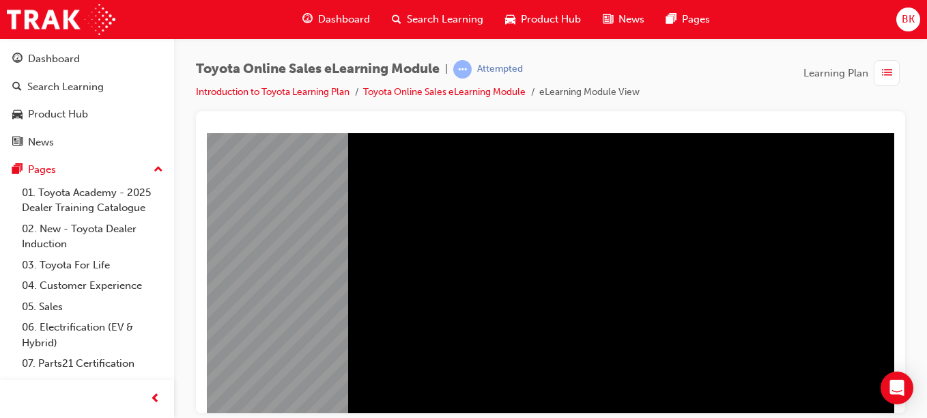
scroll to position [242, 242]
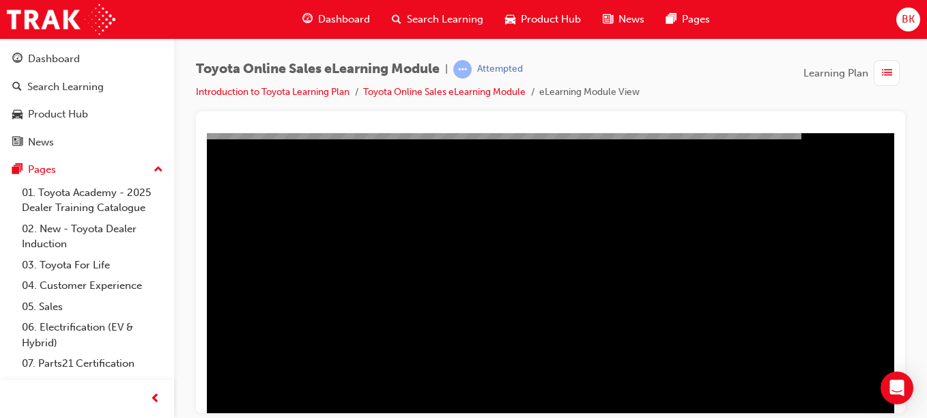
scroll to position [207, 251]
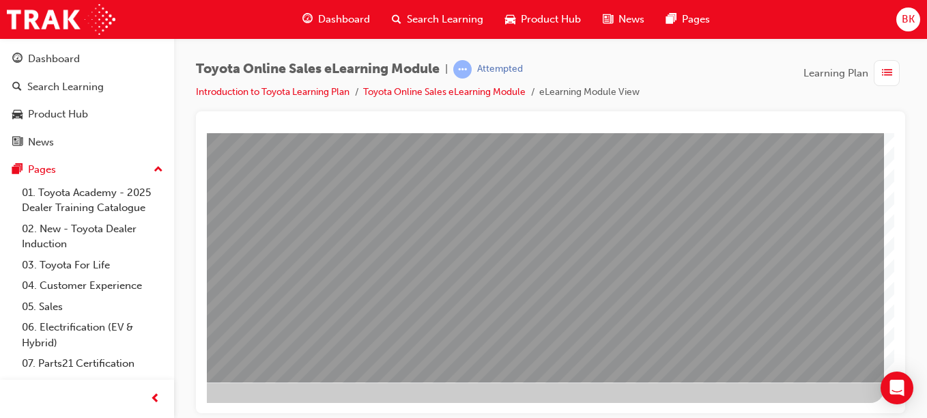
scroll to position [242, 0]
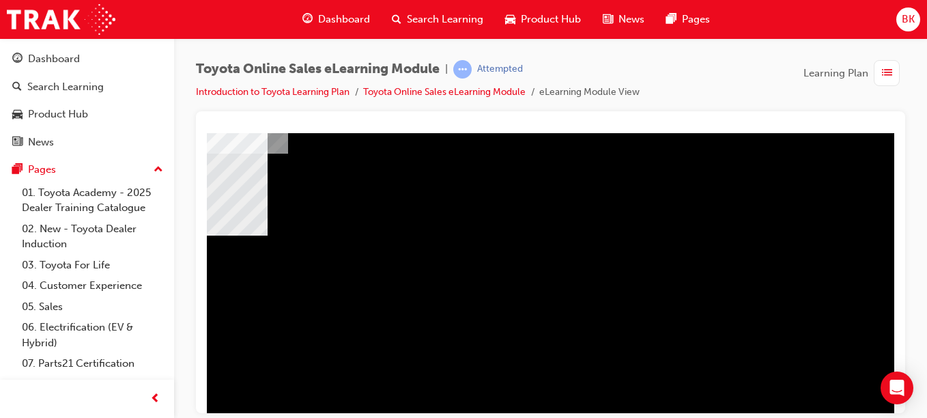
scroll to position [83, 123]
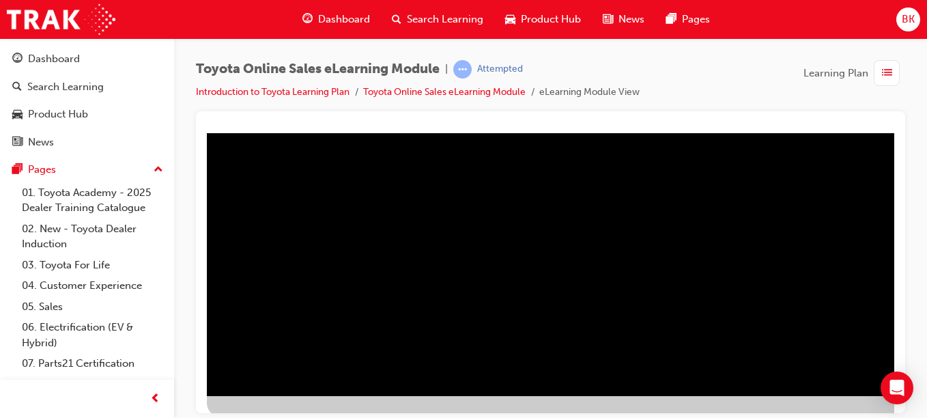
scroll to position [233, 0]
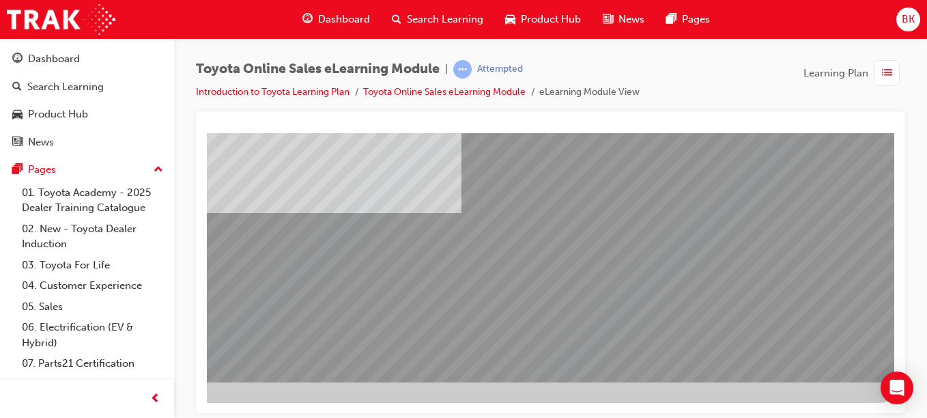
scroll to position [0, 0]
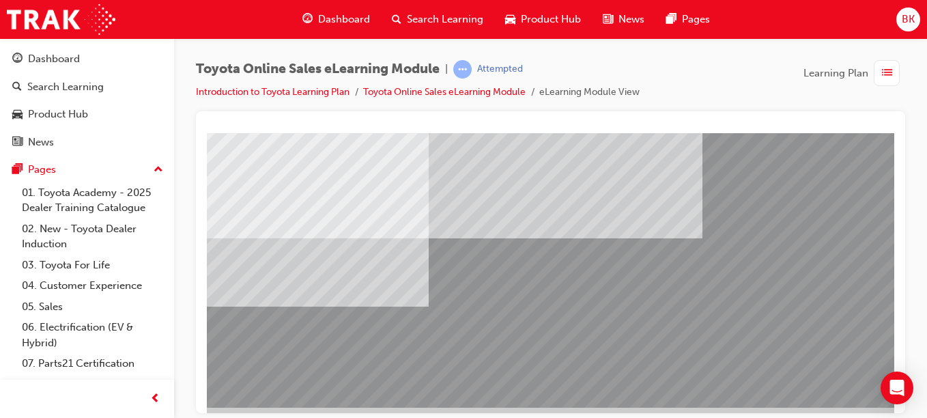
scroll to position [217, 251]
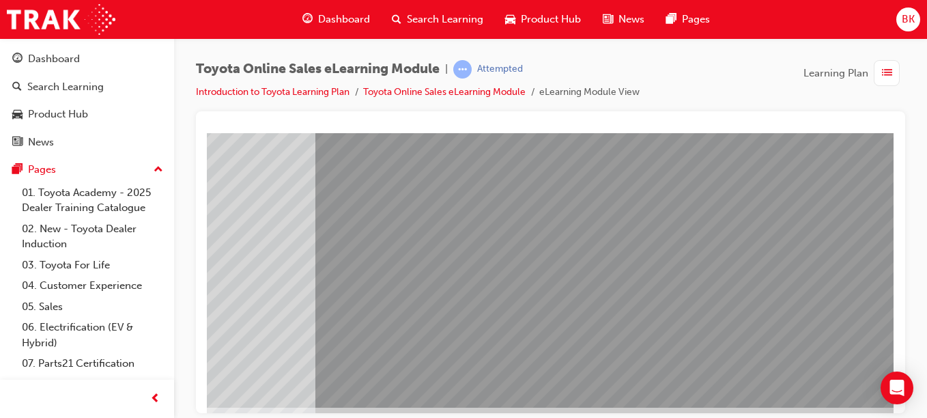
scroll to position [0, 0]
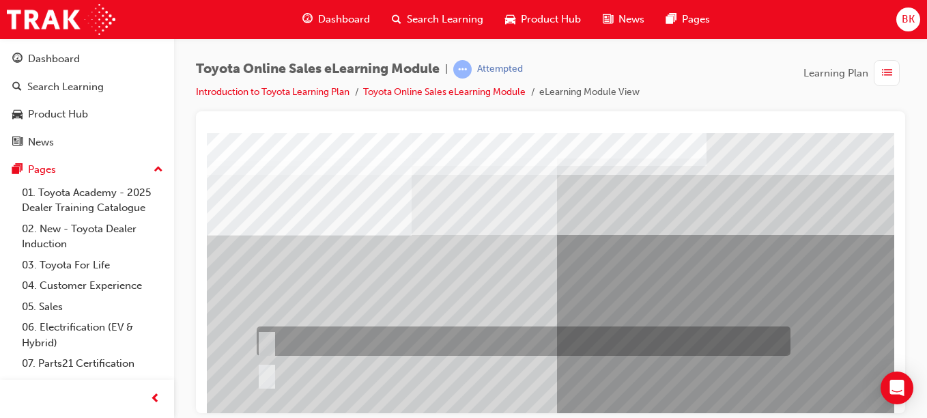
click at [272, 336] on div at bounding box center [520, 340] width 534 height 29
radio input "true"
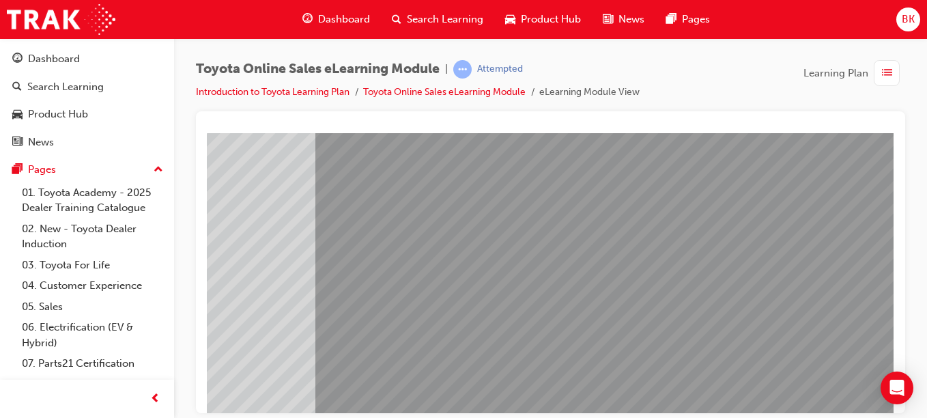
scroll to position [242, 251]
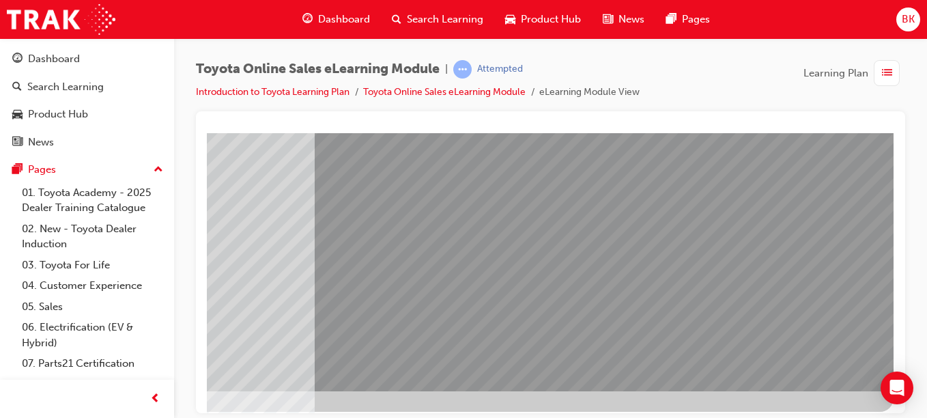
scroll to position [235, 251]
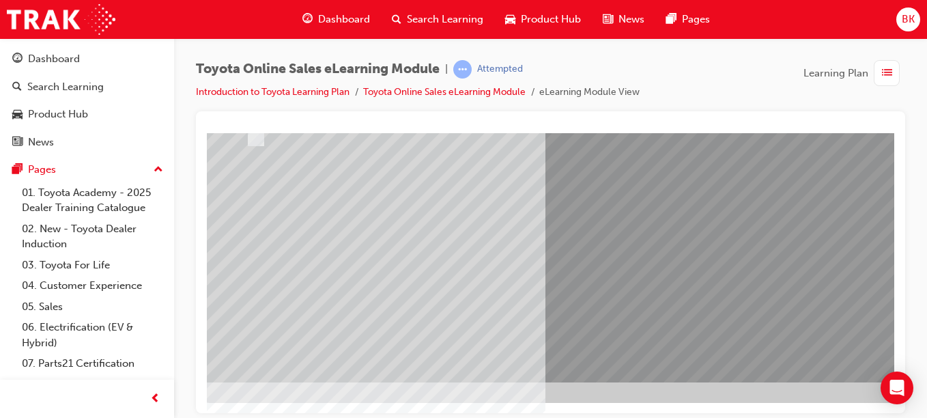
scroll to position [242, 0]
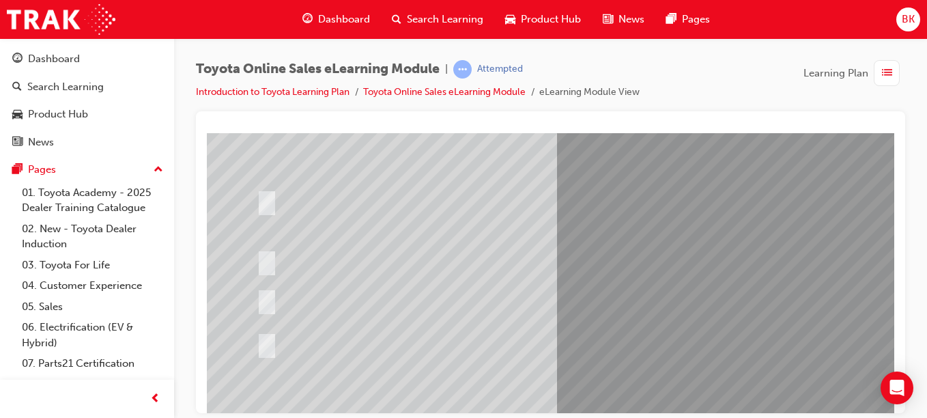
scroll to position [136, 0]
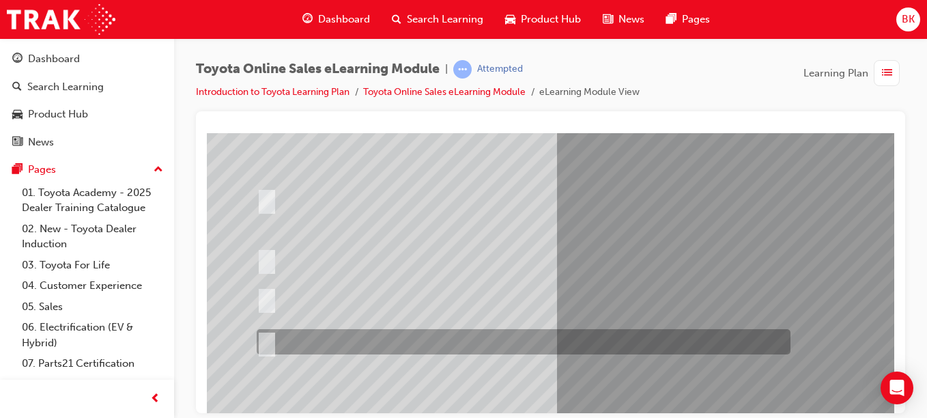
click at [342, 338] on div at bounding box center [520, 341] width 534 height 25
radio input "true"
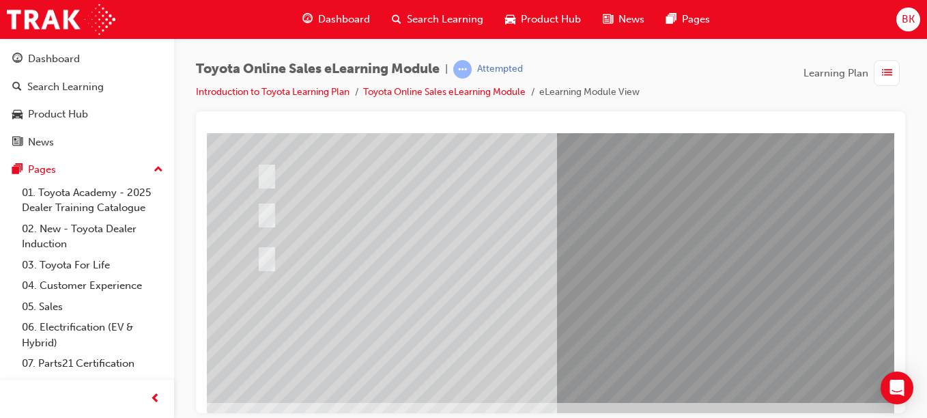
scroll to position [224, 0]
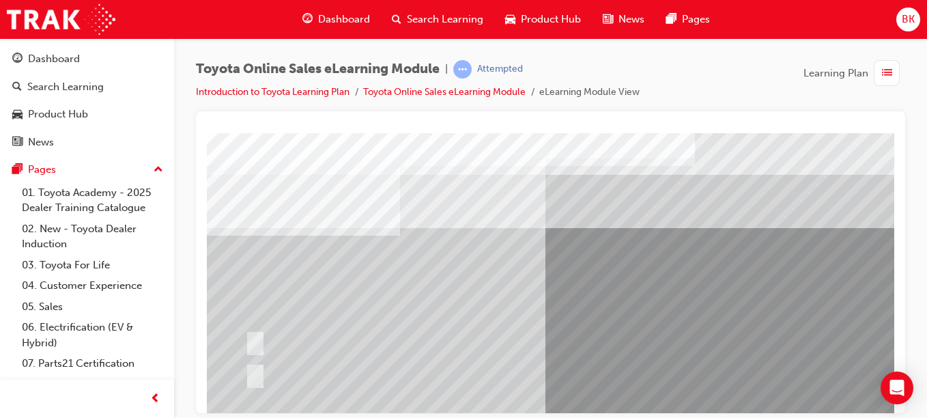
scroll to position [0, 0]
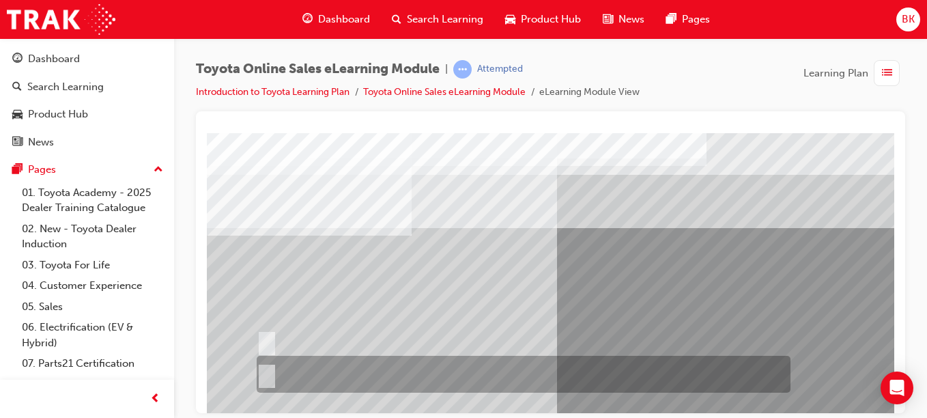
click at [302, 370] on div at bounding box center [520, 373] width 534 height 37
radio input "true"
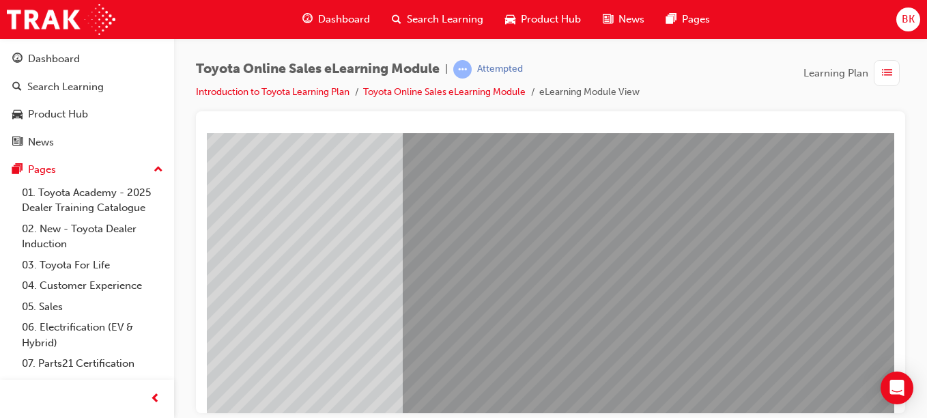
scroll to position [242, 154]
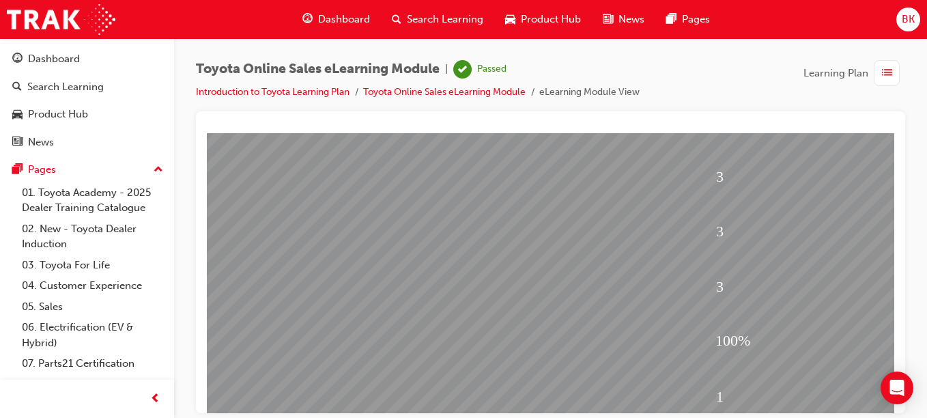
scroll to position [242, 0]
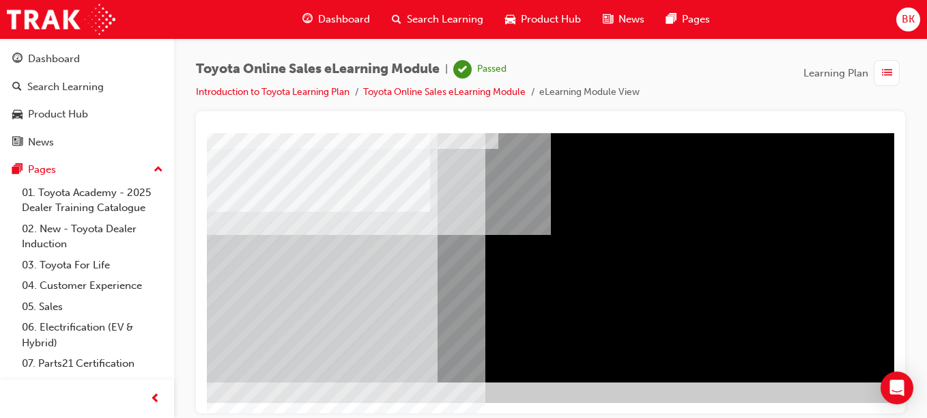
scroll to position [242, 251]
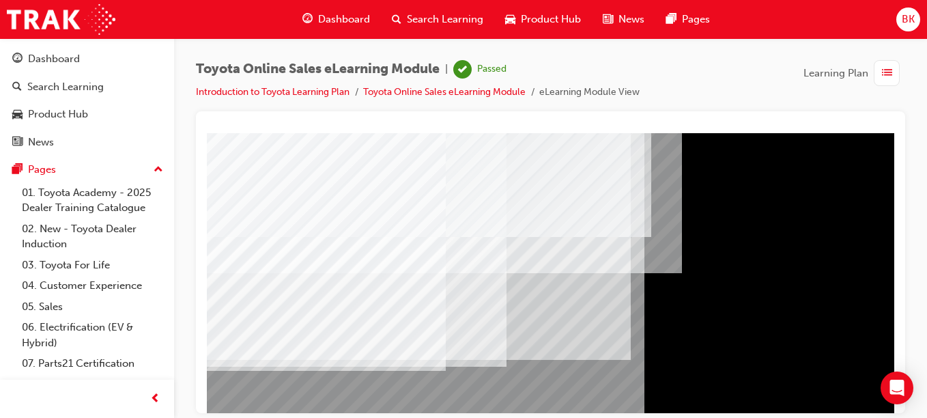
scroll to position [242, 0]
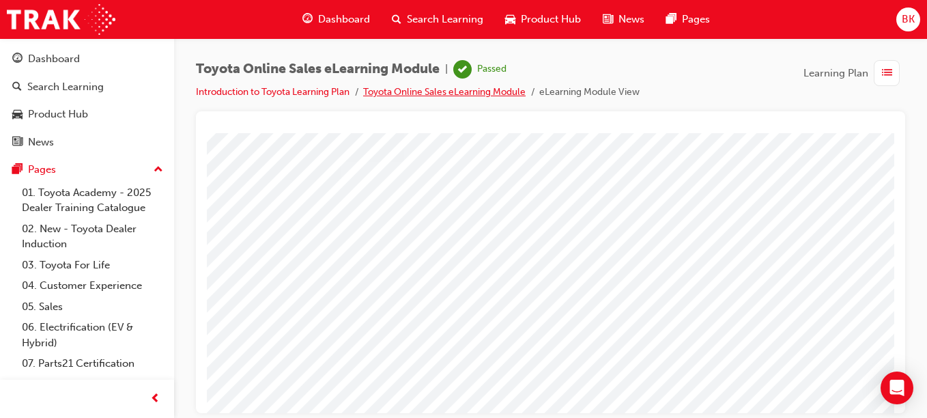
click at [455, 93] on link "Toyota Online Sales eLearning Module" at bounding box center [444, 92] width 162 height 12
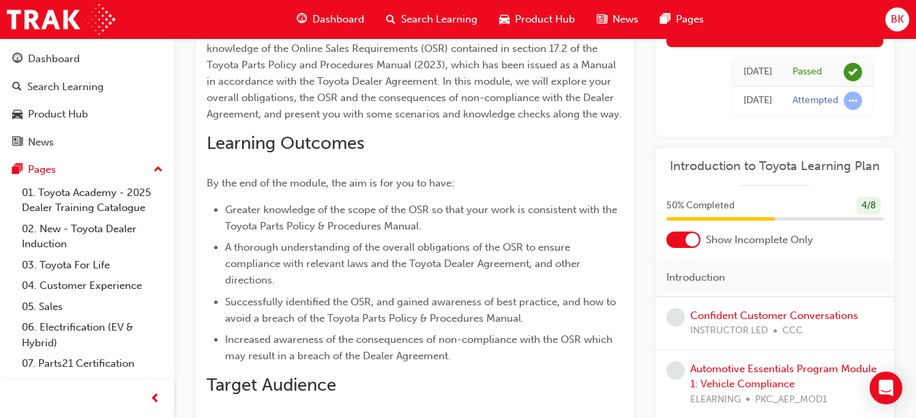
scroll to position [124, 0]
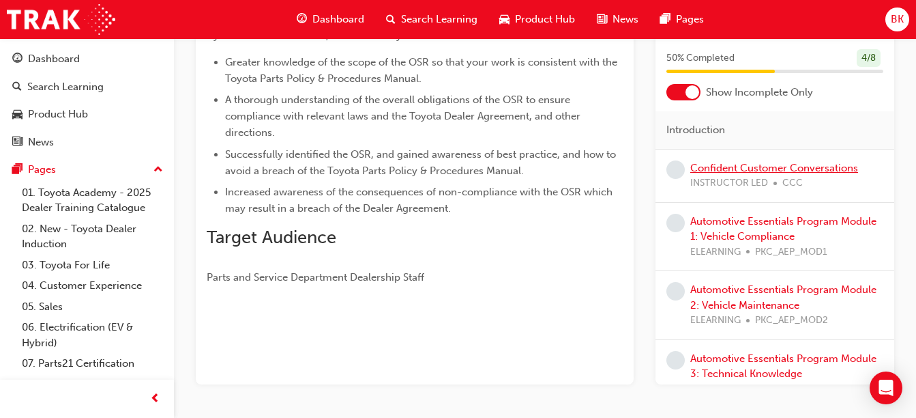
click at [802, 164] on link "Confident Customer Conversations" at bounding box center [774, 168] width 168 height 12
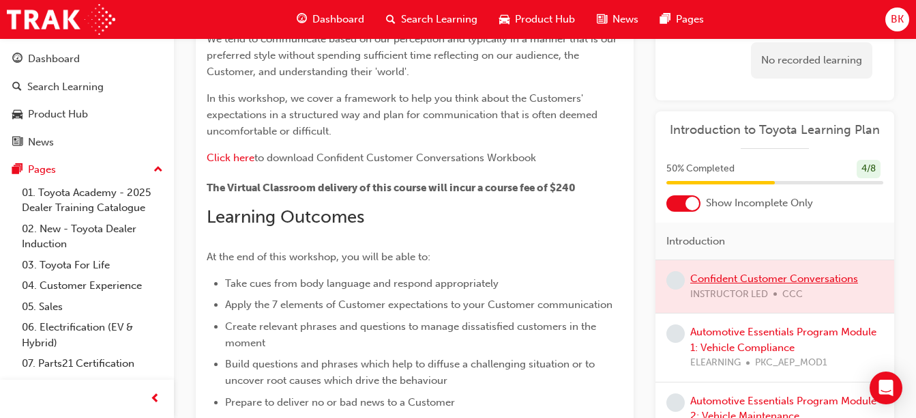
scroll to position [217, 0]
click at [806, 284] on div at bounding box center [775, 286] width 239 height 53
click at [800, 280] on div at bounding box center [775, 286] width 239 height 53
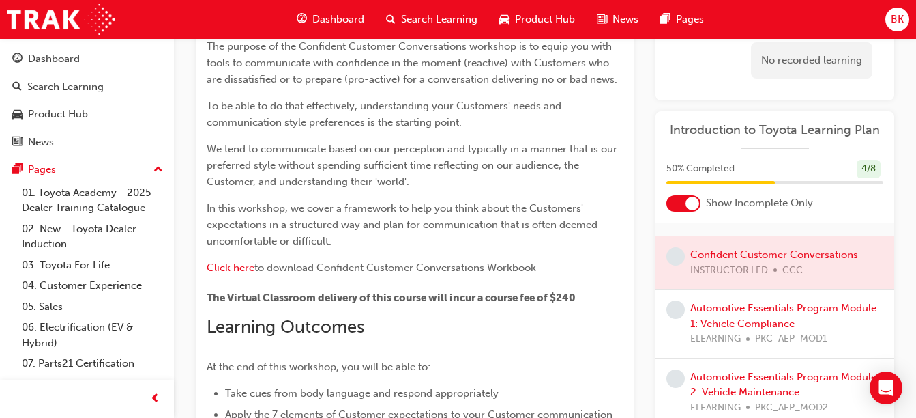
scroll to position [89, 0]
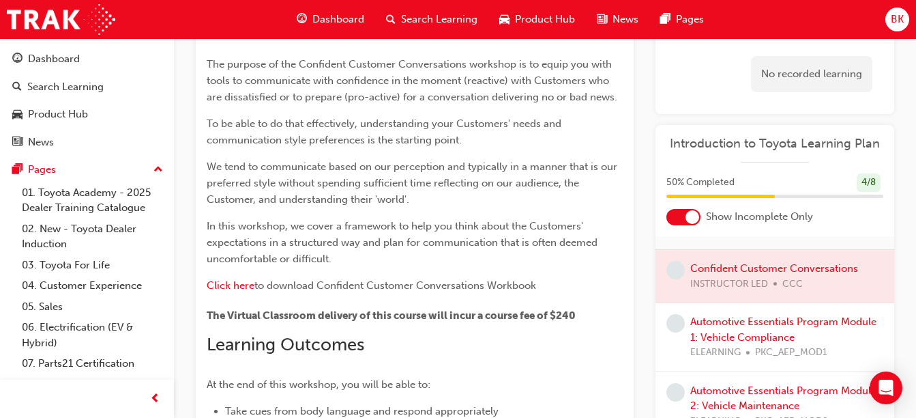
click at [516, 214] on div "The purpose of the Confident Customer Conversations workshop is to equip you wi…" at bounding box center [415, 414] width 416 height 716
click at [757, 326] on link "Automotive Essentials Program Module 1: Vehicle Compliance" at bounding box center [783, 329] width 186 height 28
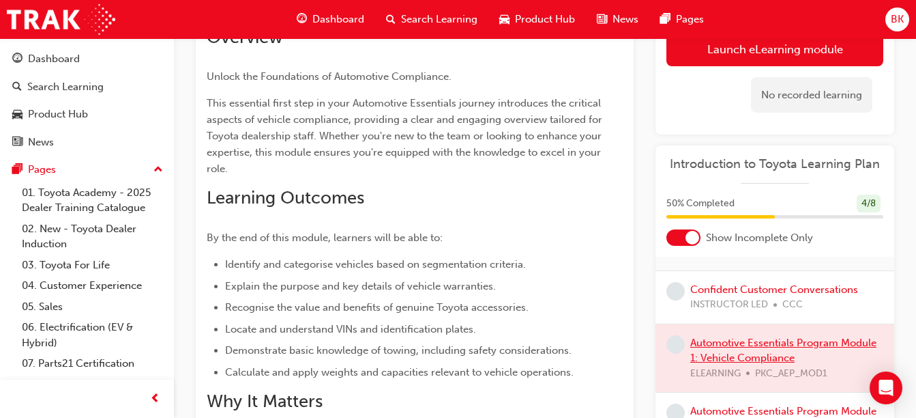
scroll to position [149, 0]
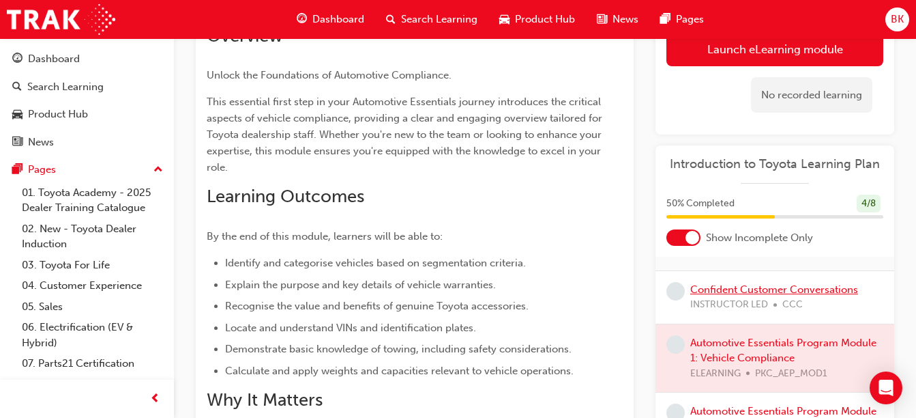
click at [793, 288] on link "Confident Customer Conversations" at bounding box center [774, 288] width 168 height 12
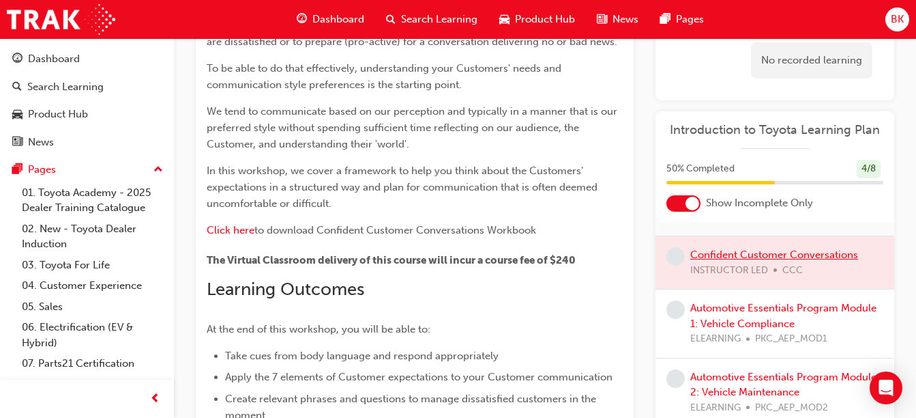
scroll to position [145, 0]
click at [742, 306] on link "Automotive Essentials Program Module 1: Vehicle Compliance" at bounding box center [783, 316] width 186 height 28
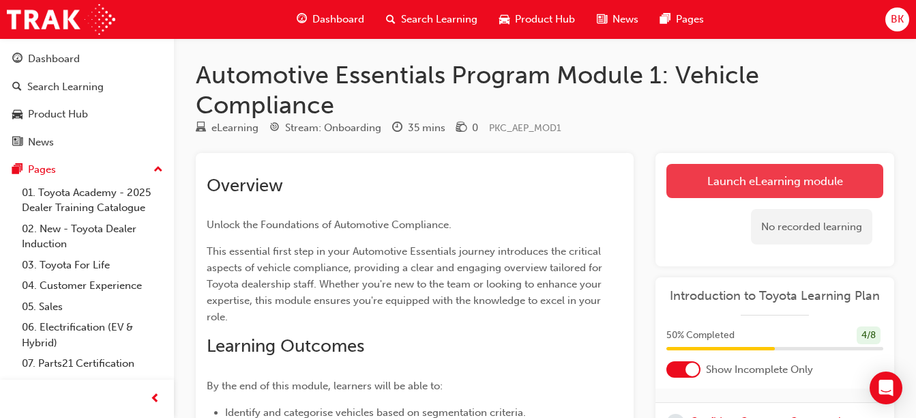
click at [759, 187] on link "Launch eLearning module" at bounding box center [775, 181] width 217 height 34
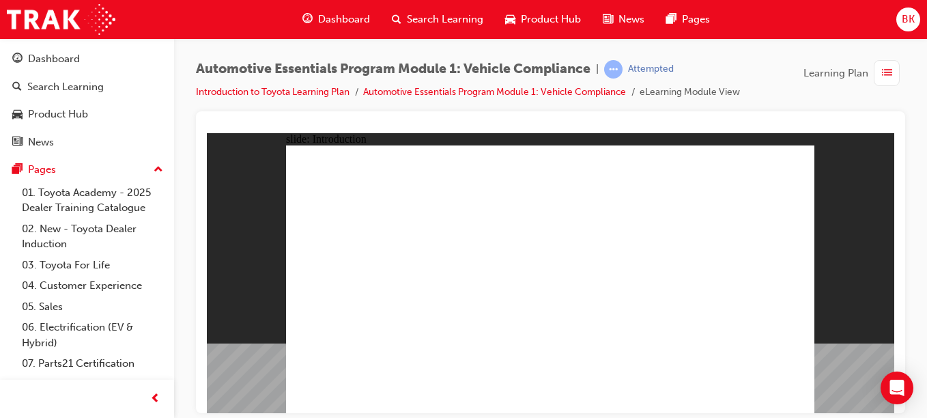
drag, startPoint x: 616, startPoint y: 293, endPoint x: 518, endPoint y: 323, distance: 102.7
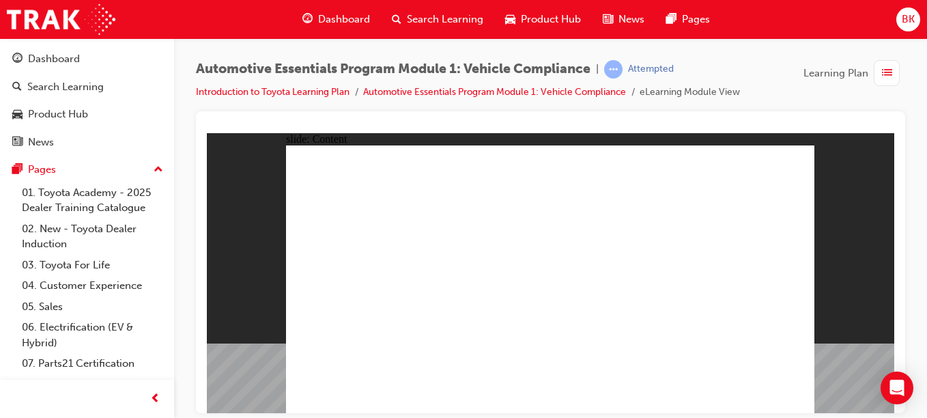
radio input "true"
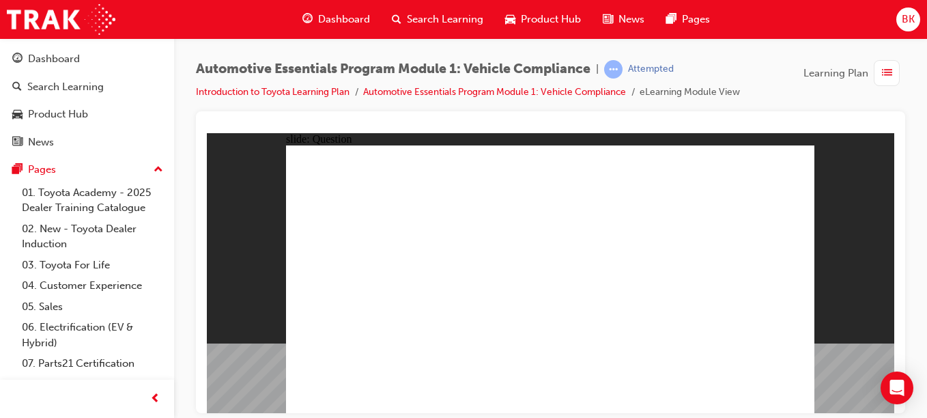
radio input "true"
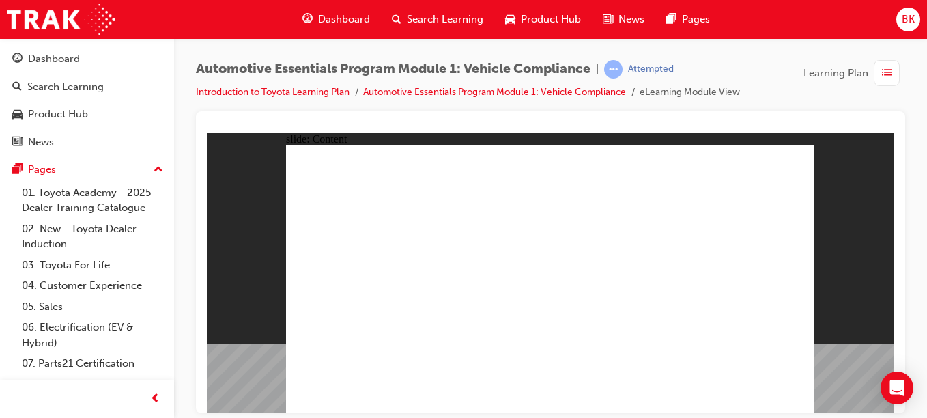
radio input "true"
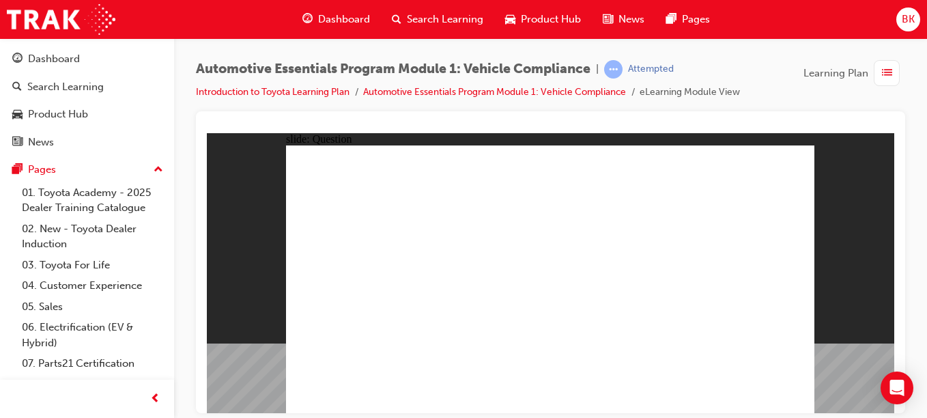
radio input "true"
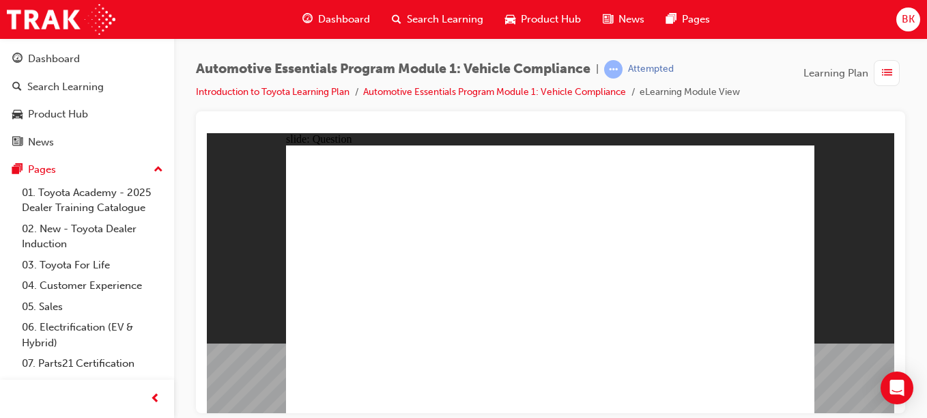
radio input "true"
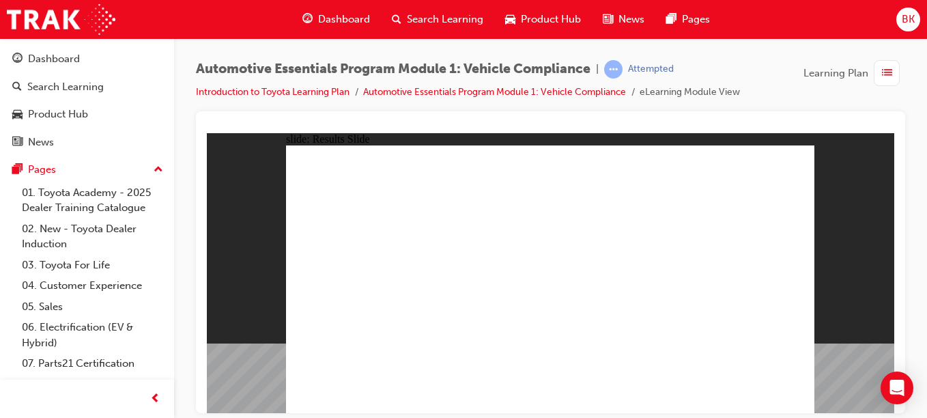
radio input "true"
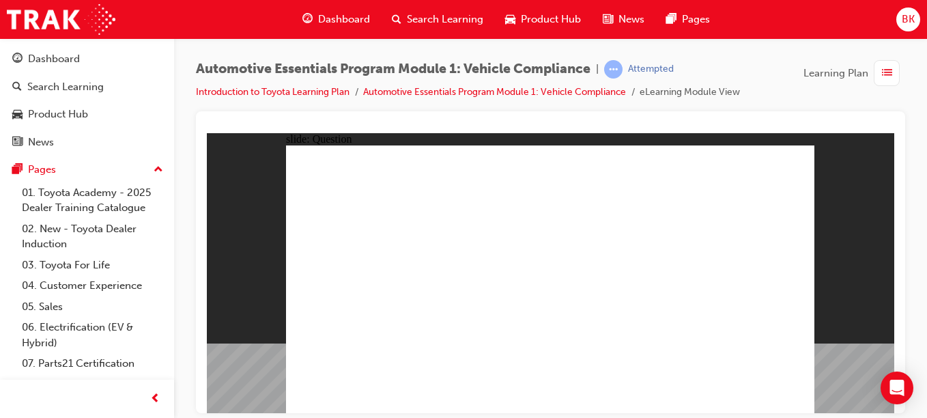
radio input "true"
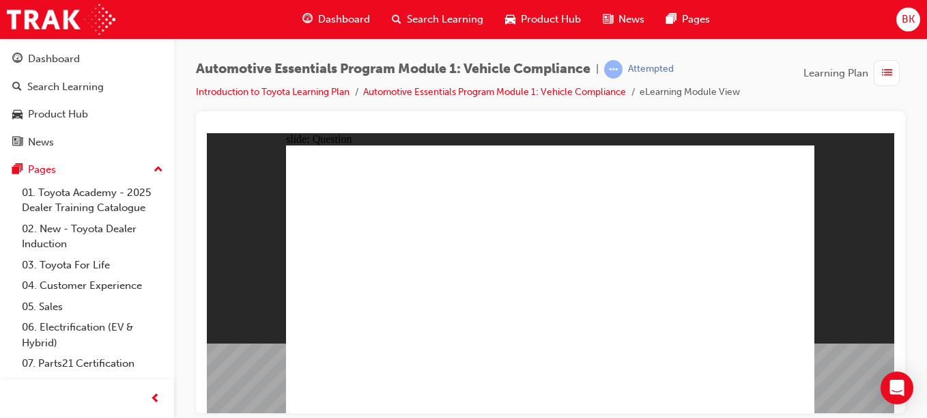
radio input "true"
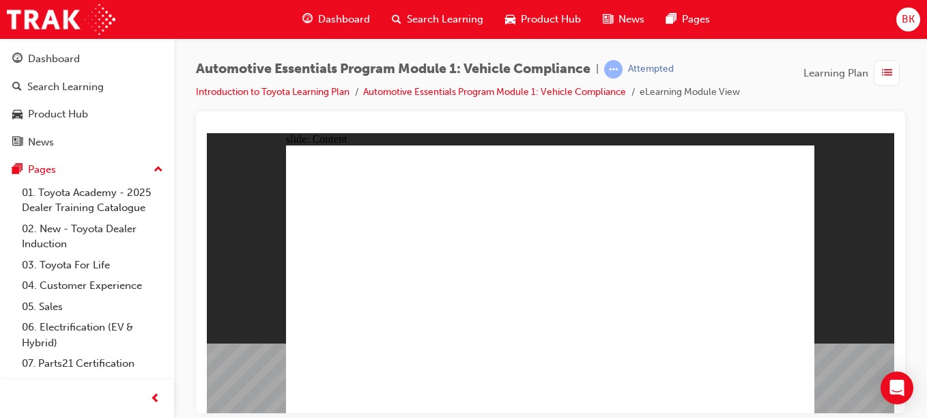
drag, startPoint x: 766, startPoint y: 402, endPoint x: 789, endPoint y: 375, distance: 35.8
drag, startPoint x: 763, startPoint y: 381, endPoint x: 757, endPoint y: 398, distance: 17.9
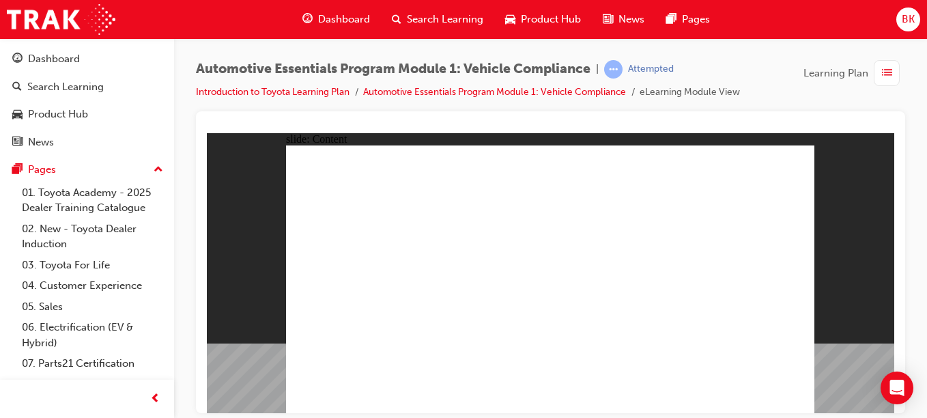
drag, startPoint x: 548, startPoint y: 270, endPoint x: 471, endPoint y: 308, distance: 85.4
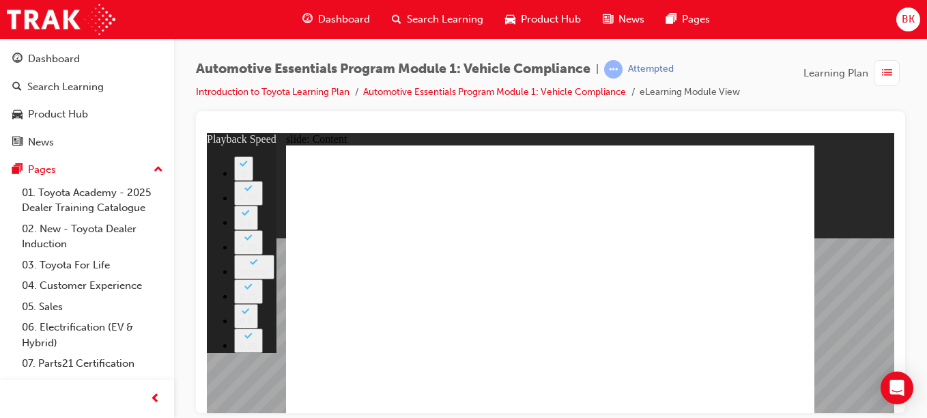
drag, startPoint x: 590, startPoint y: 302, endPoint x: 811, endPoint y: 288, distance: 221.5
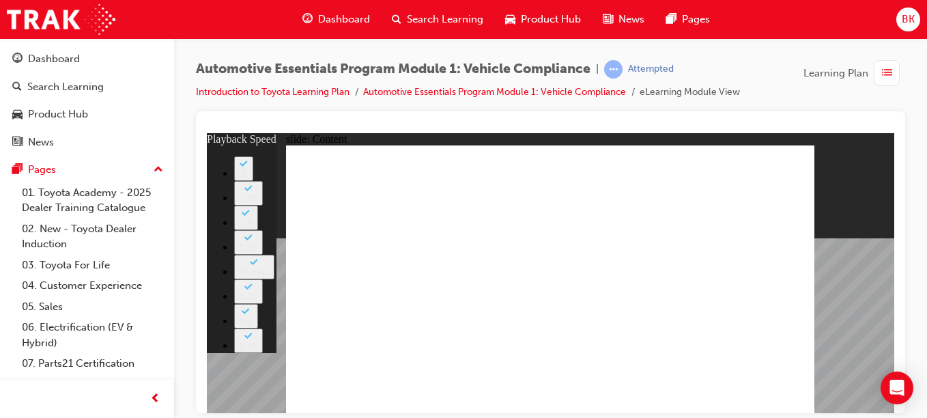
drag, startPoint x: 535, startPoint y: 305, endPoint x: 513, endPoint y: 318, distance: 25.4
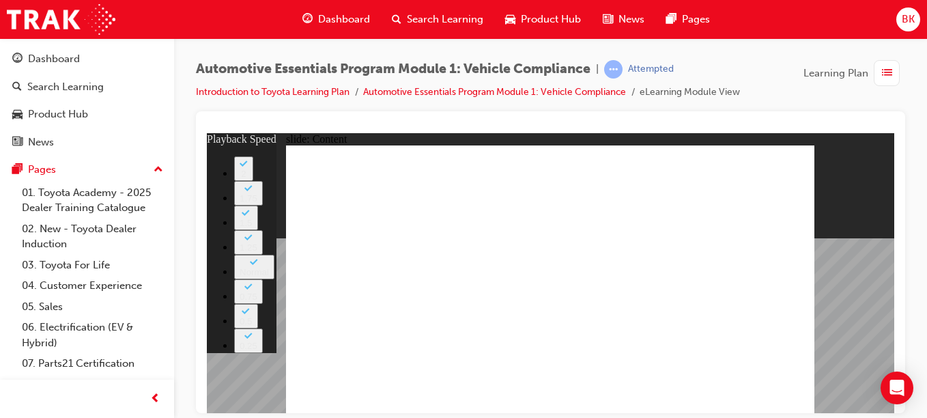
click at [818, 343] on div "slide: Content Rectangle 1 Oval 1 MENU Line 1 RESOURCES Line 1 Rectangle 1 arro…" at bounding box center [550, 272] width 687 height 280
click at [836, 403] on div "slide: Content Rectangle 1 Oval 1 MENU Line 1 RESOURCES Line 1 Rectangle 1 arro…" at bounding box center [550, 272] width 687 height 280
type input "43"
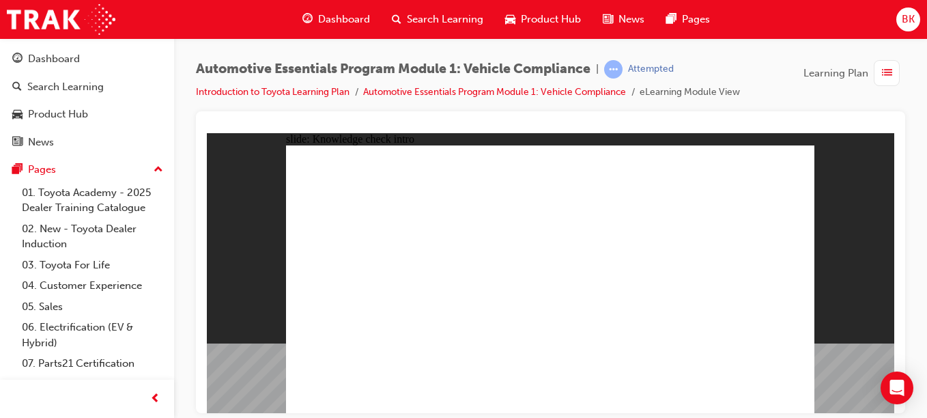
radio input "true"
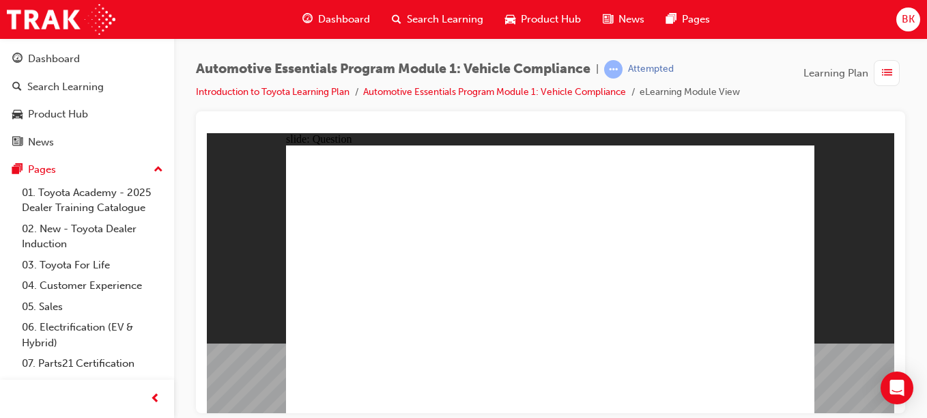
radio input "true"
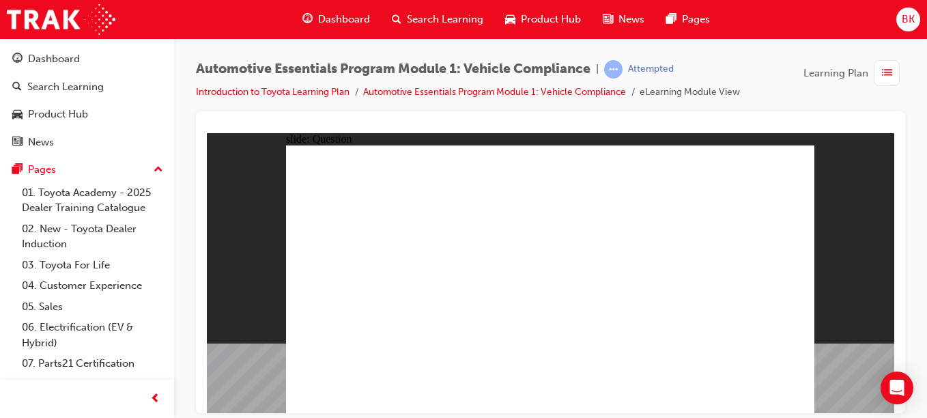
radio input "true"
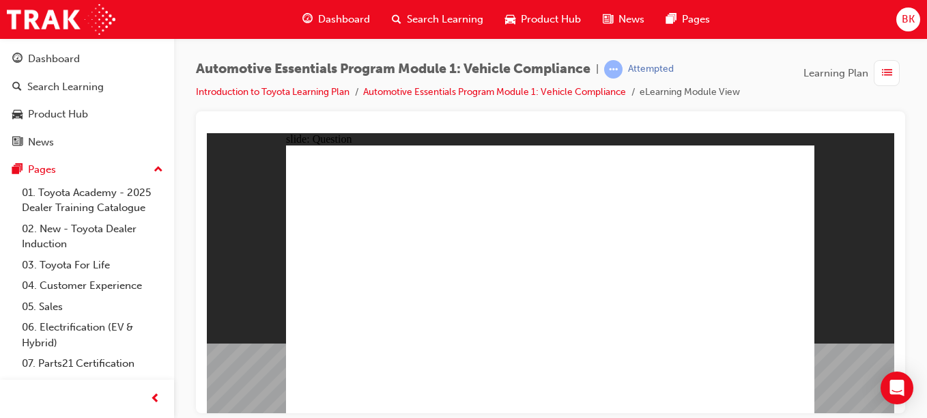
radio input "true"
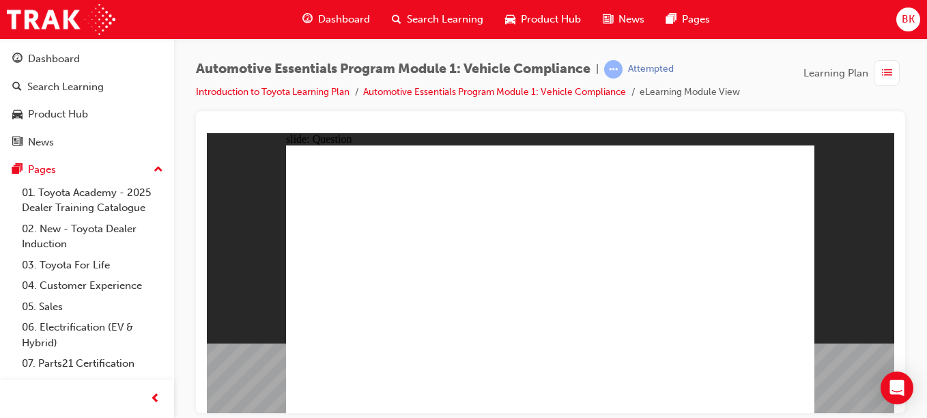
radio input "true"
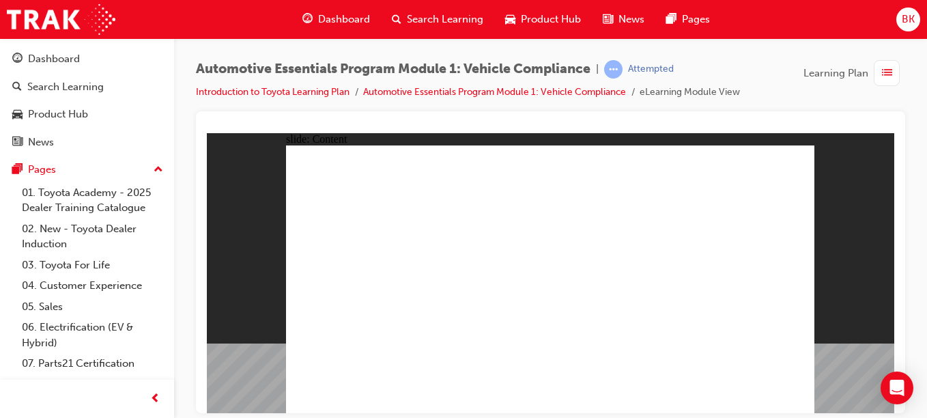
drag, startPoint x: 502, startPoint y: 308, endPoint x: 820, endPoint y: 182, distance: 342.1
click at [820, 182] on div "slide: Content Rectangle 1 close_white.png Rectangle 1 Group 1 Did You Know? Th…" at bounding box center [550, 272] width 687 height 280
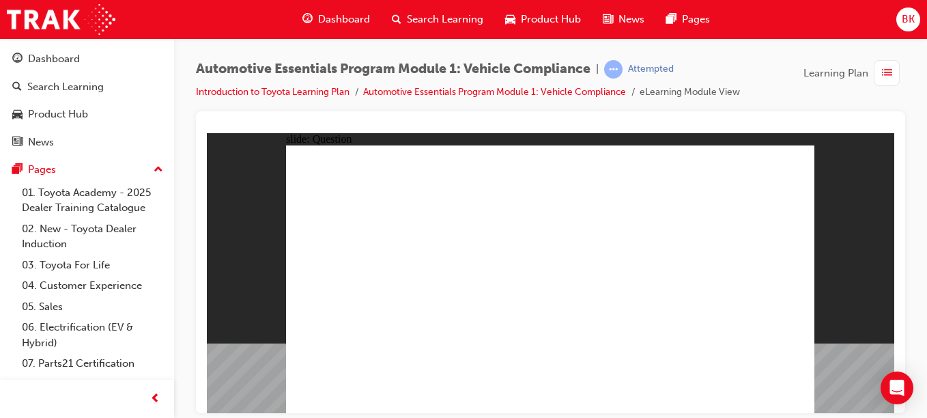
radio input "true"
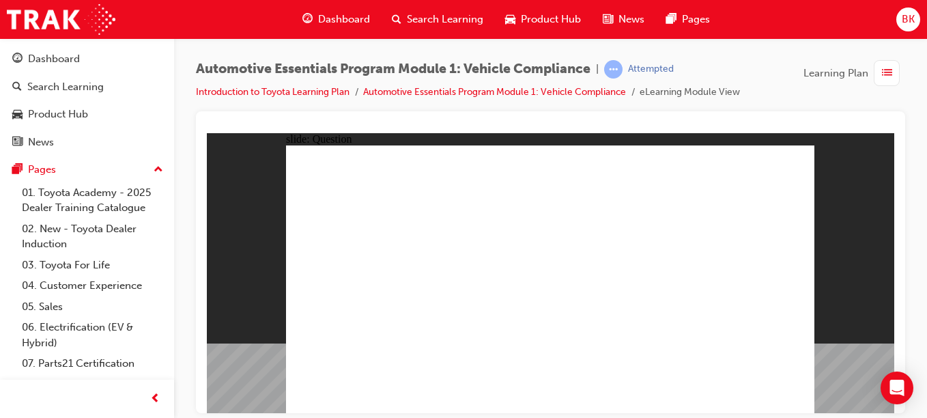
radio input "true"
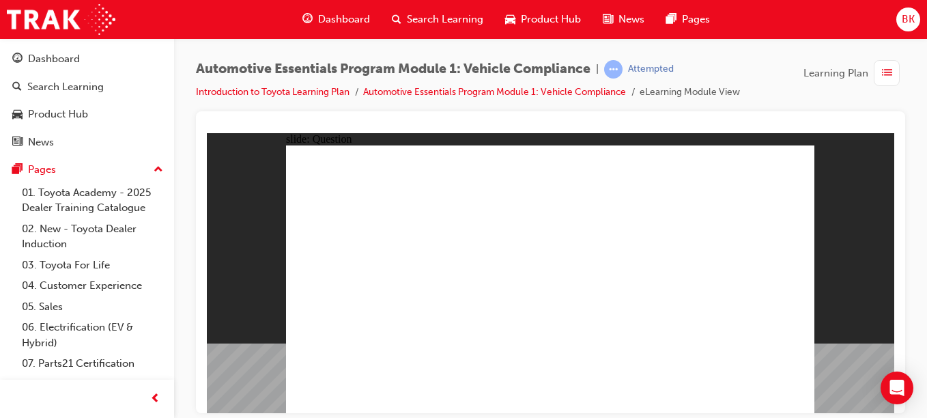
radio input "true"
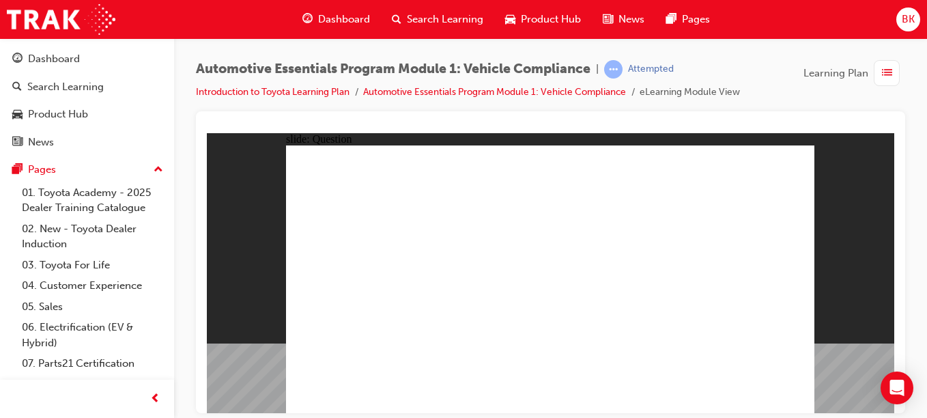
radio input "true"
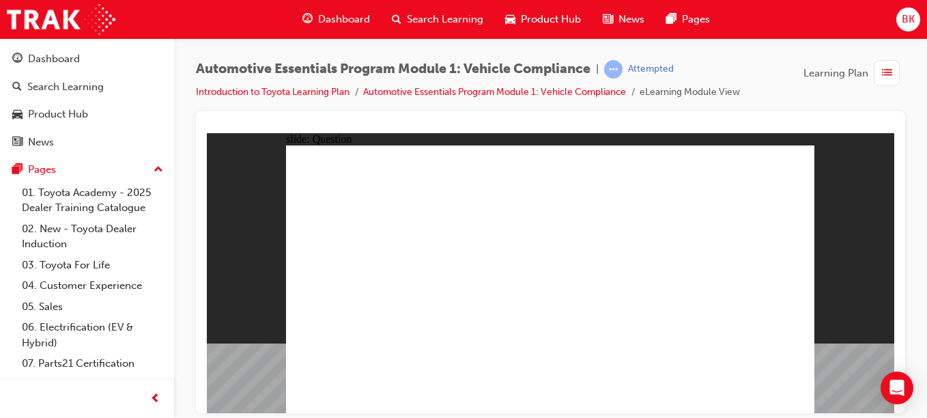
radio input "true"
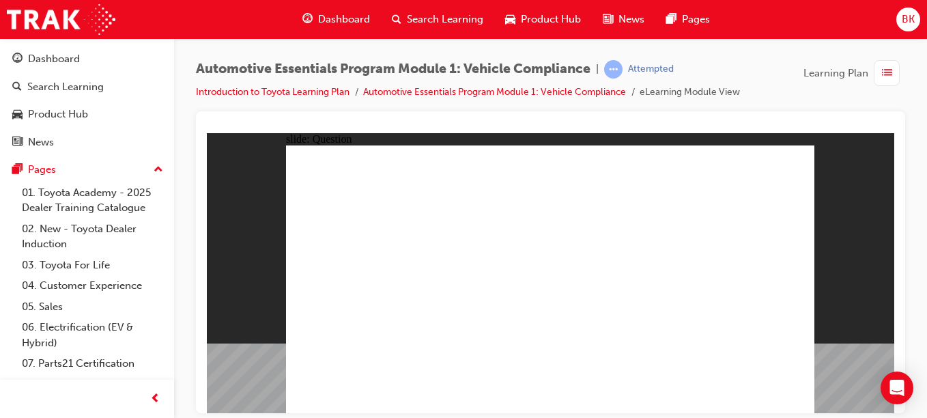
radio input "true"
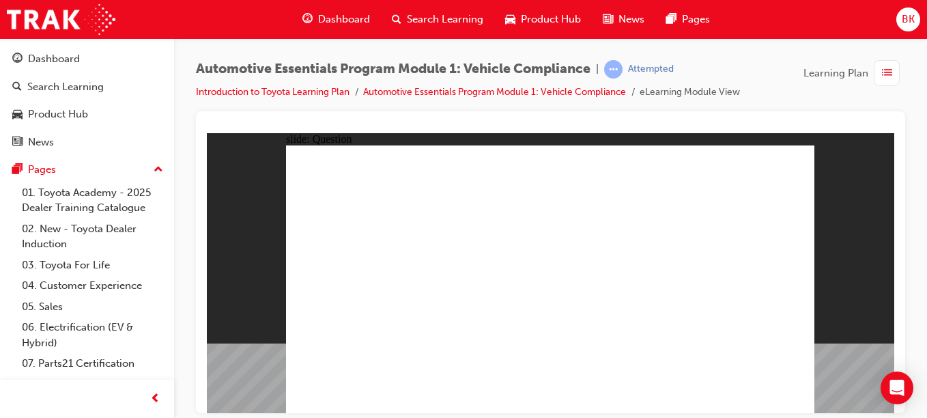
radio input "true"
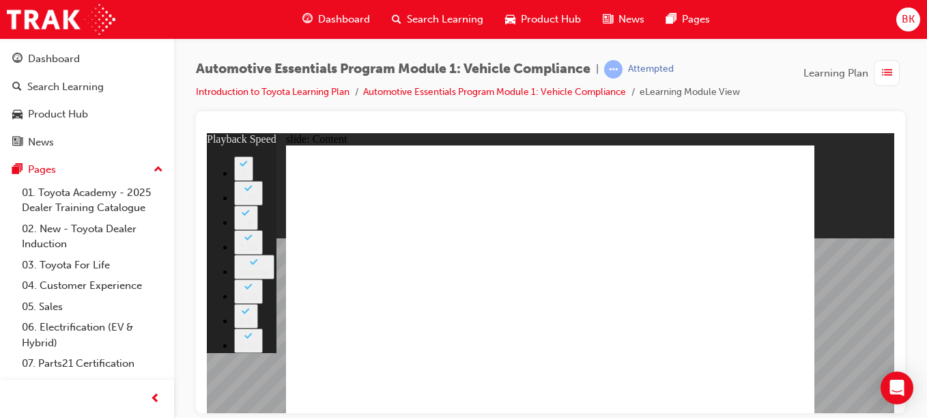
type input "35"
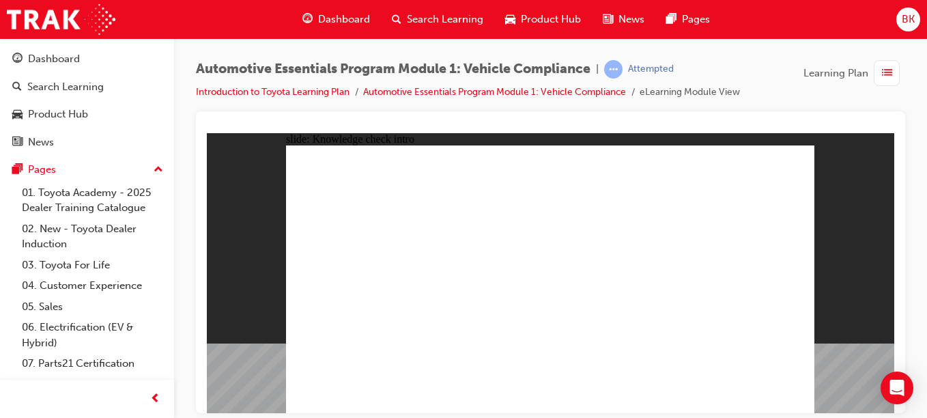
radio input "true"
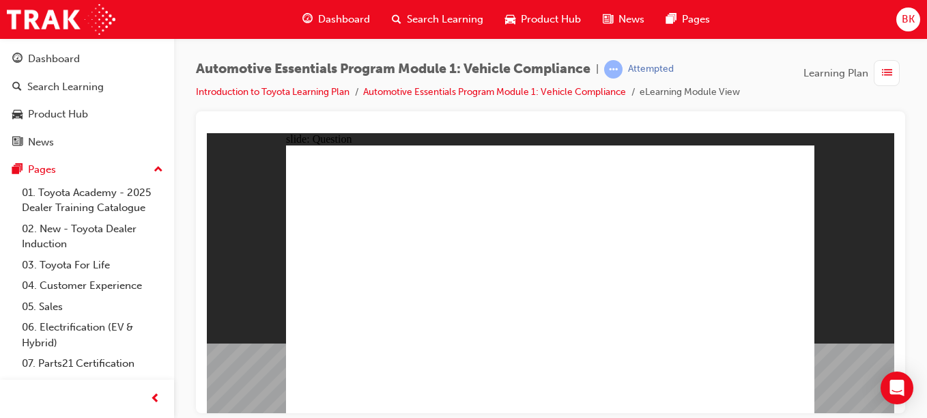
radio input "true"
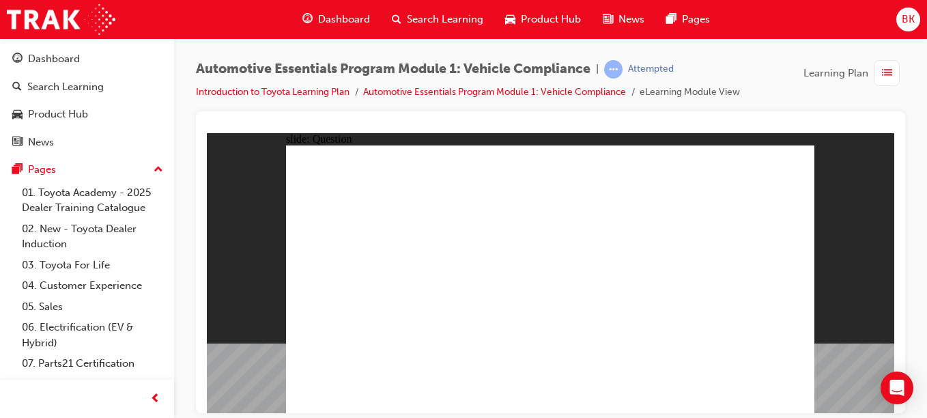
radio input "true"
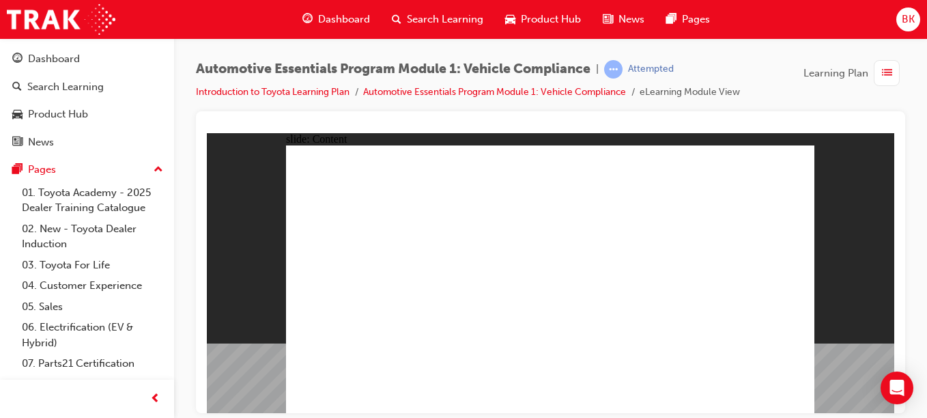
radio input "true"
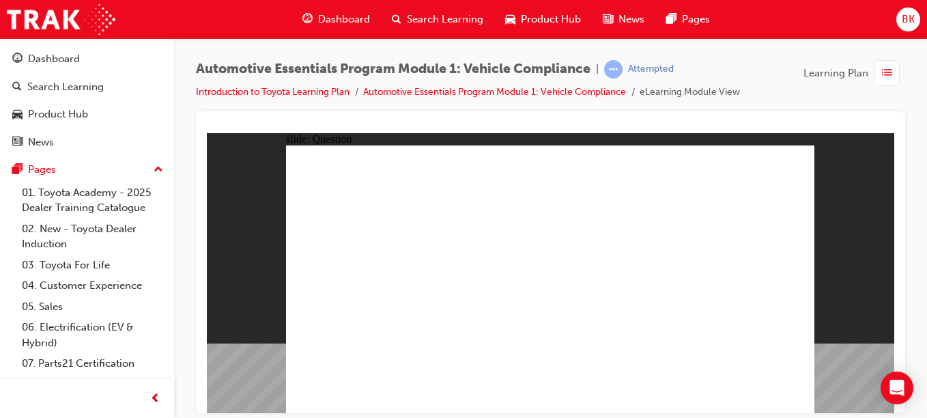
radio input "true"
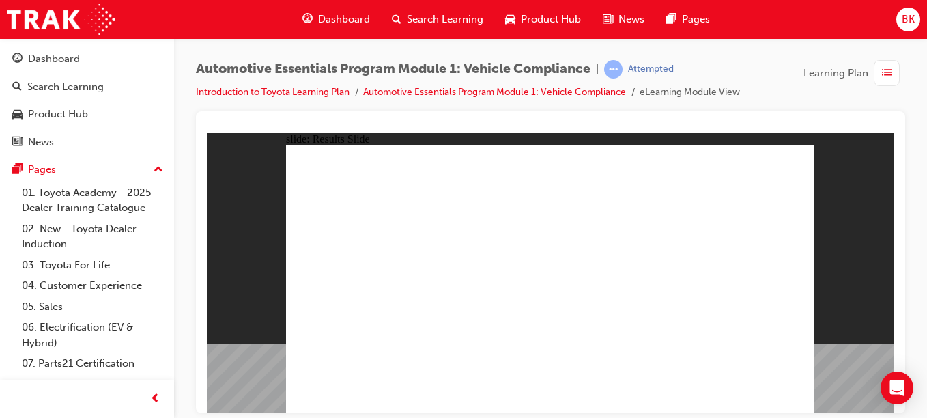
radio input "true"
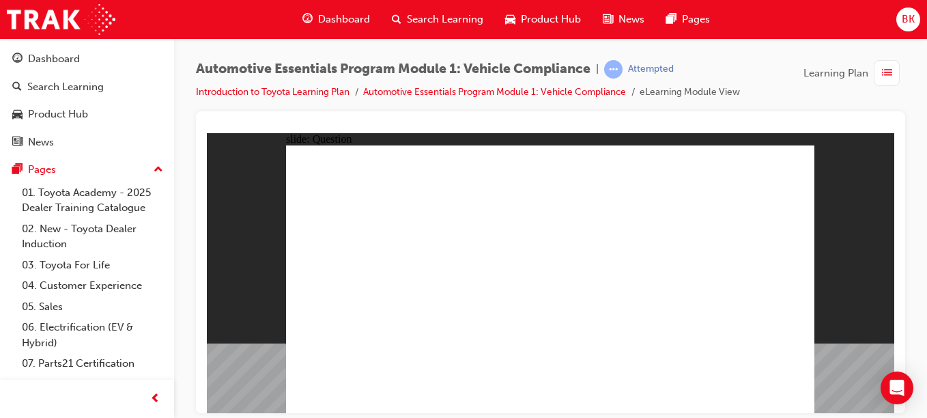
radio input "true"
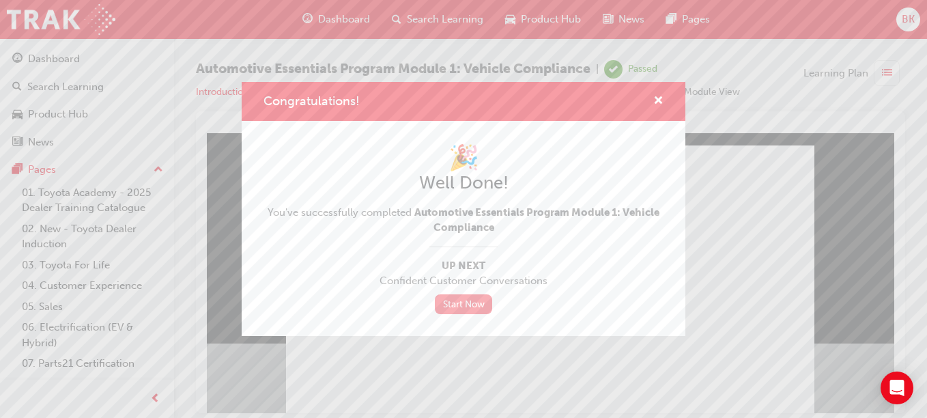
click at [465, 308] on link "Start Now" at bounding box center [463, 304] width 57 height 20
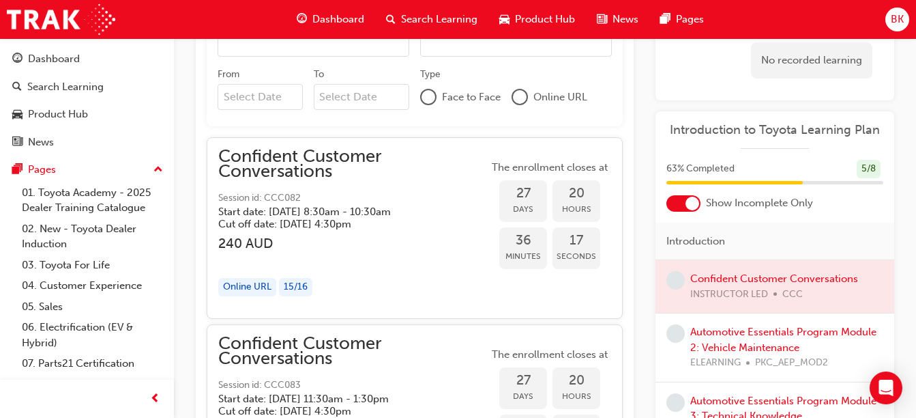
scroll to position [973, 0]
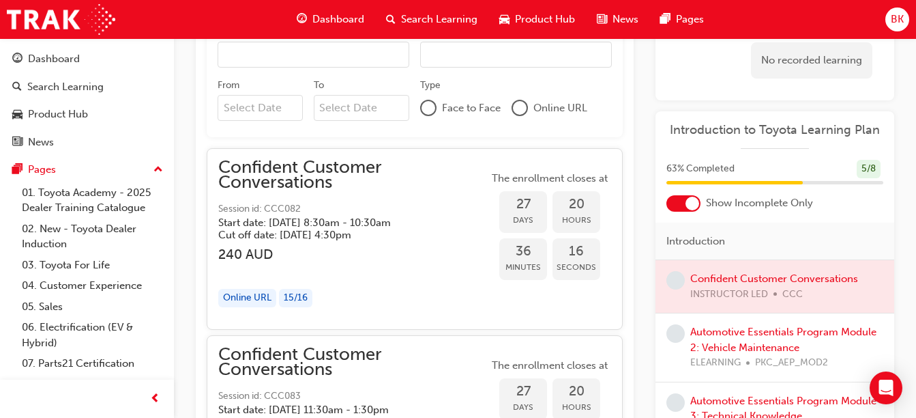
click at [839, 219] on div "Introduction to Toyota Learning Plan 63 % Completed 5 / 8 Show Incomplete Only …" at bounding box center [775, 303] width 239 height 384
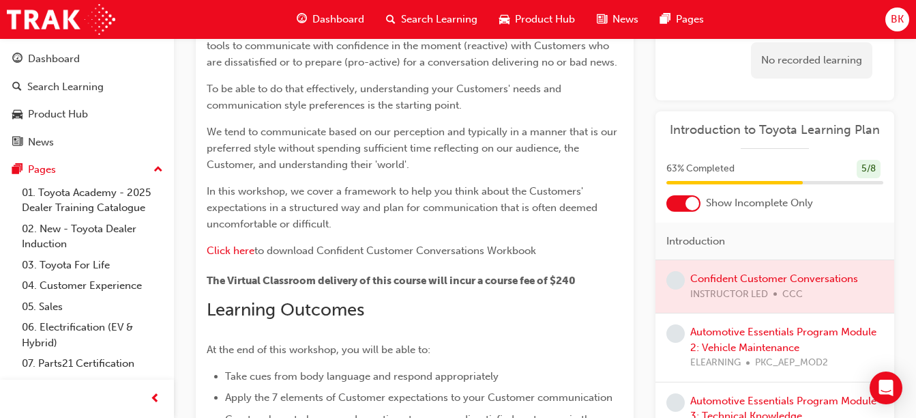
scroll to position [95, 0]
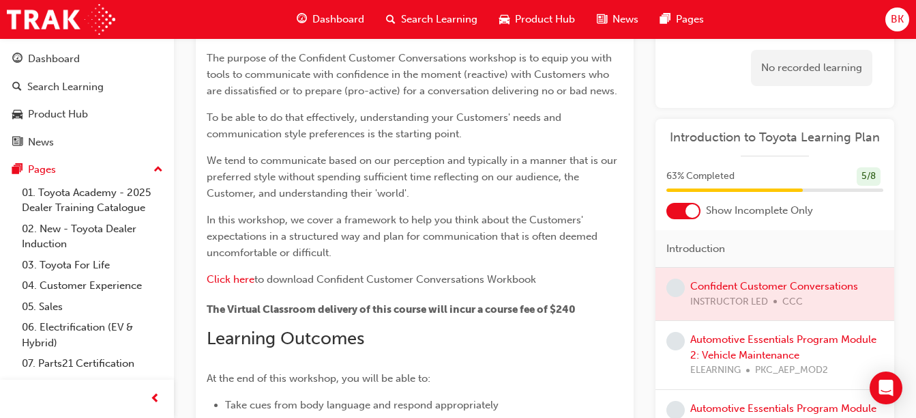
click at [340, 25] on span "Dashboard" at bounding box center [338, 20] width 52 height 16
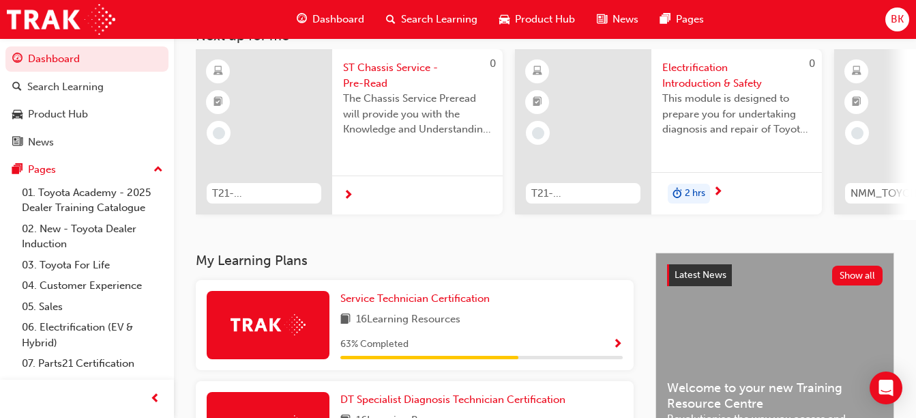
click at [231, 261] on h3 "My Learning Plans" at bounding box center [415, 260] width 438 height 16
click at [96, 91] on div "Search Learning" at bounding box center [65, 87] width 76 height 16
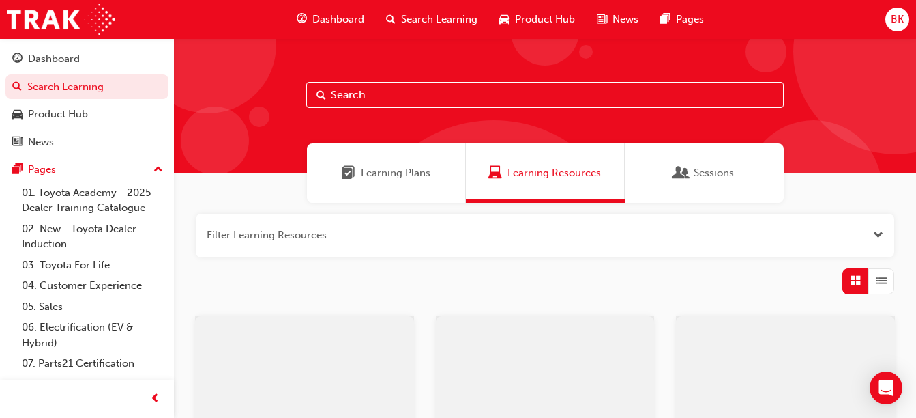
click at [392, 161] on div "Learning Plans" at bounding box center [386, 172] width 159 height 59
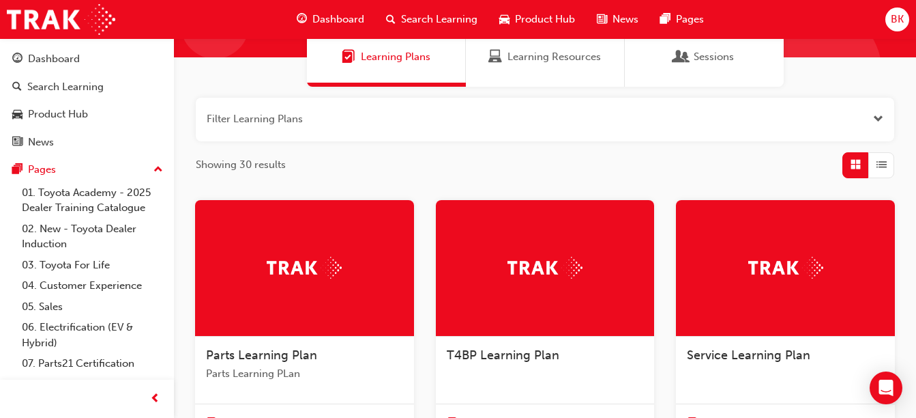
scroll to position [117, 0]
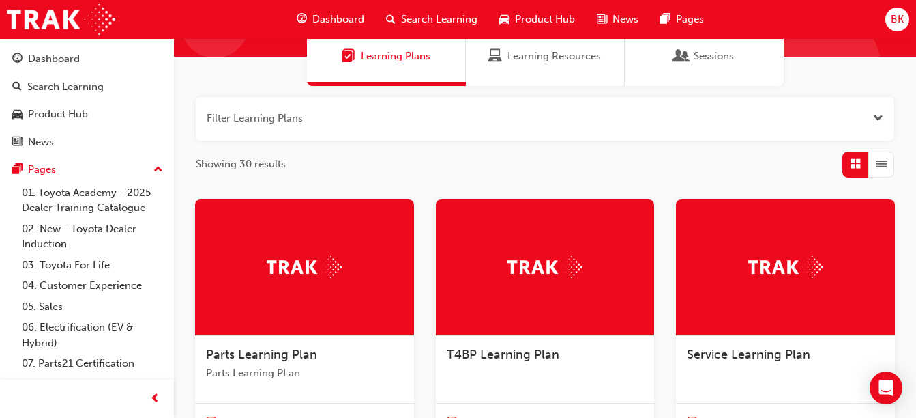
click at [431, 119] on button "button" at bounding box center [545, 119] width 699 height 44
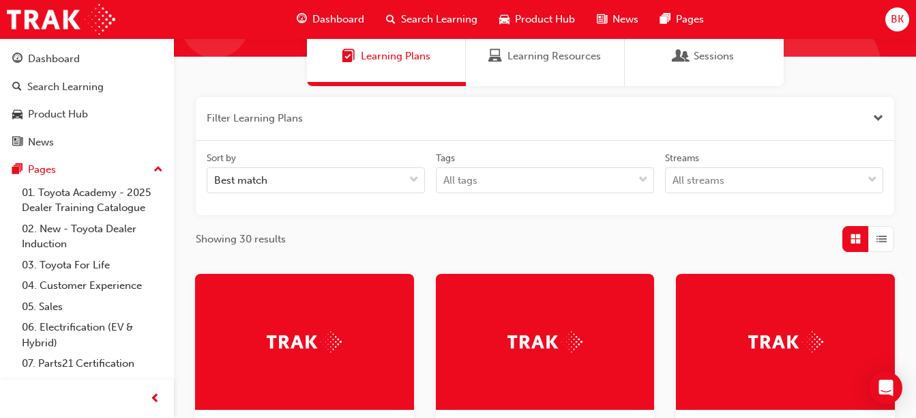
click at [431, 119] on button "button" at bounding box center [545, 119] width 699 height 44
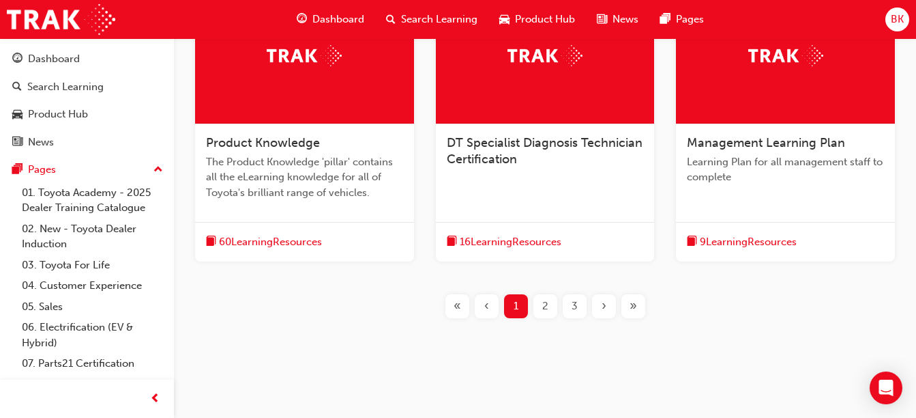
scroll to position [593, 0]
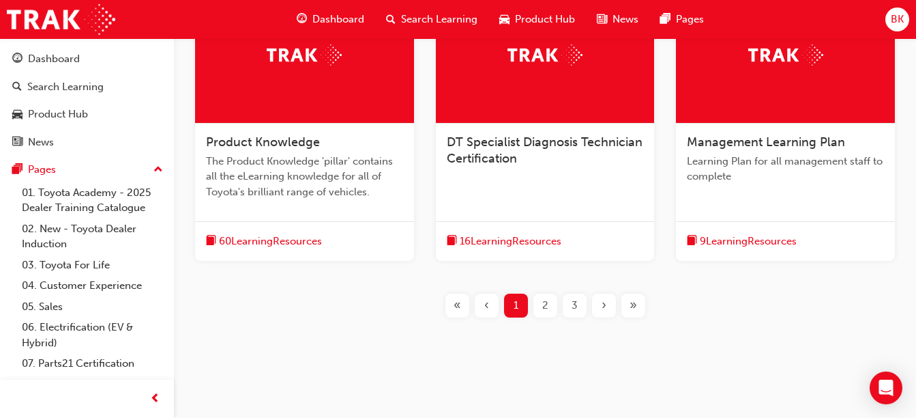
click at [547, 304] on span "2" at bounding box center [545, 305] width 6 height 16
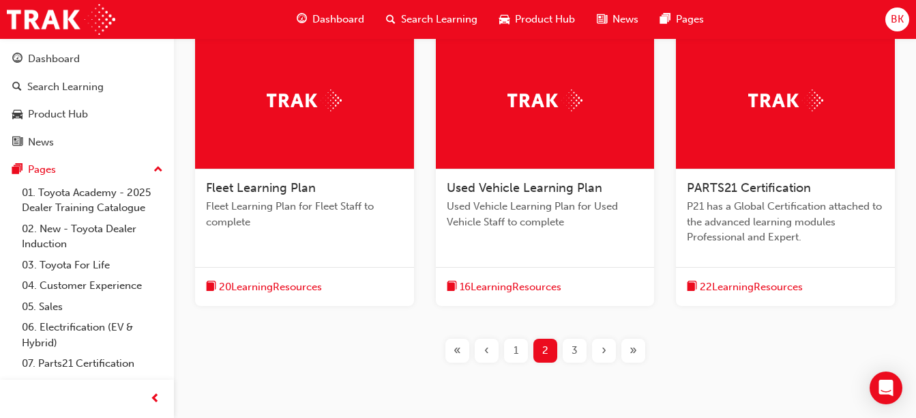
scroll to position [595, 0]
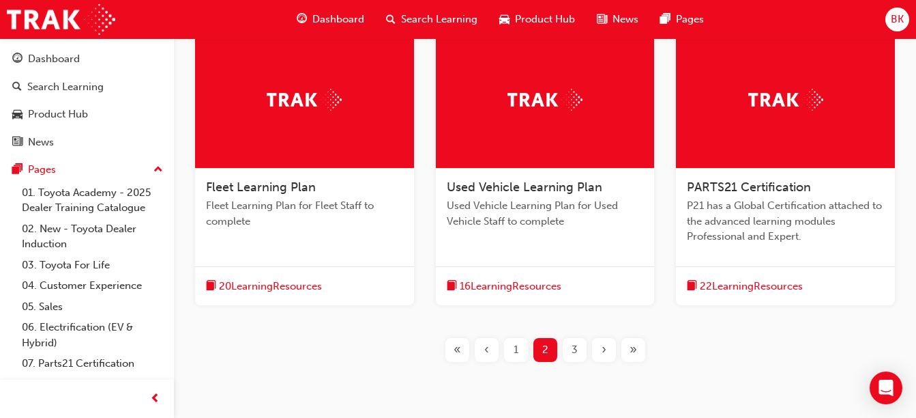
click at [570, 344] on div "3" at bounding box center [575, 350] width 24 height 24
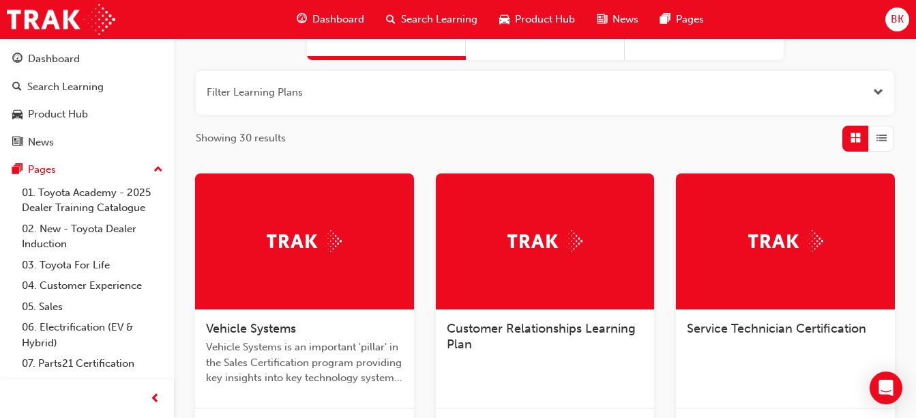
scroll to position [139, 0]
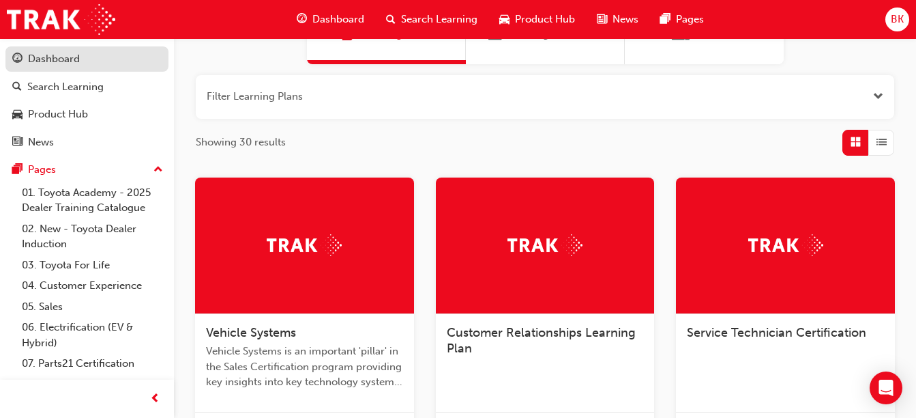
click at [65, 63] on div "Dashboard" at bounding box center [54, 59] width 52 height 16
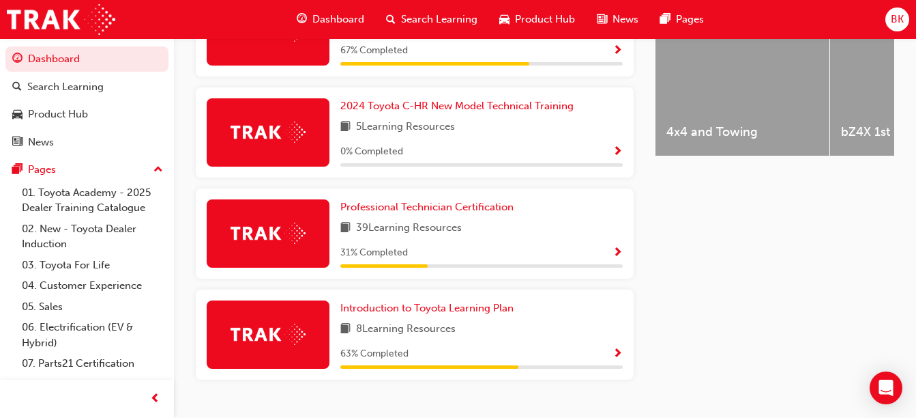
scroll to position [624, 0]
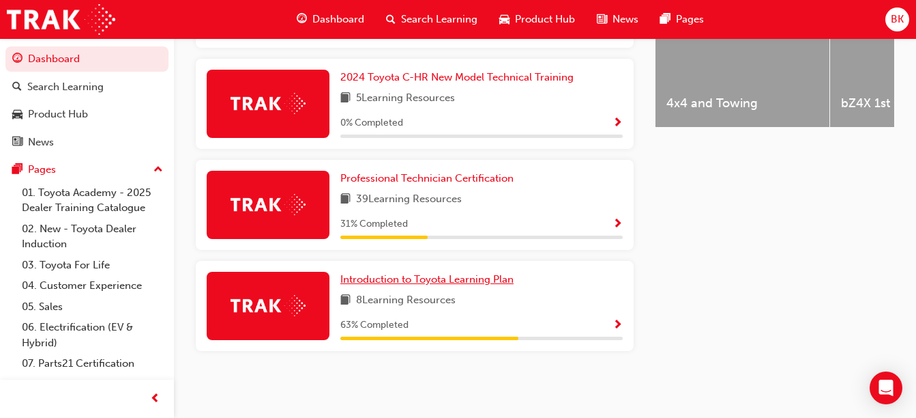
click at [477, 278] on span "Introduction to Toyota Learning Plan" at bounding box center [426, 279] width 173 height 12
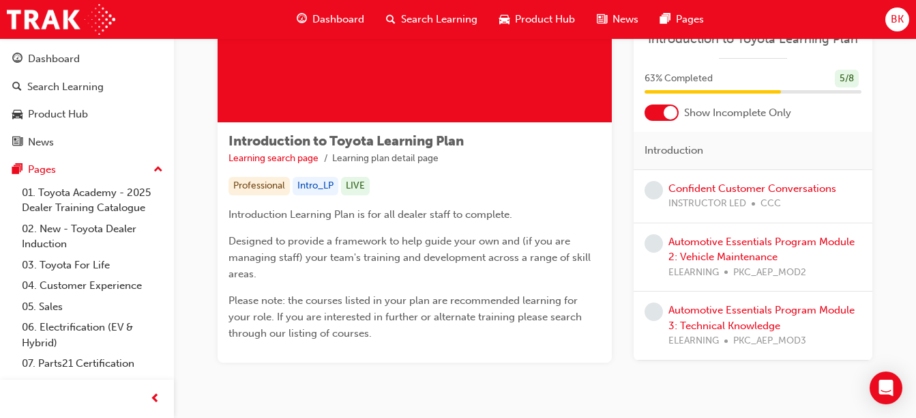
scroll to position [154, 0]
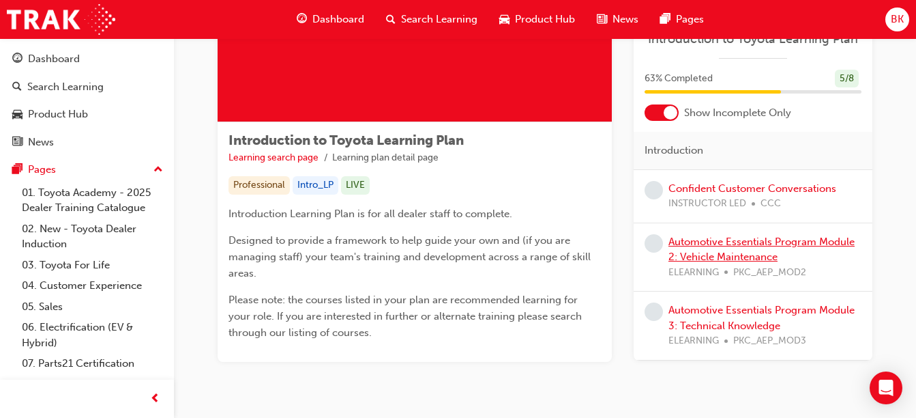
click at [690, 244] on link "Automotive Essentials Program Module 2: Vehicle Maintenance" at bounding box center [762, 249] width 186 height 28
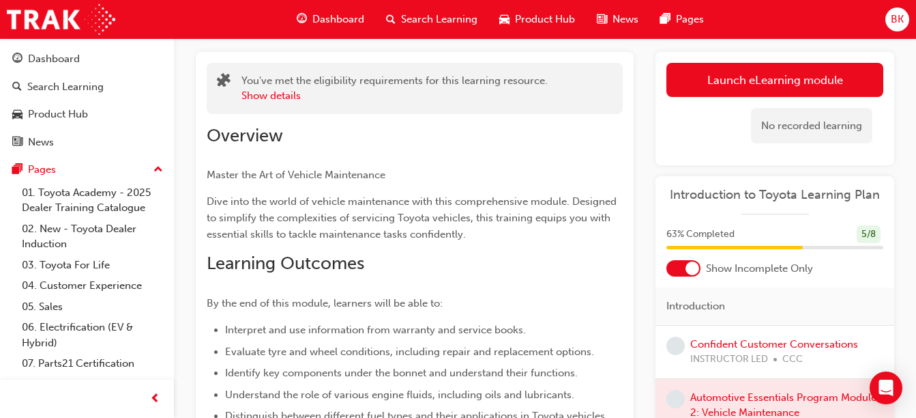
scroll to position [100, 0]
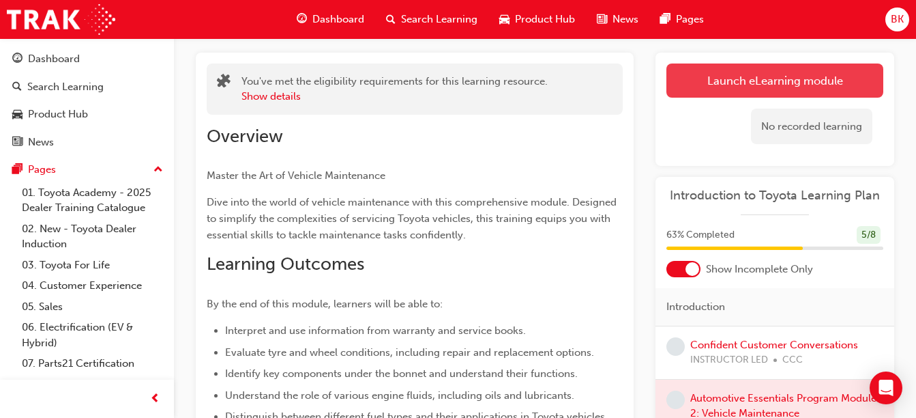
click at [675, 91] on link "Launch eLearning module" at bounding box center [775, 80] width 217 height 34
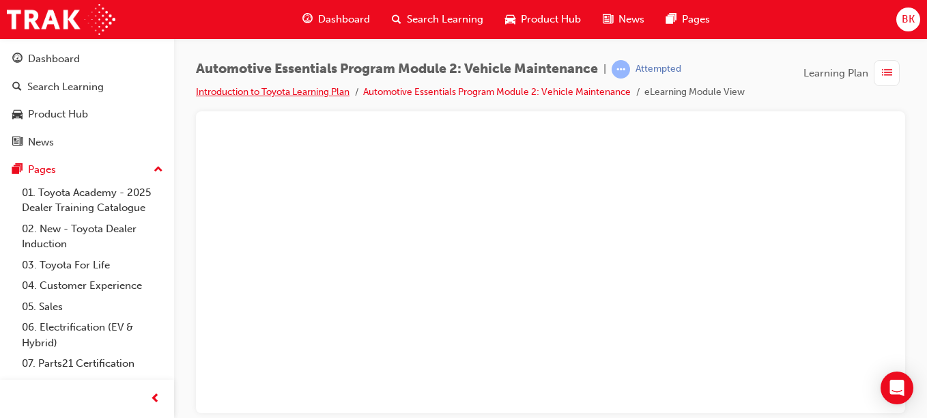
click at [349, 92] on link "Introduction to Toyota Learning Plan" at bounding box center [273, 92] width 154 height 12
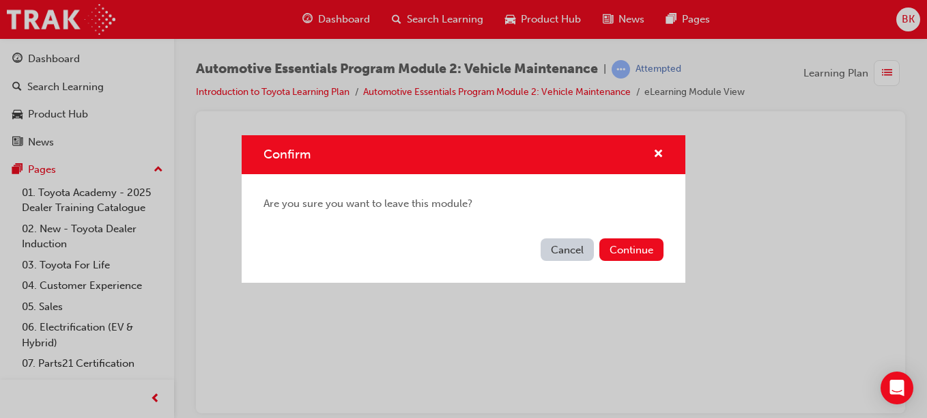
click at [558, 242] on button "Cancel" at bounding box center [566, 249] width 53 height 23
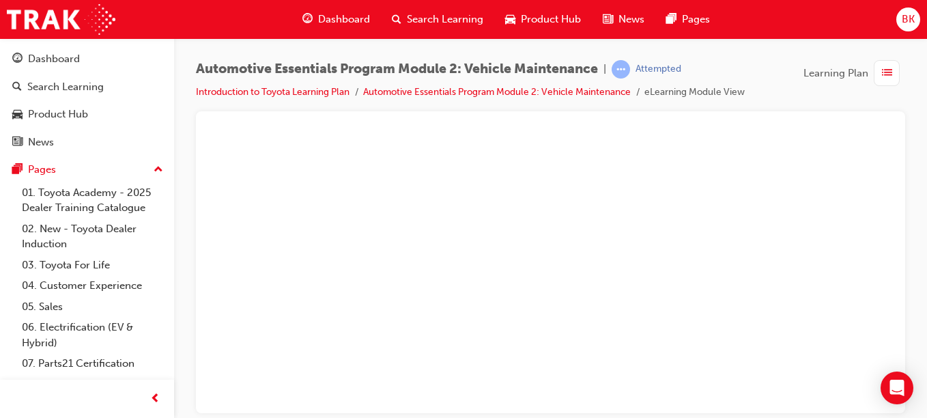
click at [586, 83] on div "Automotive Essentials Program Module 2: Vehicle Maintenance | Attempted Introdu…" at bounding box center [470, 80] width 549 height 40
click at [585, 87] on link "Automotive Essentials Program Module 2: Vehicle Maintenance" at bounding box center [496, 92] width 267 height 12
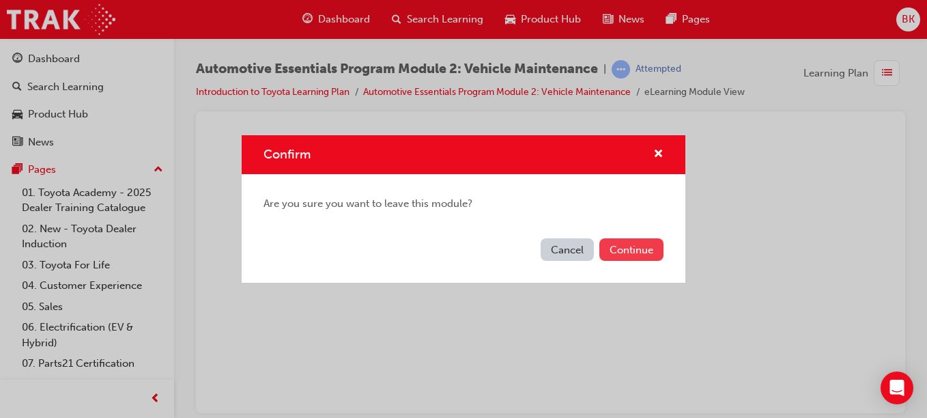
click at [641, 248] on button "Continue" at bounding box center [631, 249] width 64 height 23
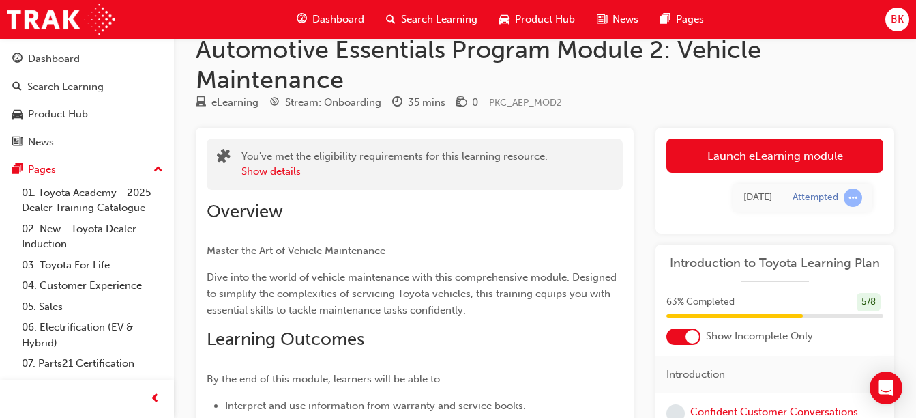
scroll to position [25, 0]
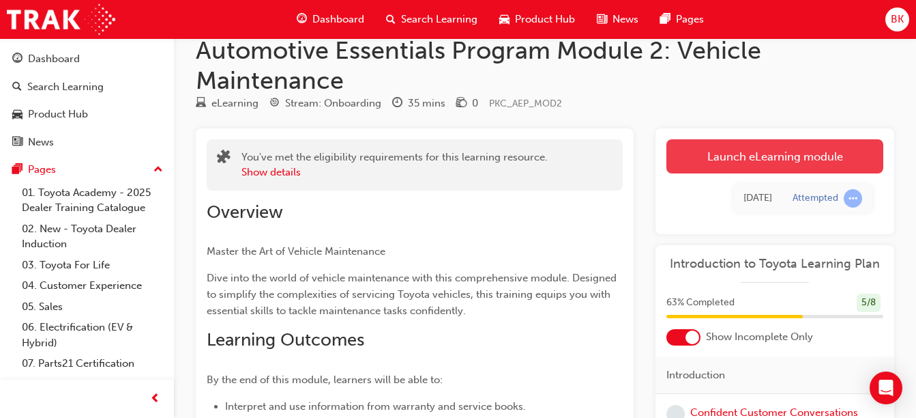
click at [733, 160] on link "Launch eLearning module" at bounding box center [775, 156] width 217 height 34
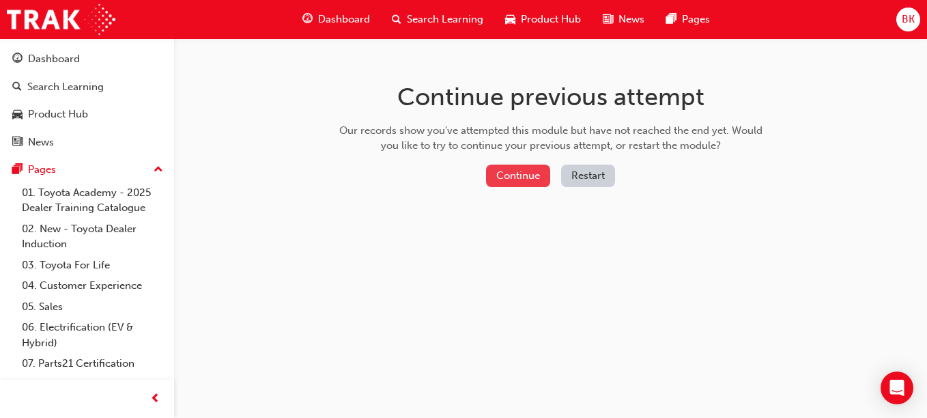
click at [524, 171] on button "Continue" at bounding box center [518, 175] width 64 height 23
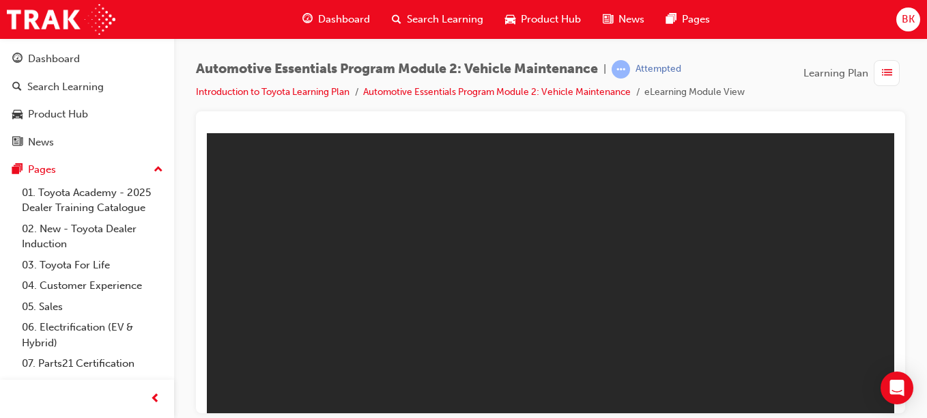
drag, startPoint x: 731, startPoint y: 303, endPoint x: 522, endPoint y: 126, distance: 274.0
click at [522, 132] on html "You are offline. Trying to reconnect... M M" at bounding box center [550, 272] width 687 height 280
